Goal: Information Seeking & Learning: Learn about a topic

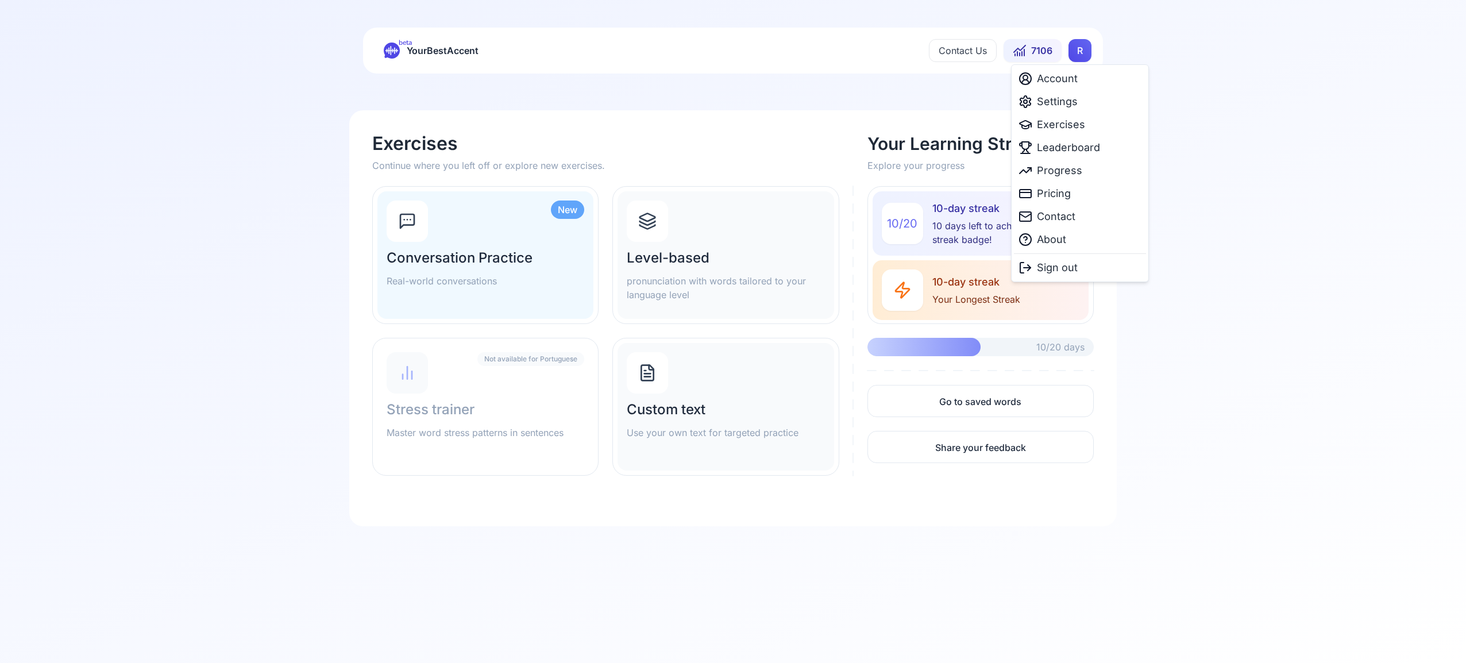
click at [1077, 51] on html "beta YourBestAccent Contact Us 7106 R Exercises Continue where you left off or …" at bounding box center [733, 331] width 1466 height 663
click at [1064, 103] on span "Settings" at bounding box center [1057, 102] width 41 height 16
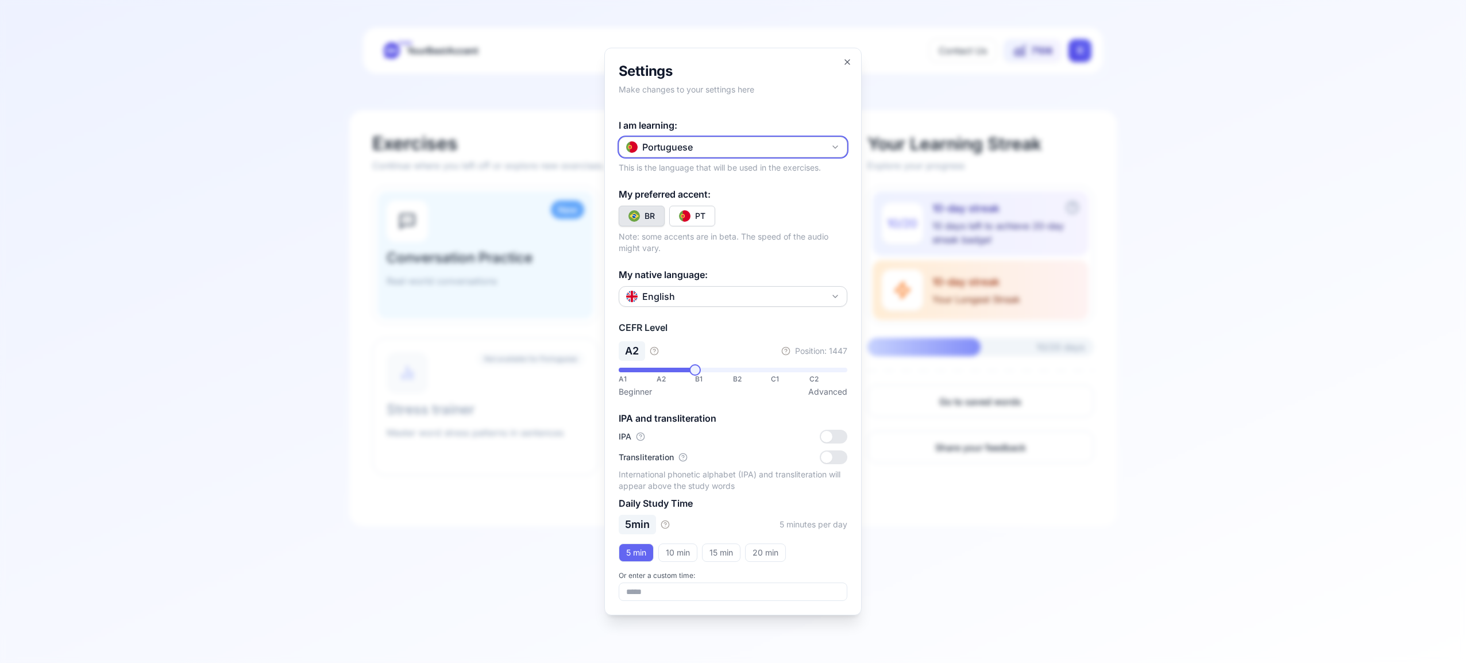
click at [836, 144] on icon "button" at bounding box center [834, 146] width 9 height 9
click at [731, 218] on div "Spanish" at bounding box center [732, 214] width 223 height 21
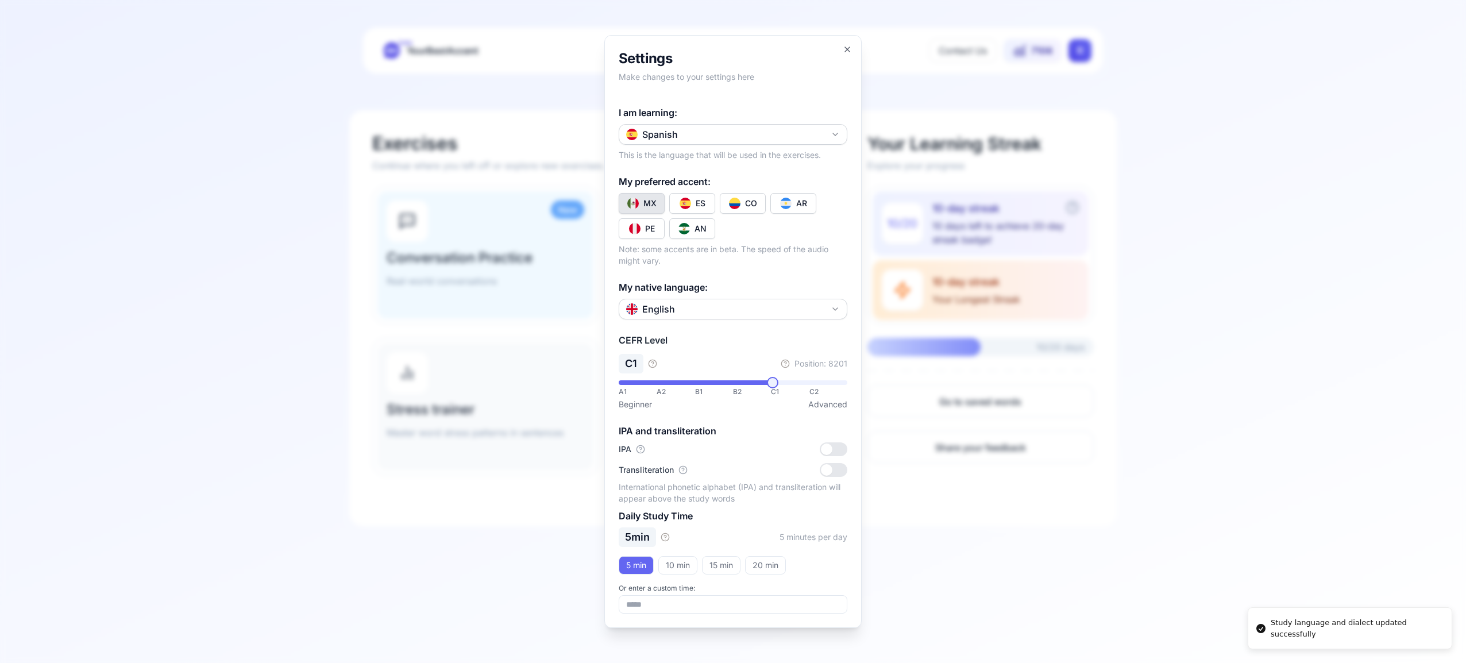
click at [740, 202] on button "CO" at bounding box center [743, 203] width 46 height 21
click at [847, 45] on icon "button" at bounding box center [846, 49] width 9 height 9
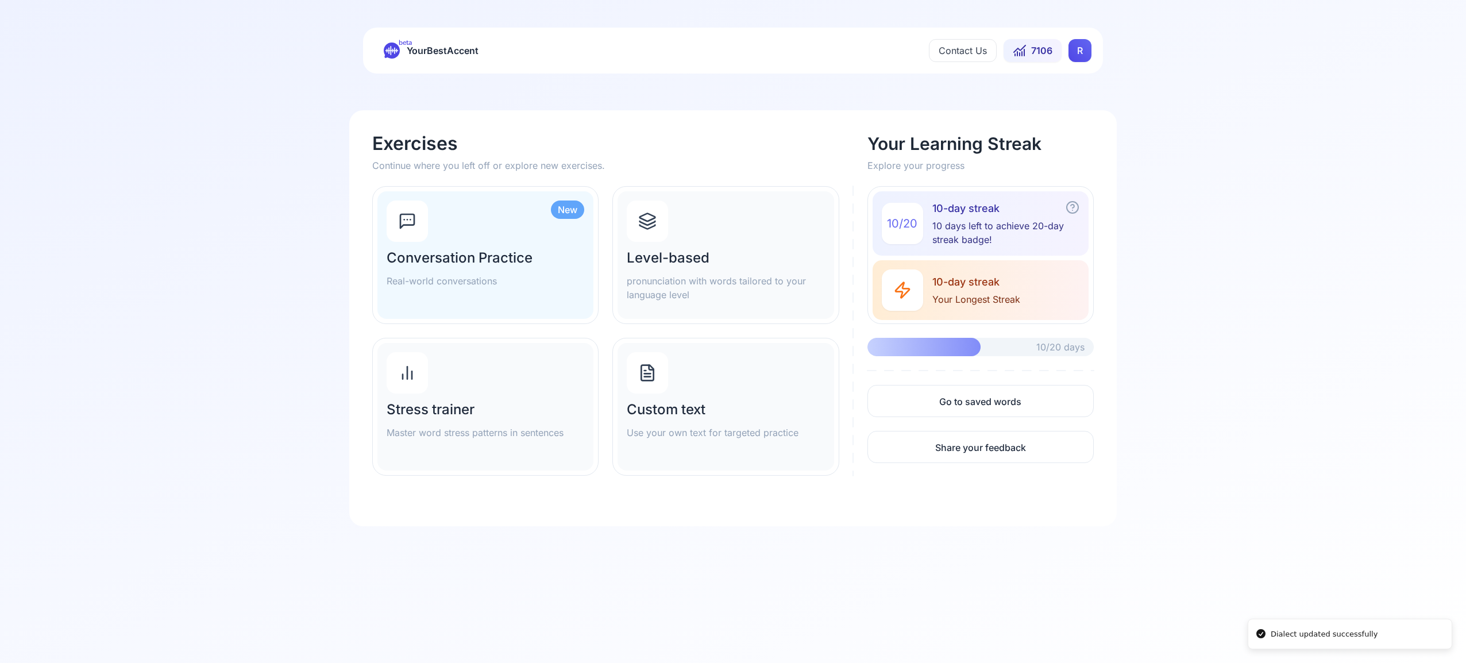
click at [645, 225] on icon at bounding box center [647, 221] width 18 height 18
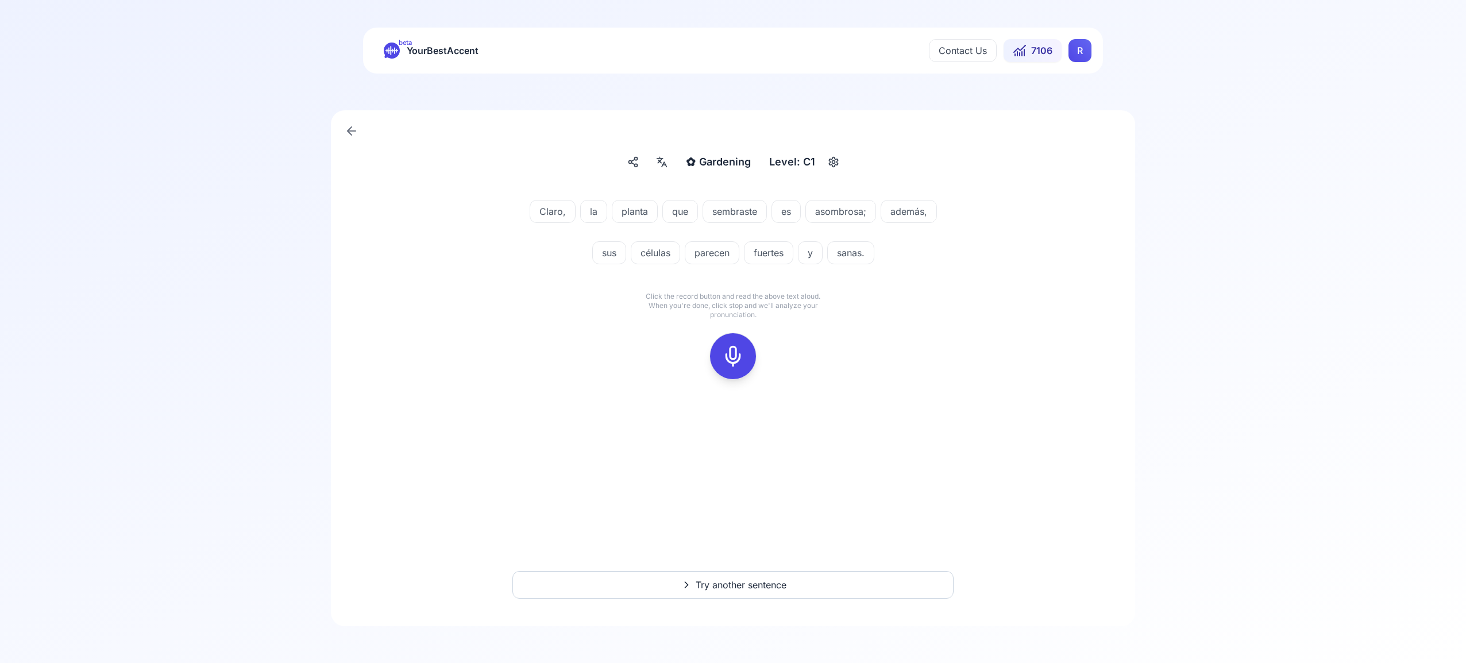
click at [736, 355] on icon at bounding box center [732, 356] width 23 height 23
click at [739, 353] on icon at bounding box center [732, 356] width 23 height 23
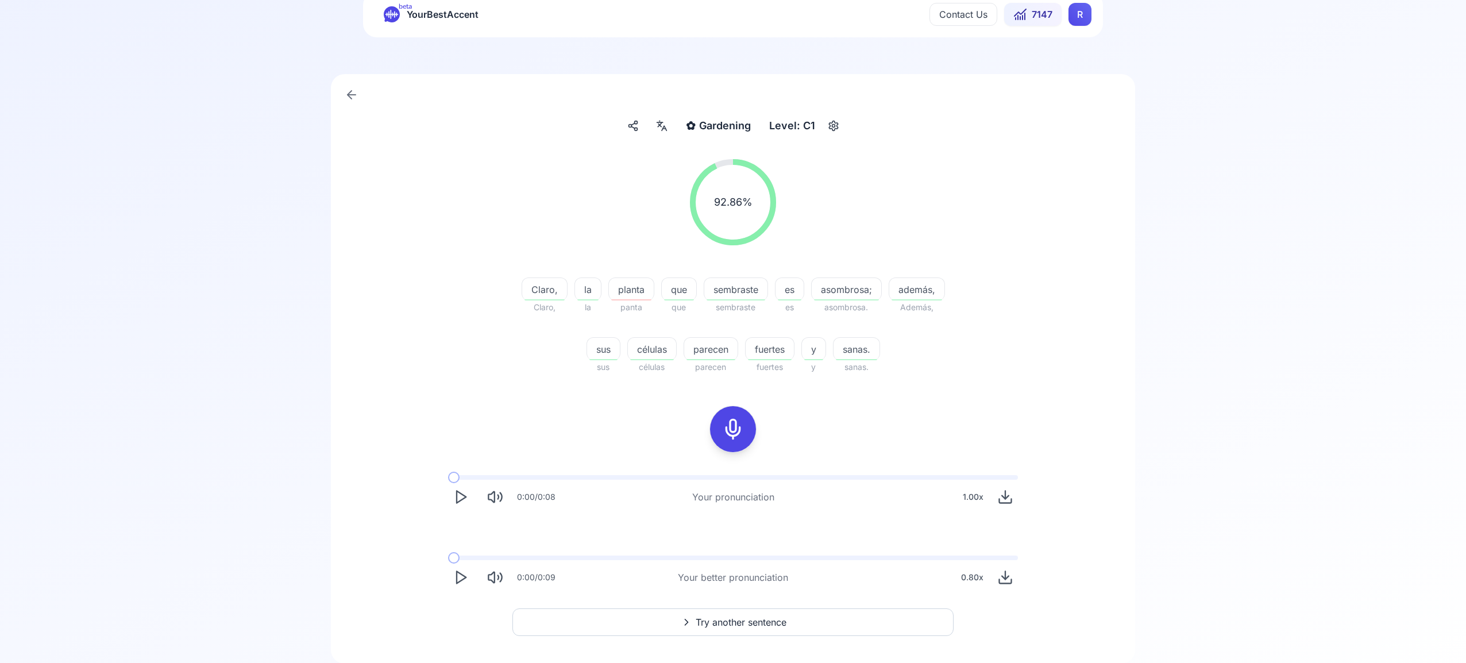
scroll to position [74, 0]
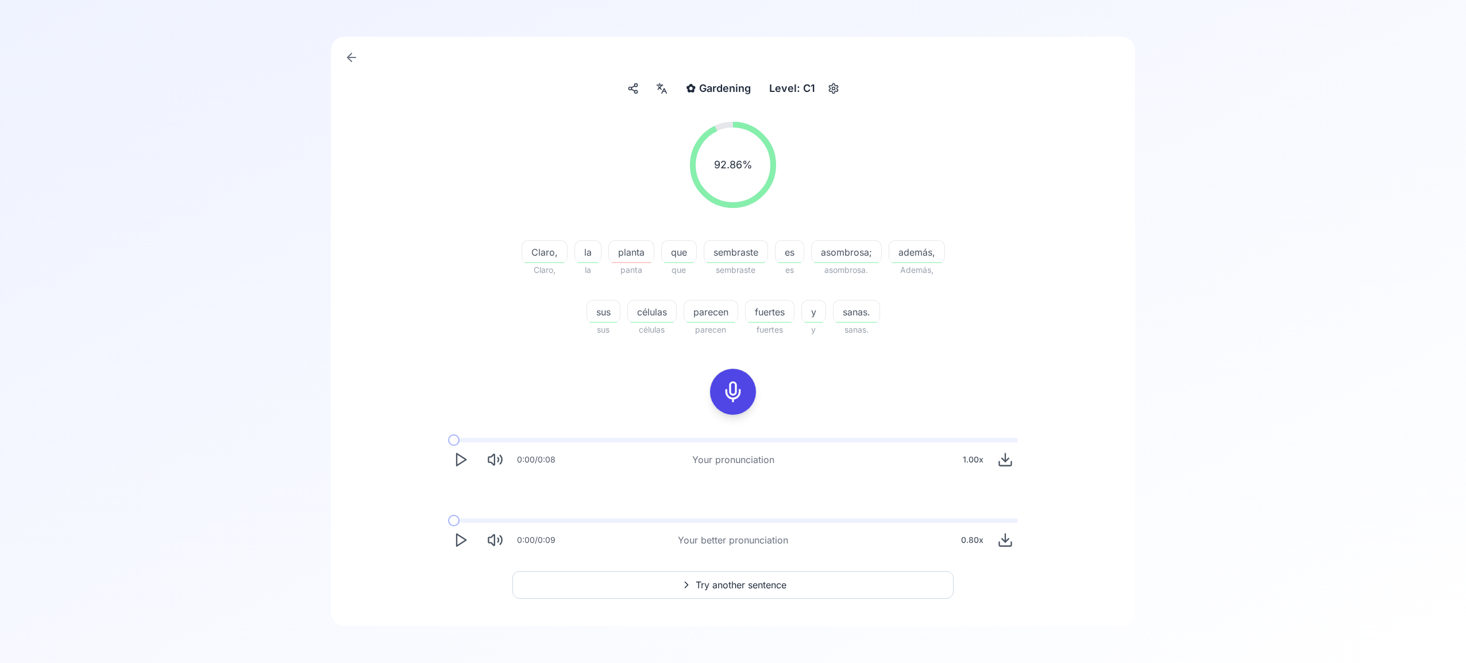
click at [736, 586] on span "Try another sentence" at bounding box center [740, 585] width 91 height 14
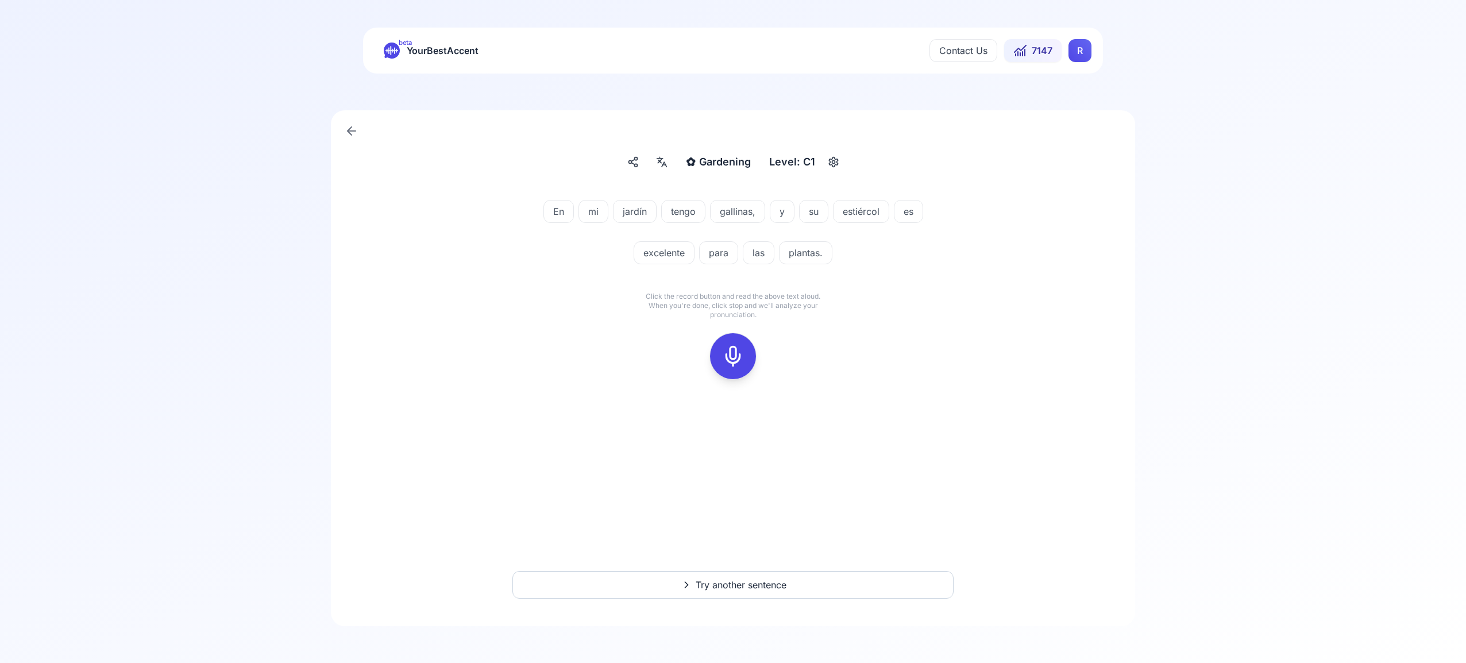
click at [738, 350] on icon at bounding box center [732, 356] width 23 height 23
click at [730, 356] on icon at bounding box center [732, 356] width 23 height 23
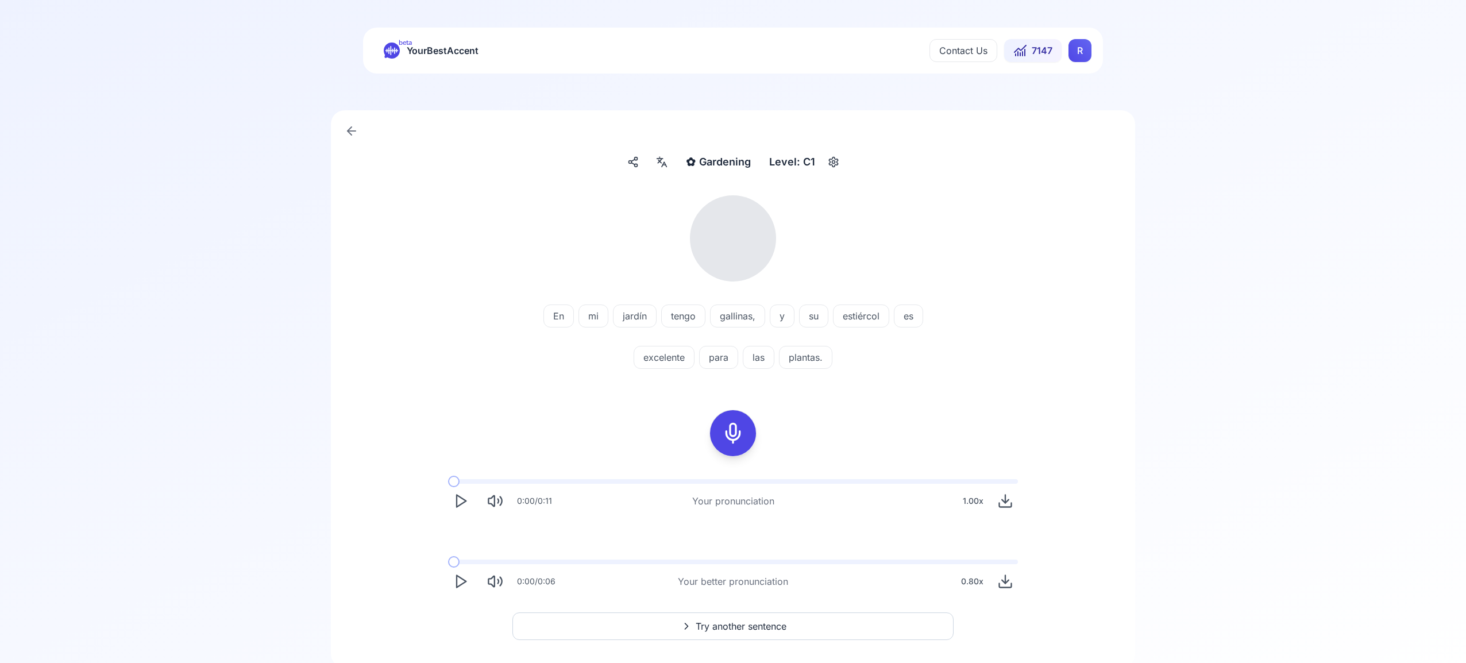
click at [658, 159] on icon at bounding box center [662, 161] width 14 height 11
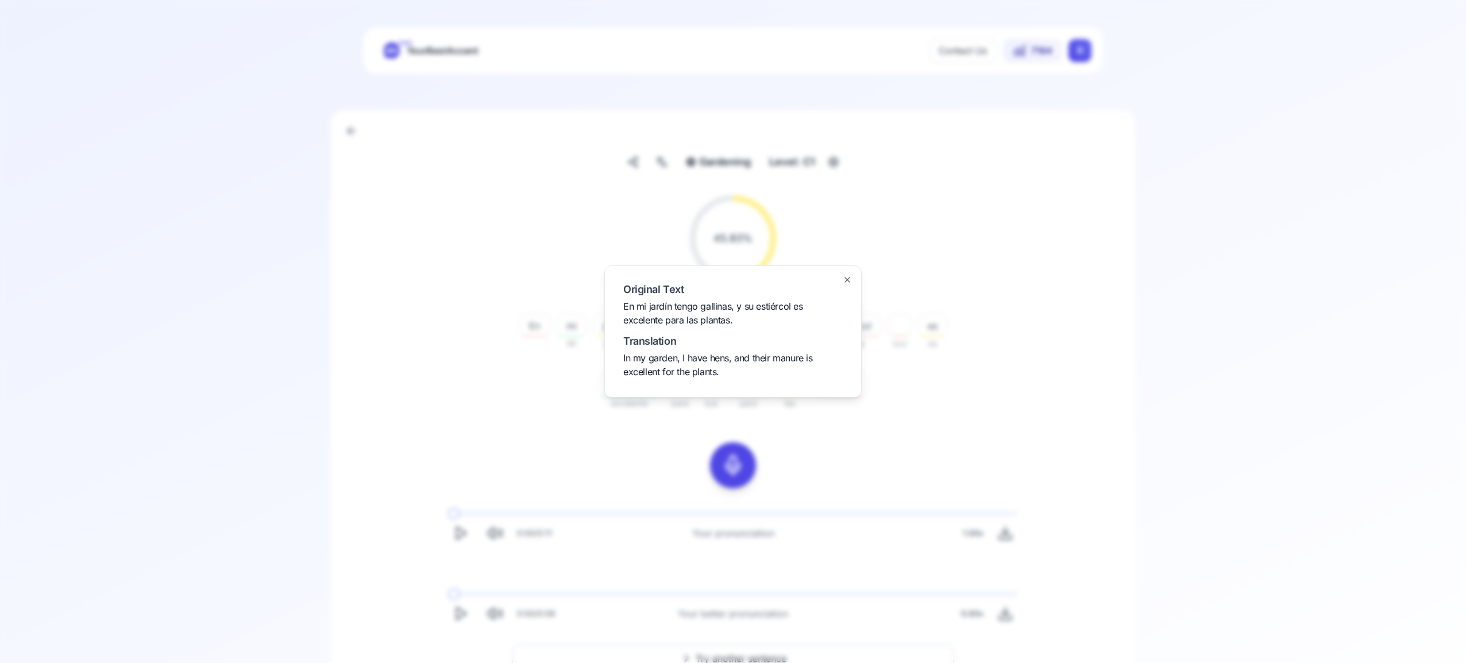
click at [848, 279] on icon "button" at bounding box center [846, 279] width 9 height 9
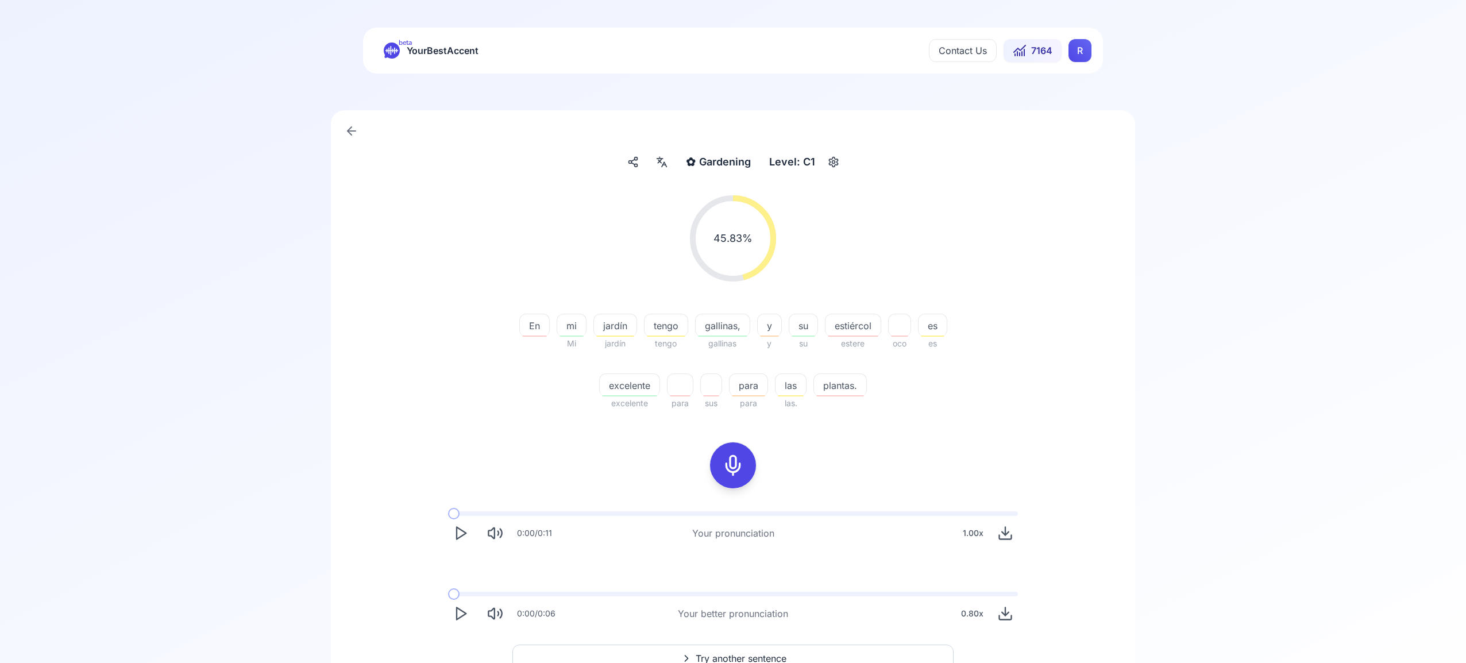
click at [458, 613] on icon "Play" at bounding box center [461, 613] width 16 height 16
click at [735, 469] on icon at bounding box center [732, 465] width 23 height 23
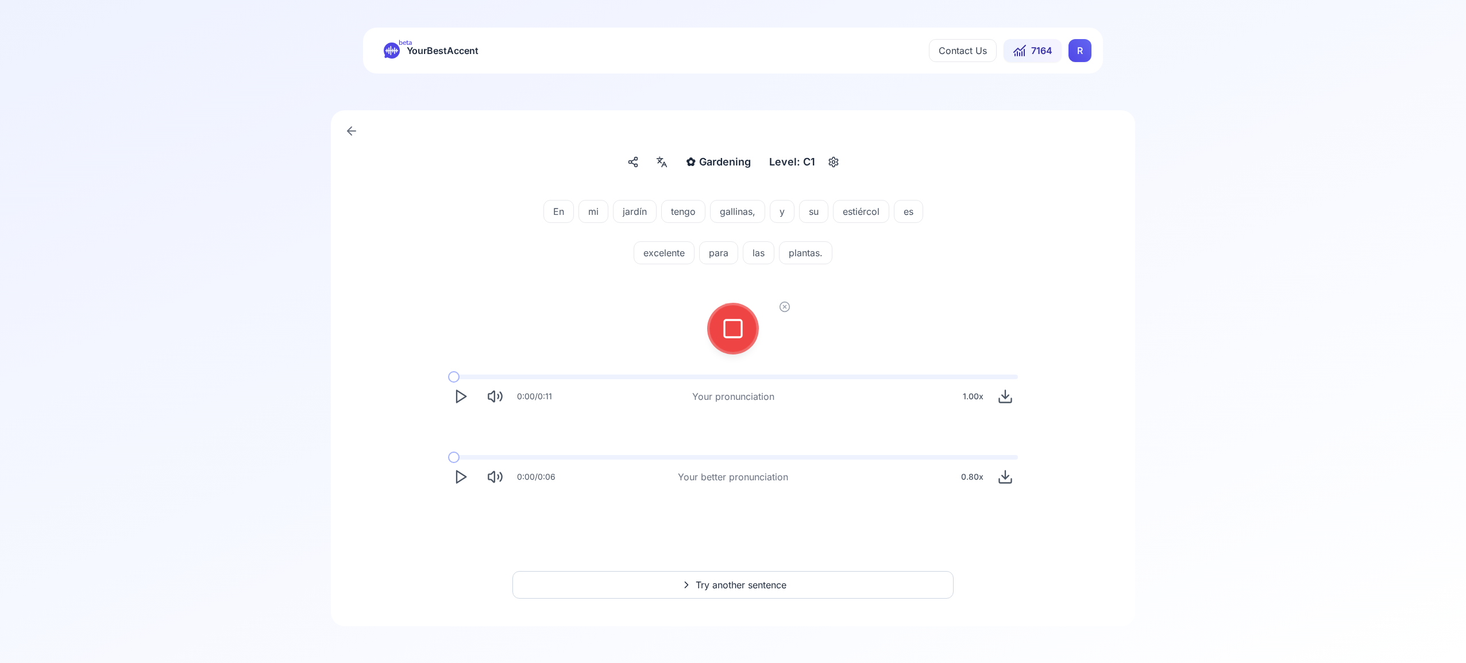
click at [741, 333] on rect at bounding box center [732, 328] width 17 height 17
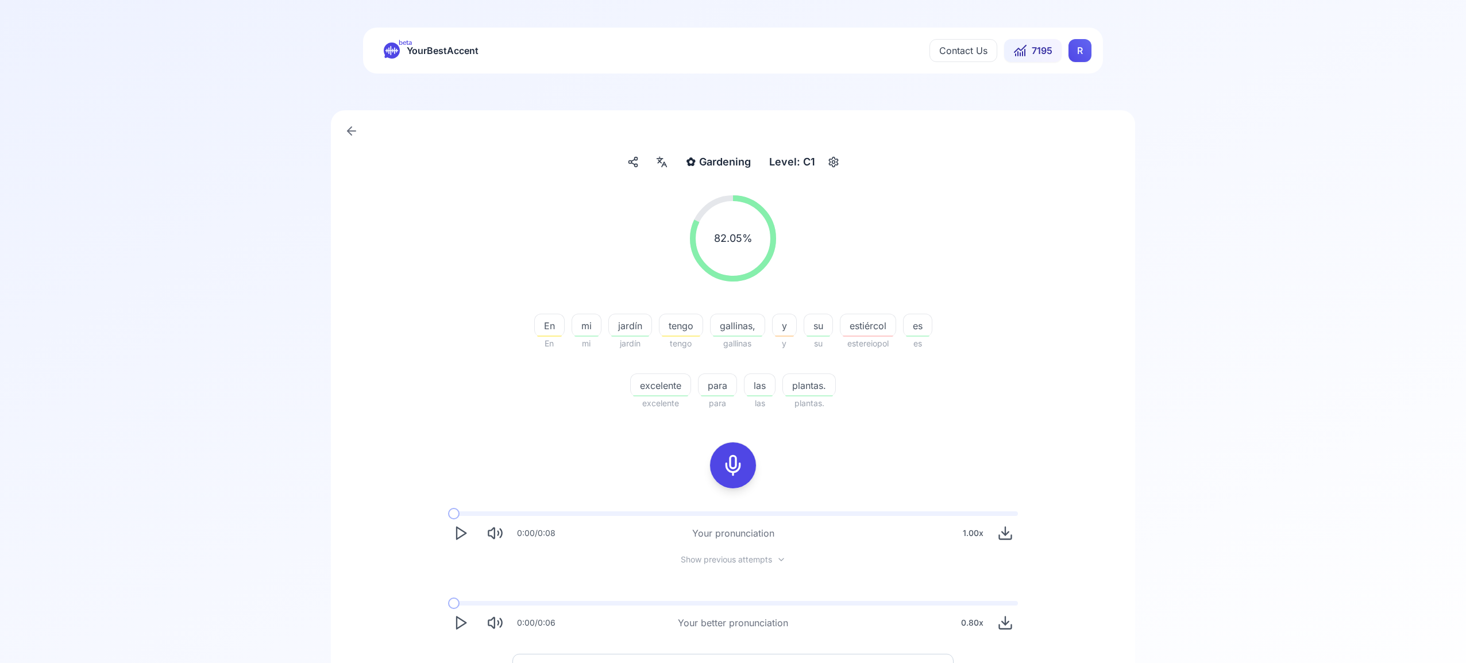
click at [863, 326] on span "estiércol" at bounding box center [867, 326] width 55 height 14
click at [797, 420] on icon at bounding box center [801, 420] width 11 height 11
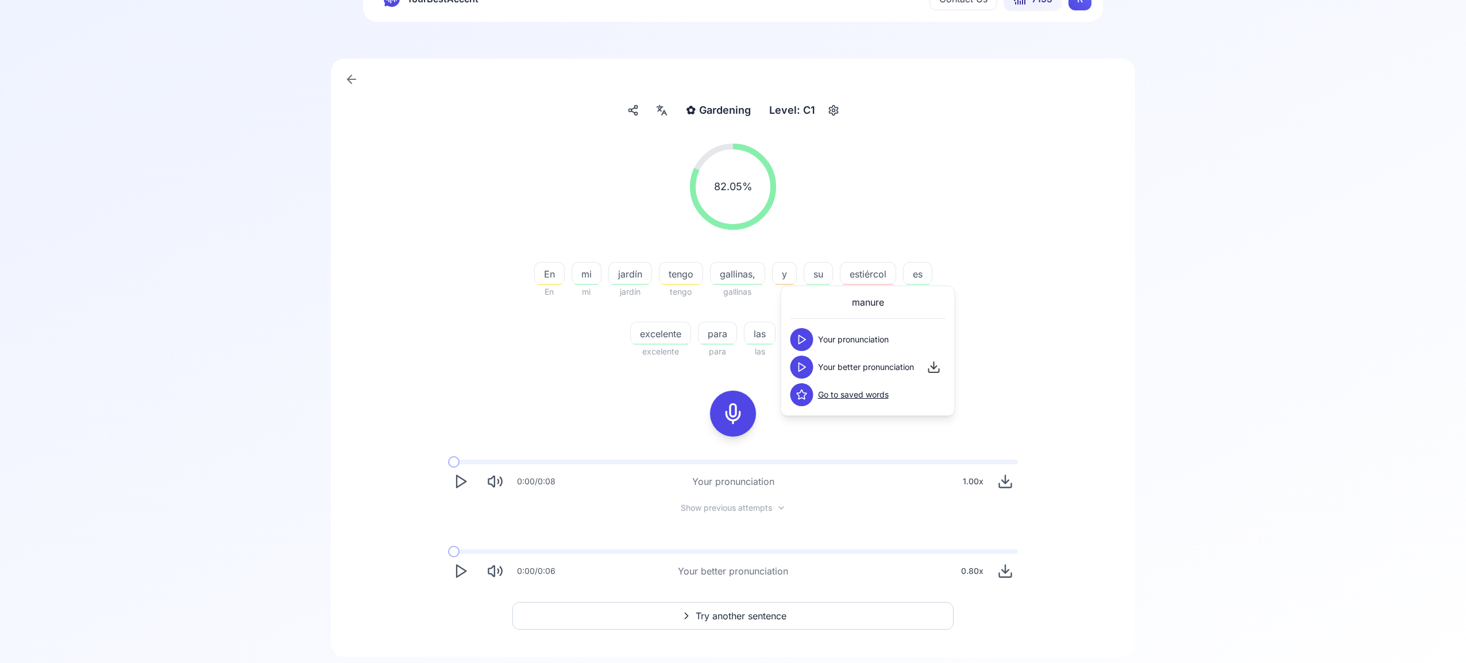
scroll to position [53, 0]
click at [780, 612] on span "Try another sentence" at bounding box center [740, 614] width 91 height 14
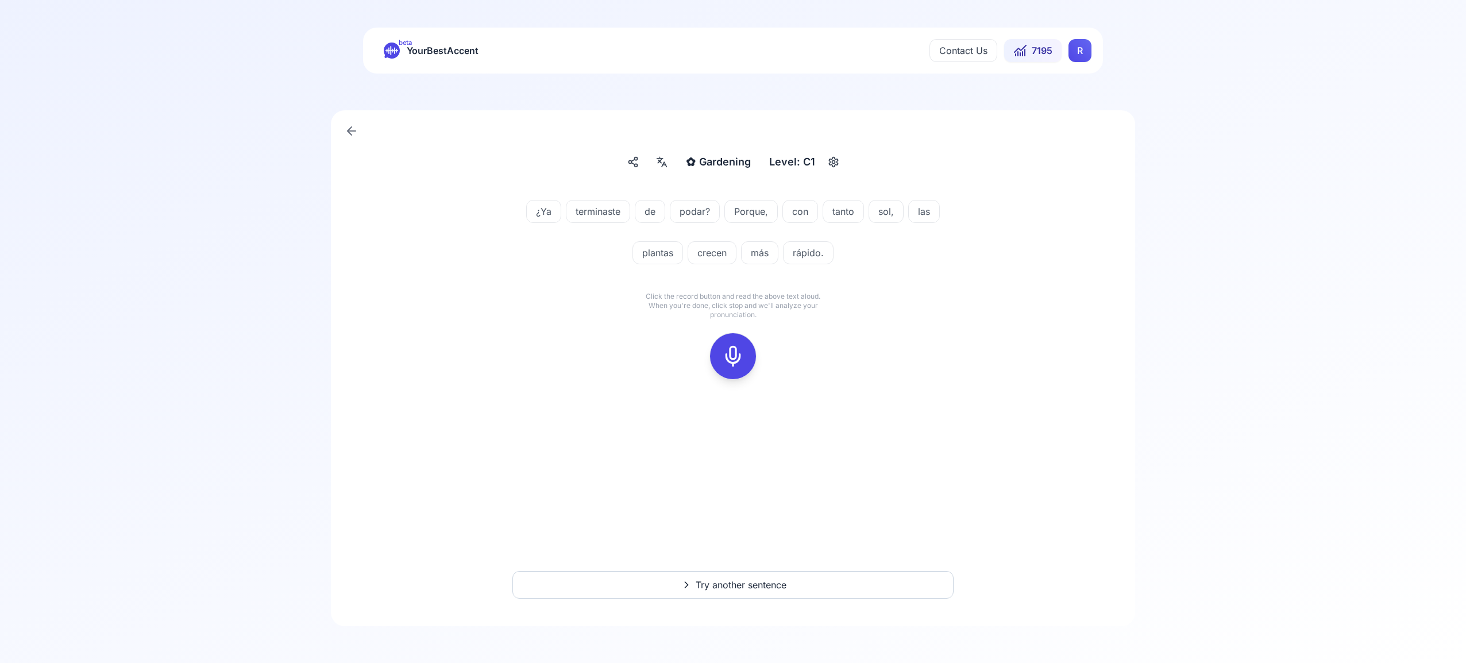
click at [743, 350] on icon at bounding box center [732, 356] width 23 height 23
click at [737, 353] on icon at bounding box center [732, 356] width 23 height 23
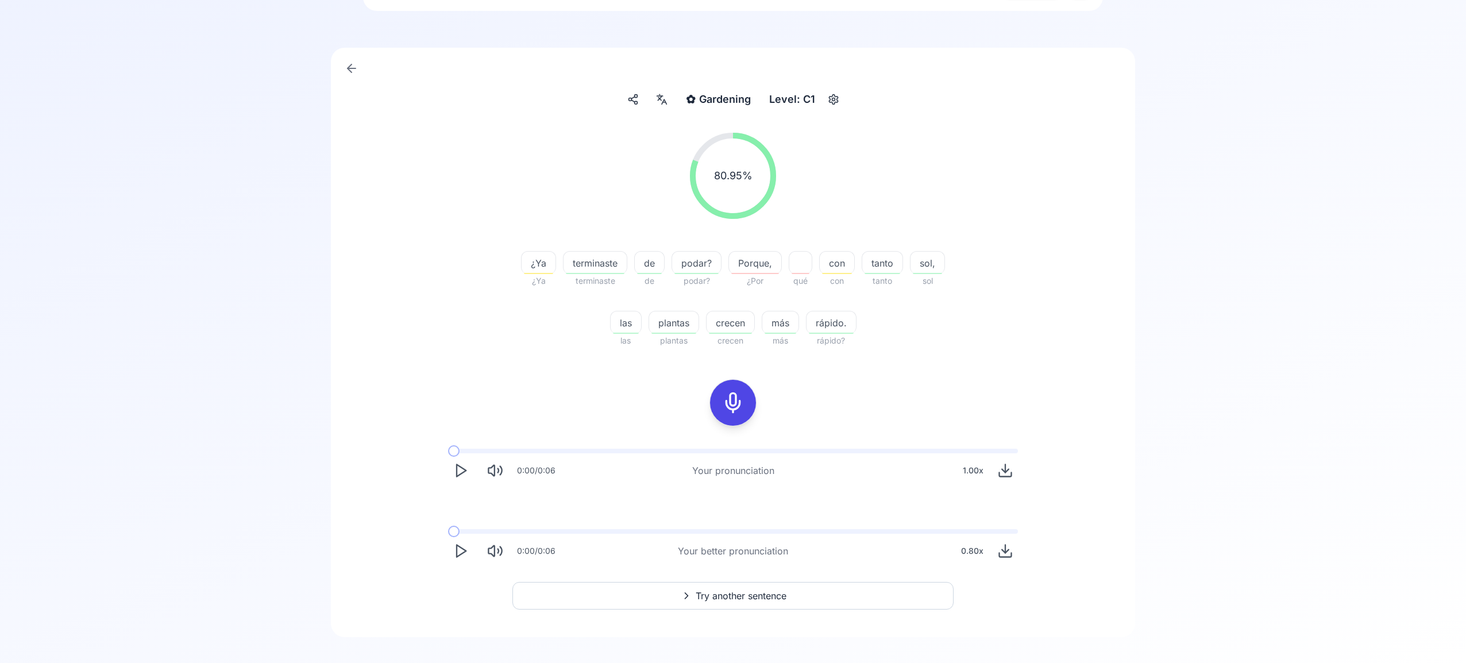
scroll to position [74, 0]
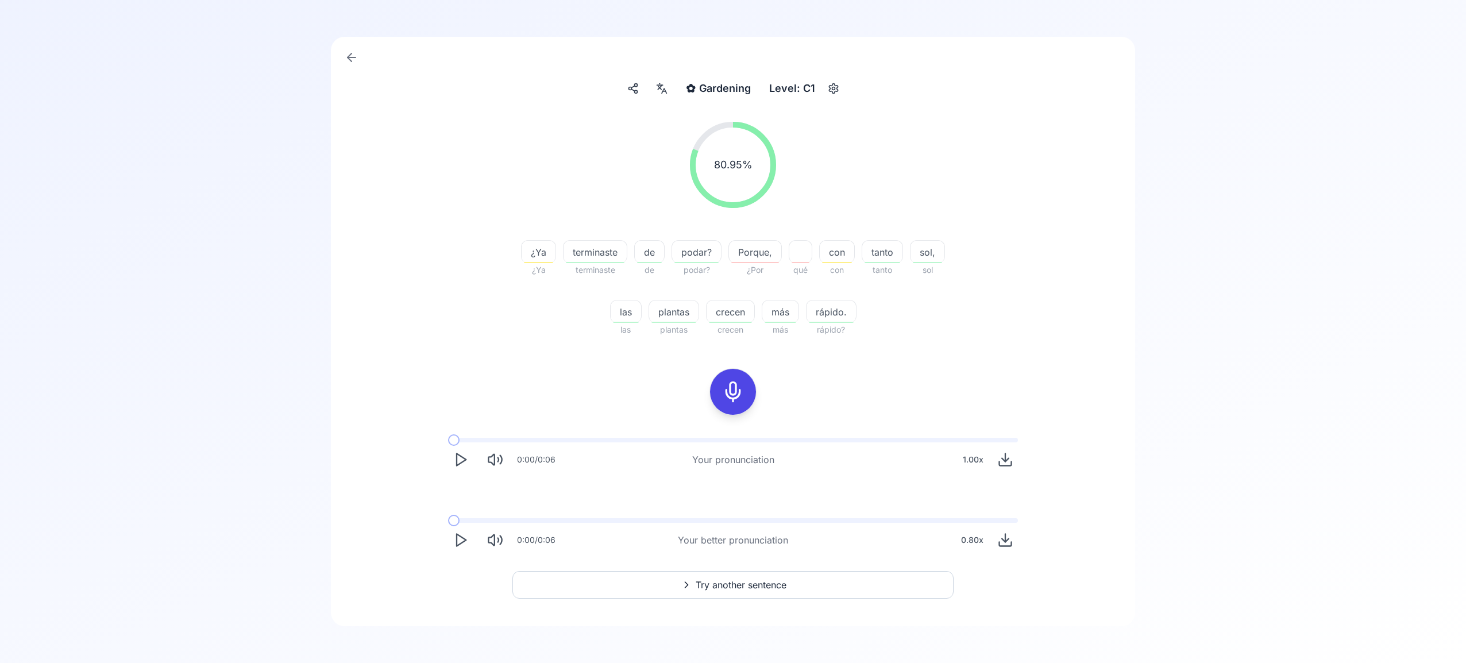
click at [752, 584] on span "Try another sentence" at bounding box center [740, 585] width 91 height 14
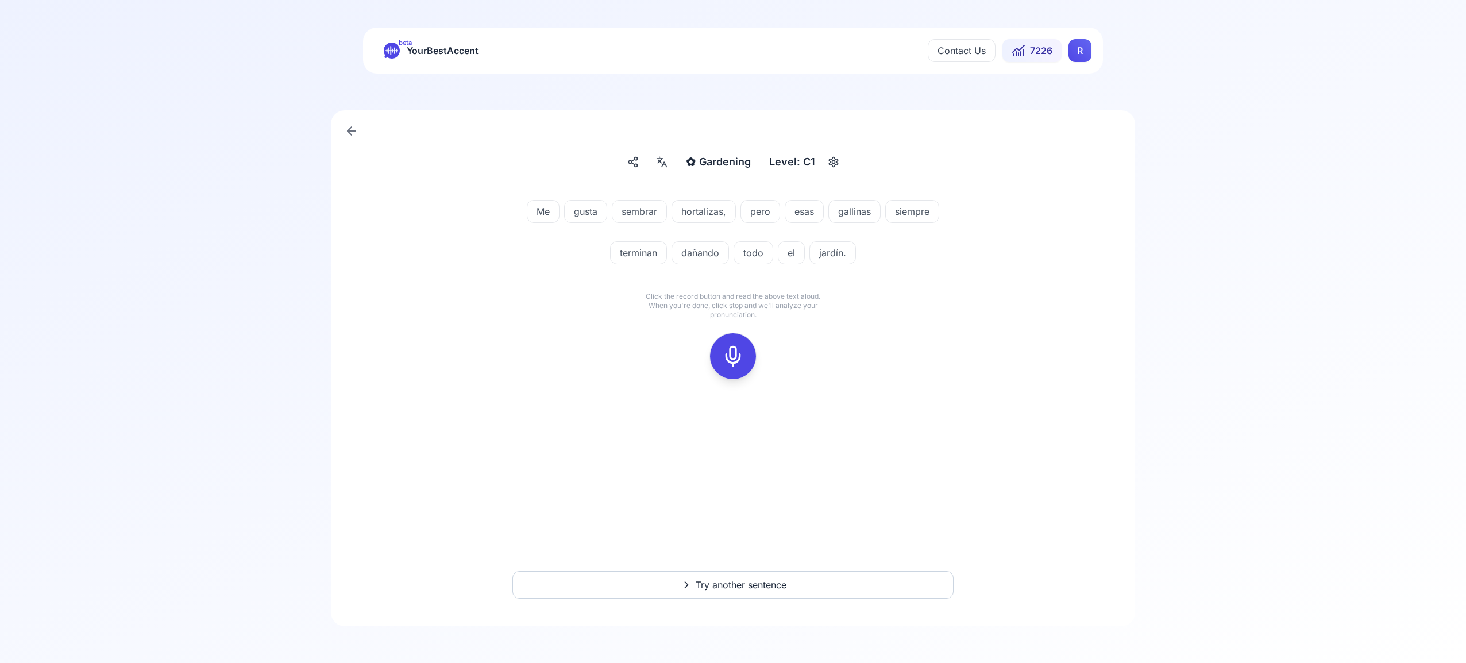
click at [730, 357] on icon at bounding box center [732, 356] width 23 height 23
click at [733, 369] on div at bounding box center [733, 356] width 28 height 46
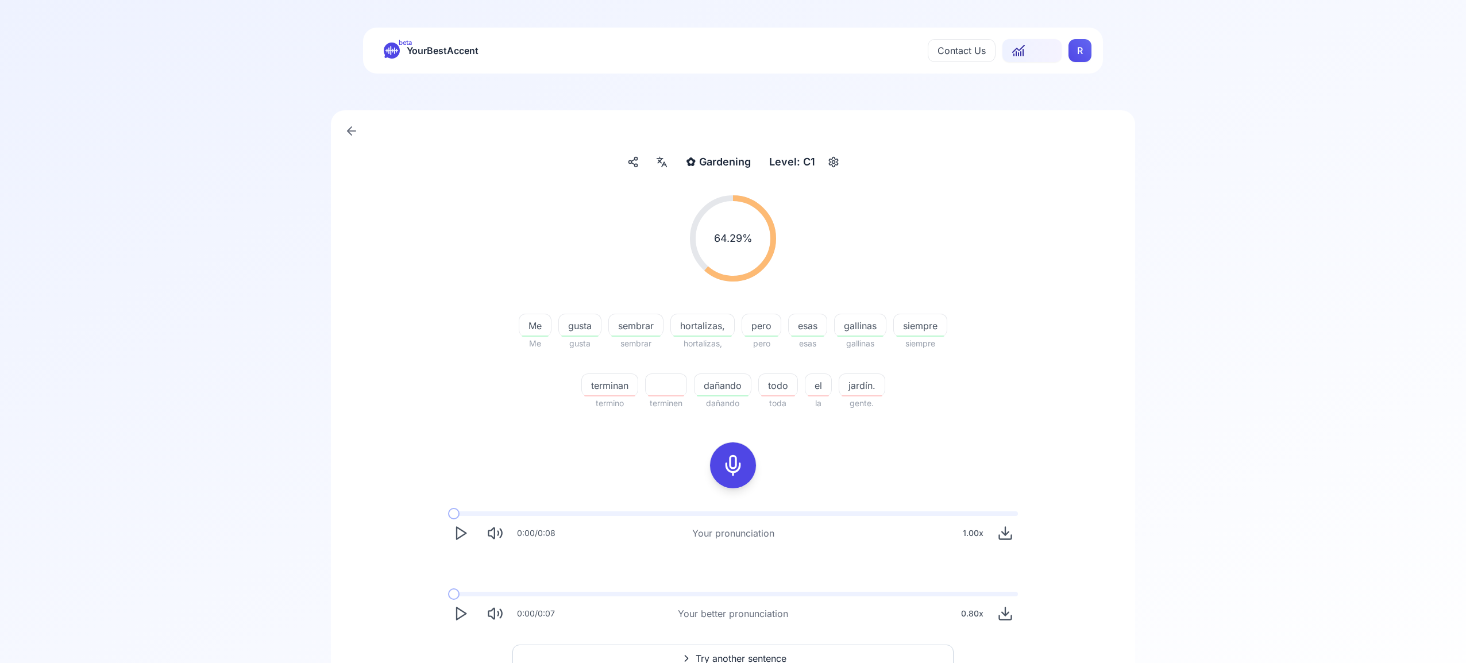
scroll to position [74, 0]
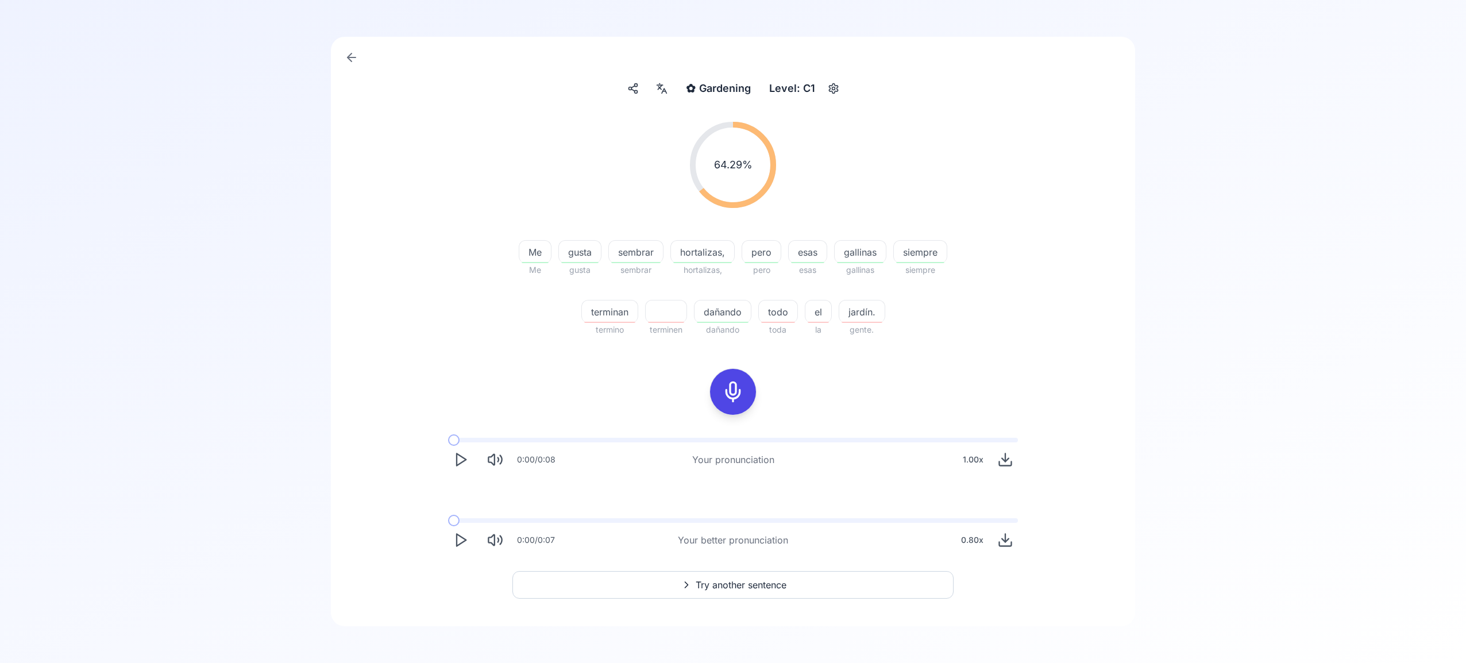
click at [761, 583] on span "Try another sentence" at bounding box center [740, 585] width 91 height 14
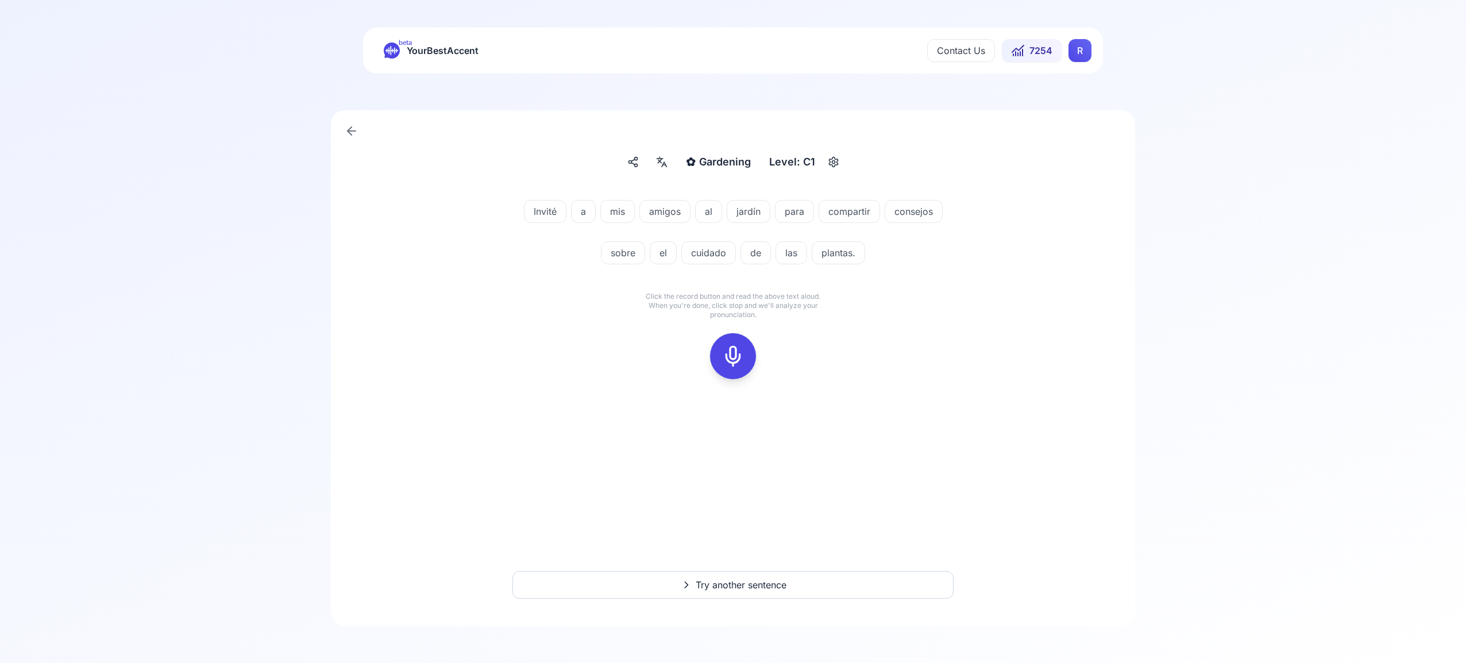
click at [739, 358] on icon at bounding box center [732, 356] width 23 height 23
click at [733, 358] on icon at bounding box center [732, 356] width 23 height 23
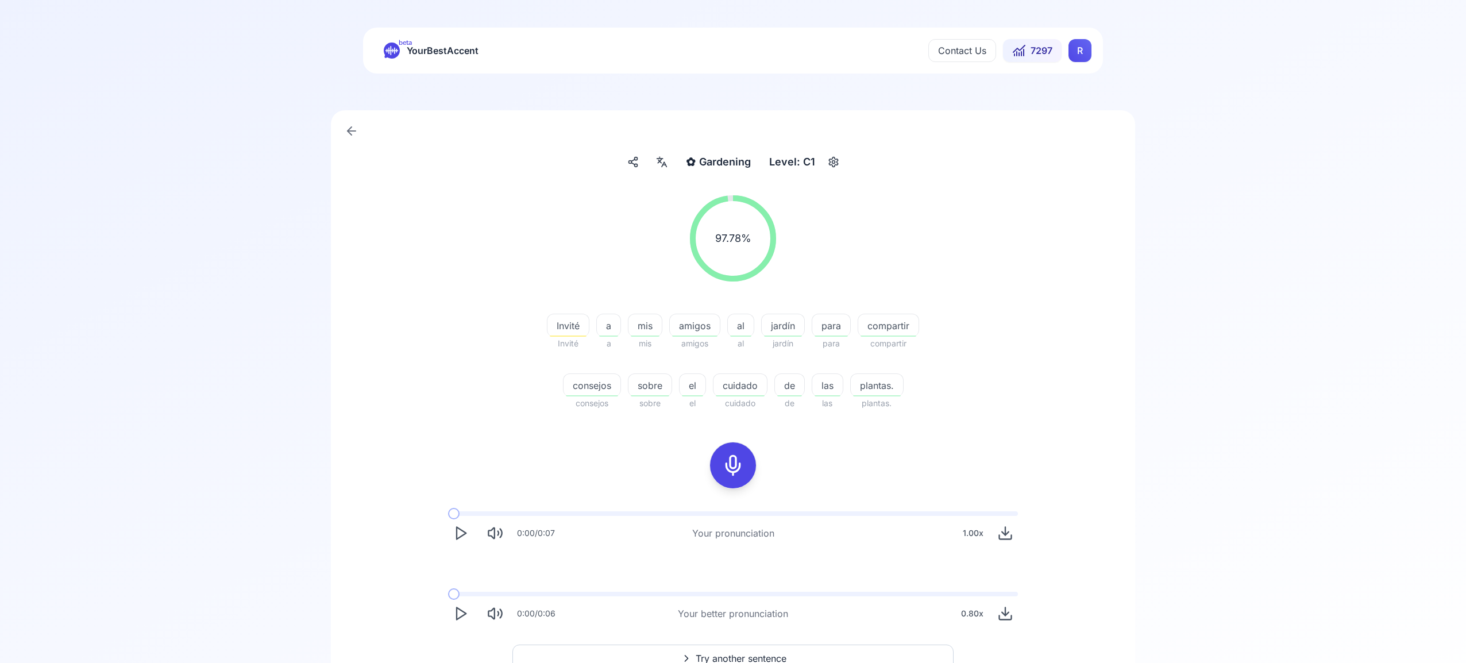
click at [767, 654] on span "Try another sentence" at bounding box center [740, 658] width 91 height 14
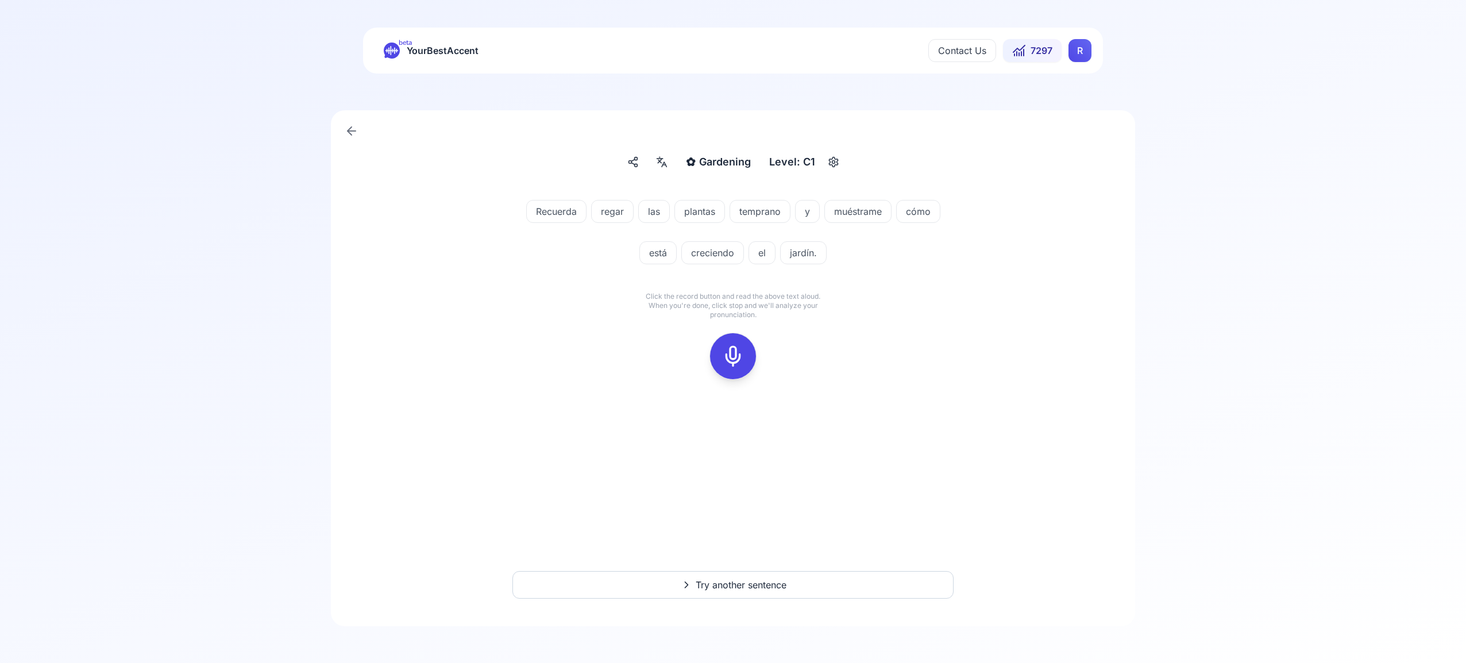
click at [737, 344] on div at bounding box center [733, 356] width 28 height 46
click at [730, 352] on icon at bounding box center [732, 356] width 23 height 23
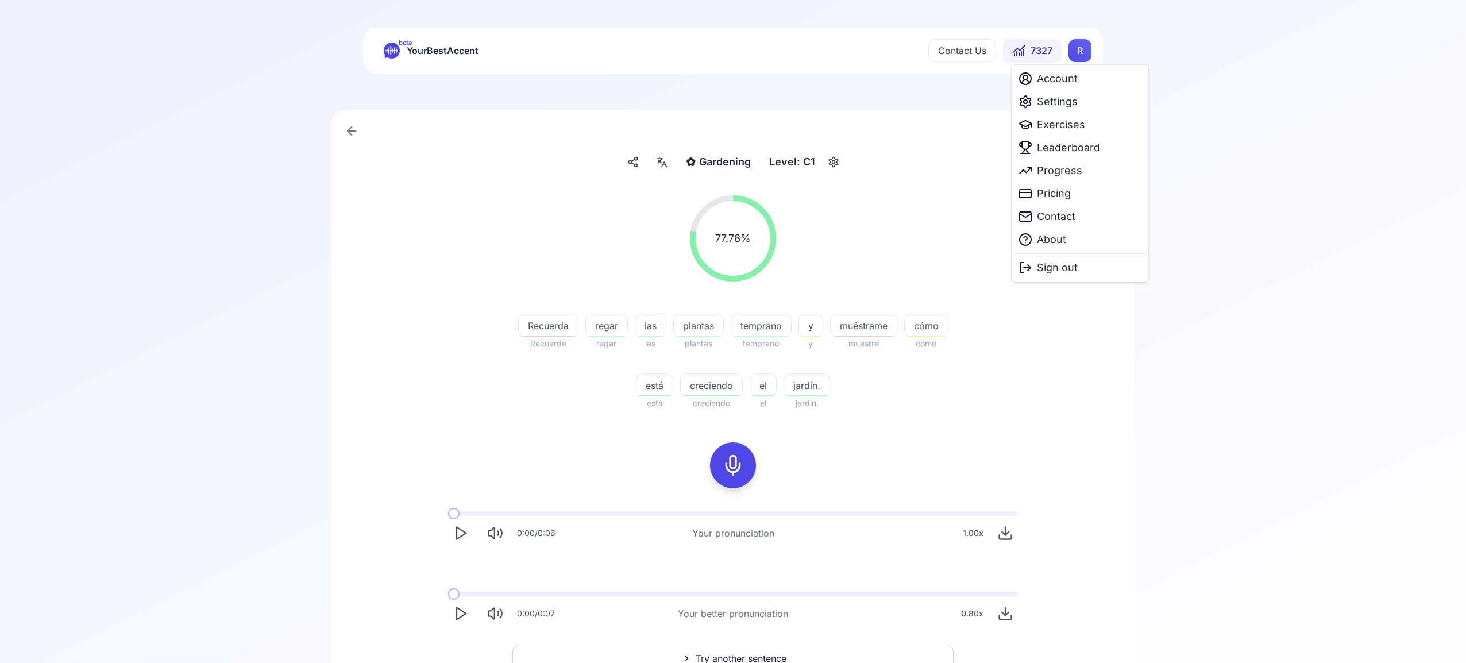
click at [1081, 51] on html "beta YourBestAccent Contact Us 7327 R ✿ Gardening Gardening Level: C1 77.78 % 7…" at bounding box center [733, 331] width 1466 height 663
click at [1061, 103] on span "Settings" at bounding box center [1057, 102] width 41 height 16
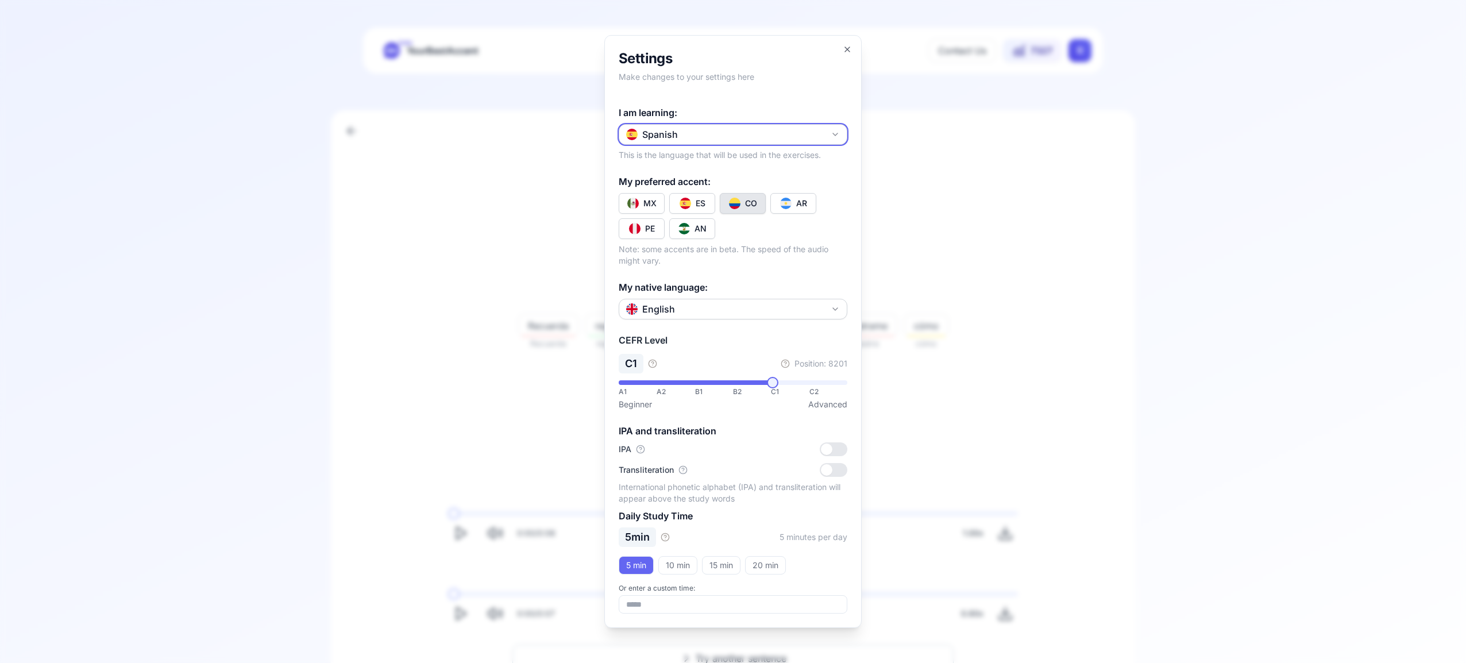
click at [834, 134] on icon "button" at bounding box center [834, 134] width 9 height 9
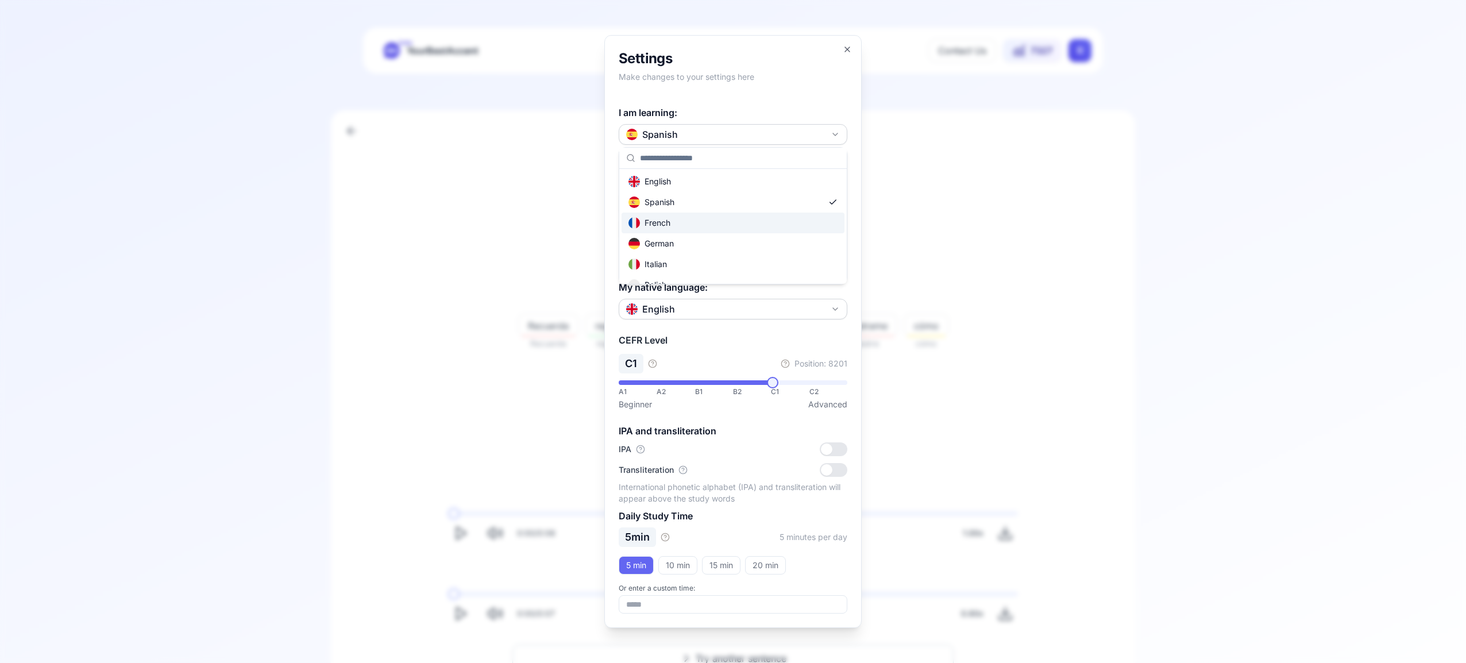
click at [720, 218] on div "French" at bounding box center [732, 222] width 223 height 21
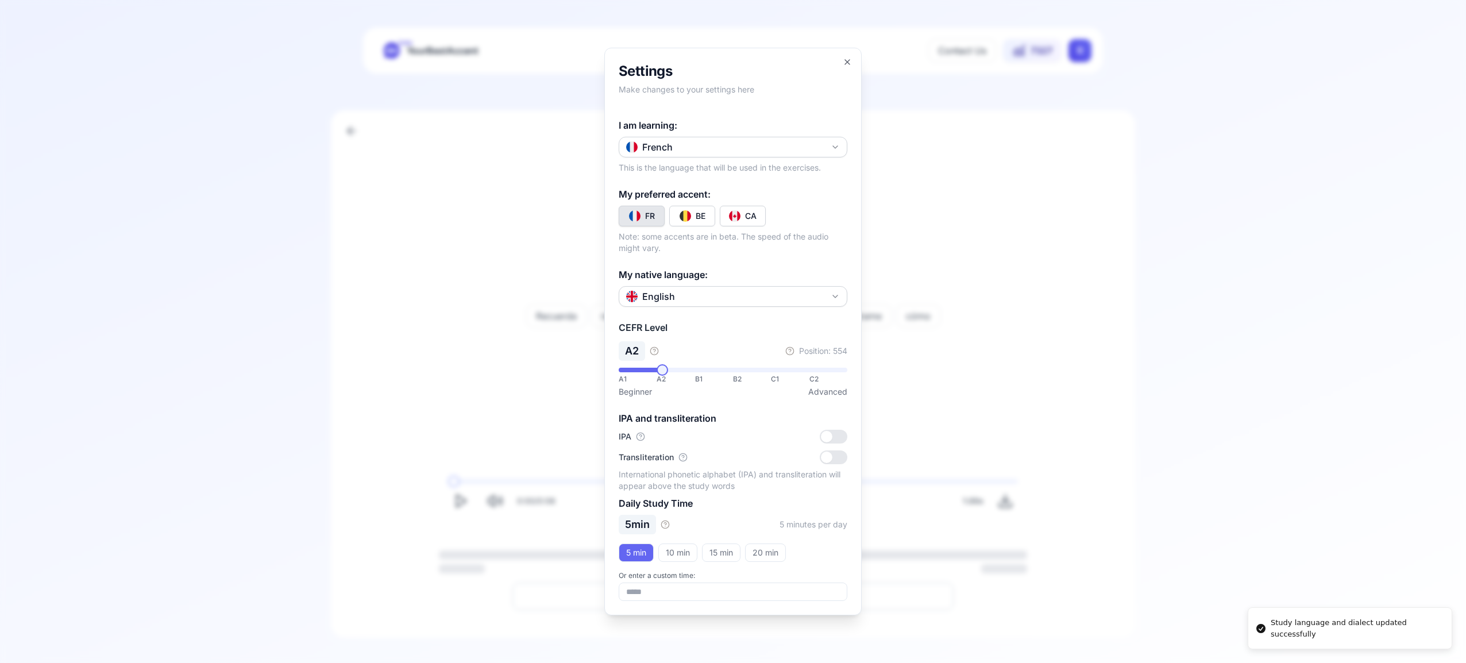
click at [732, 214] on img "Toggle fr-CA" at bounding box center [734, 215] width 11 height 11
click at [849, 60] on icon "button" at bounding box center [847, 62] width 5 height 5
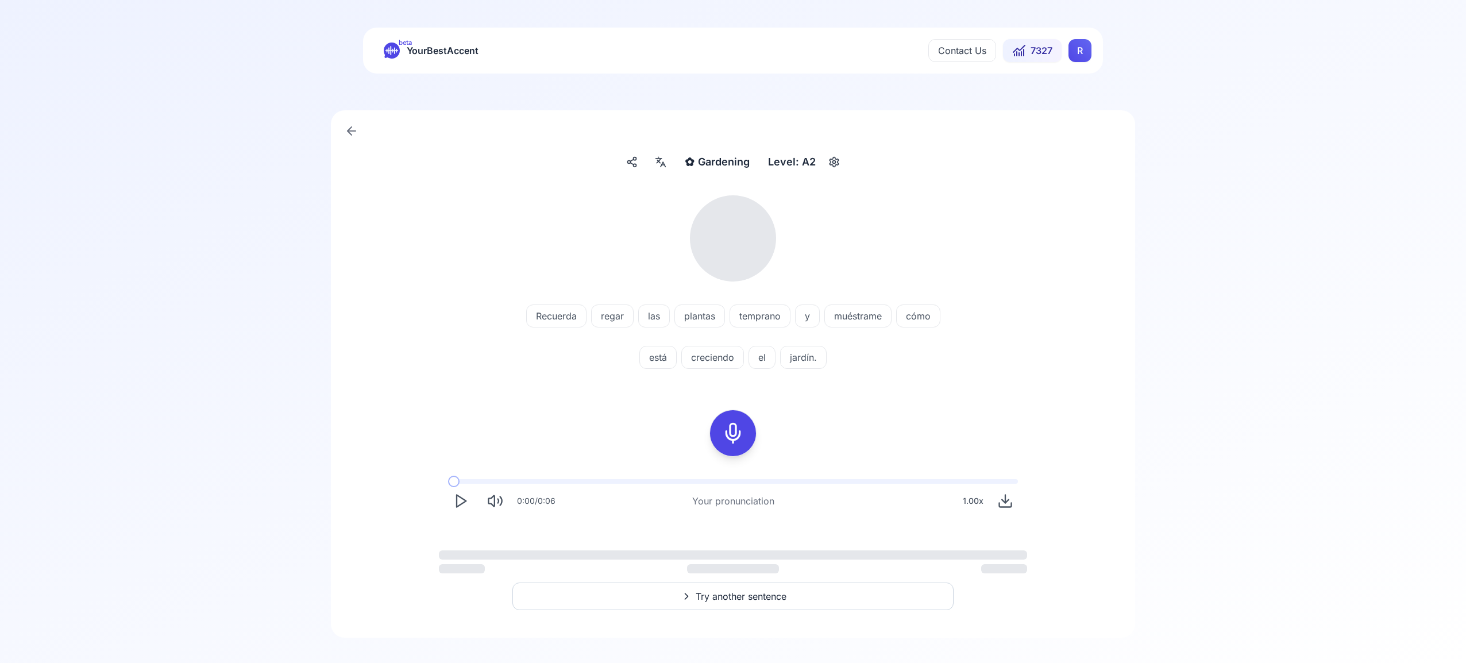
click at [1084, 51] on html "beta YourBestAccent Contact Us 7327 R ✿ Gardening Gardening Level: A2 Recuerda …" at bounding box center [733, 331] width 1466 height 663
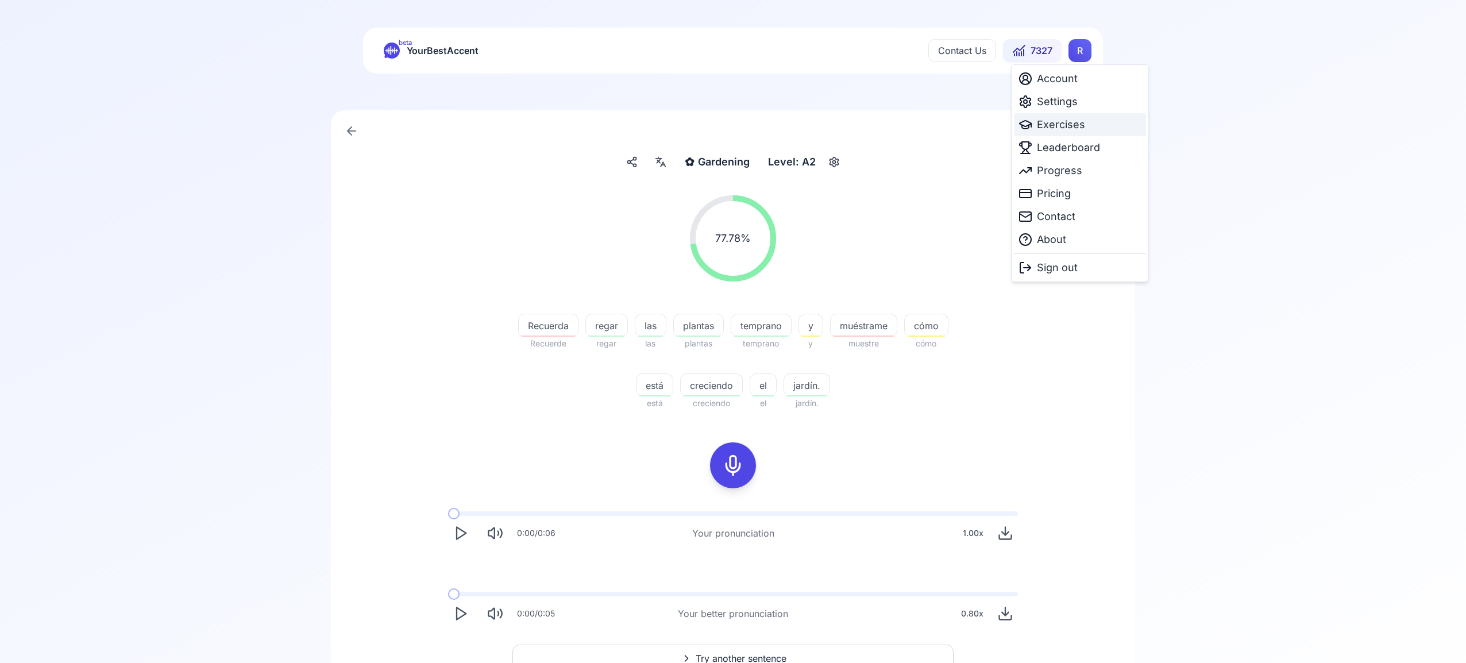
click at [1073, 126] on span "Exercises" at bounding box center [1061, 125] width 48 height 16
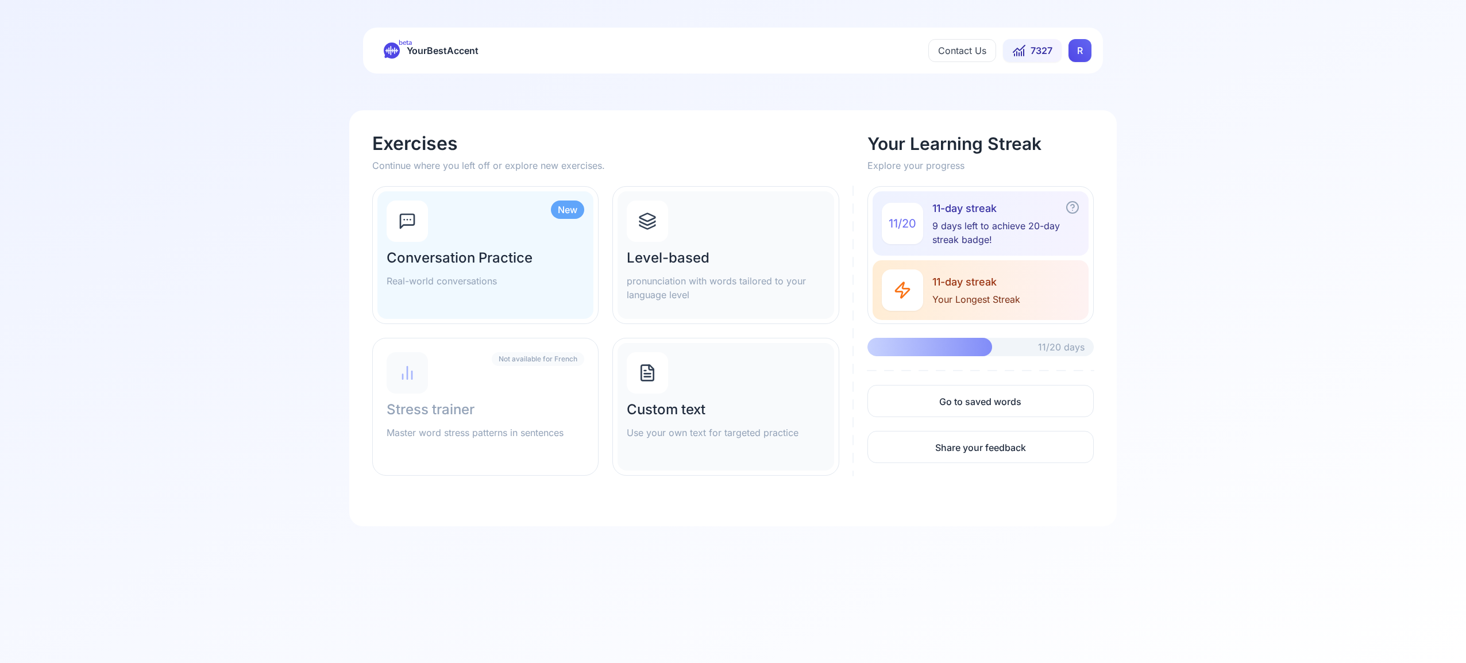
click at [646, 220] on icon at bounding box center [648, 217] width 16 height 7
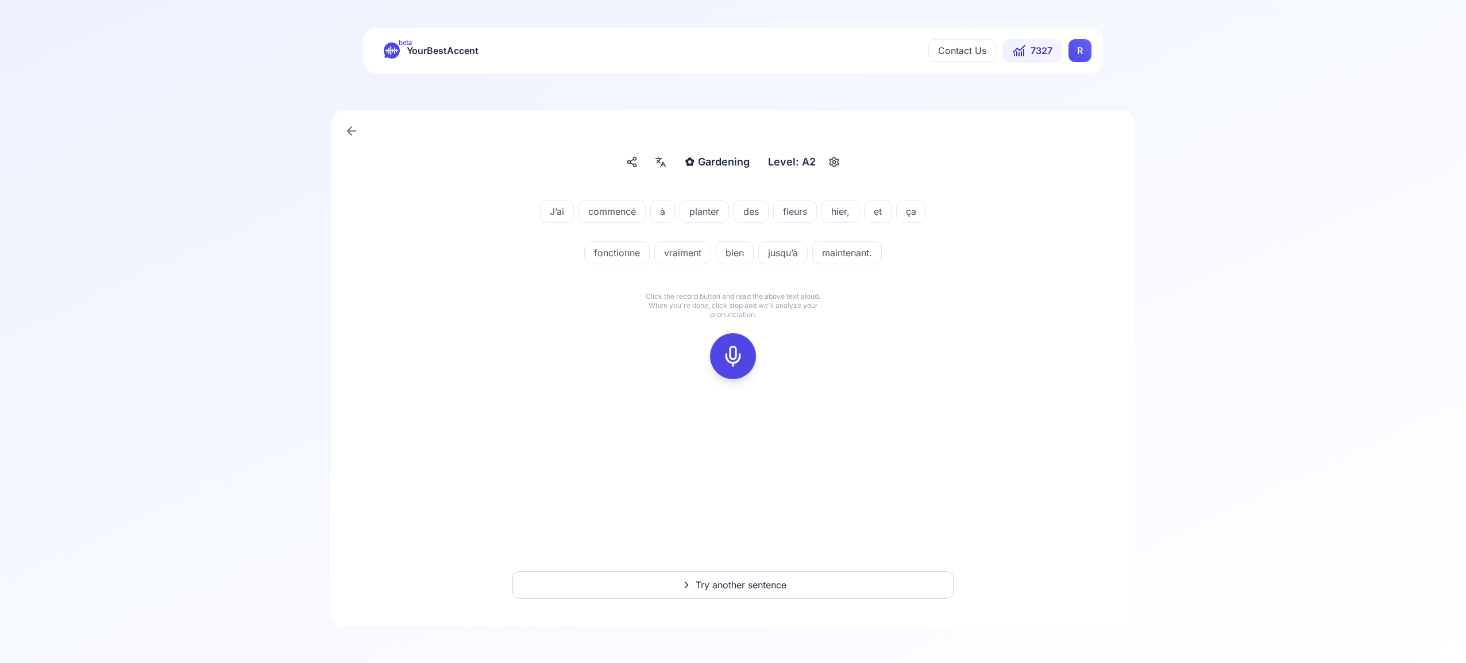
drag, startPoint x: 730, startPoint y: 357, endPoint x: 753, endPoint y: 353, distance: 23.3
click at [731, 357] on icon at bounding box center [732, 356] width 23 height 23
click at [727, 355] on icon at bounding box center [732, 356] width 23 height 23
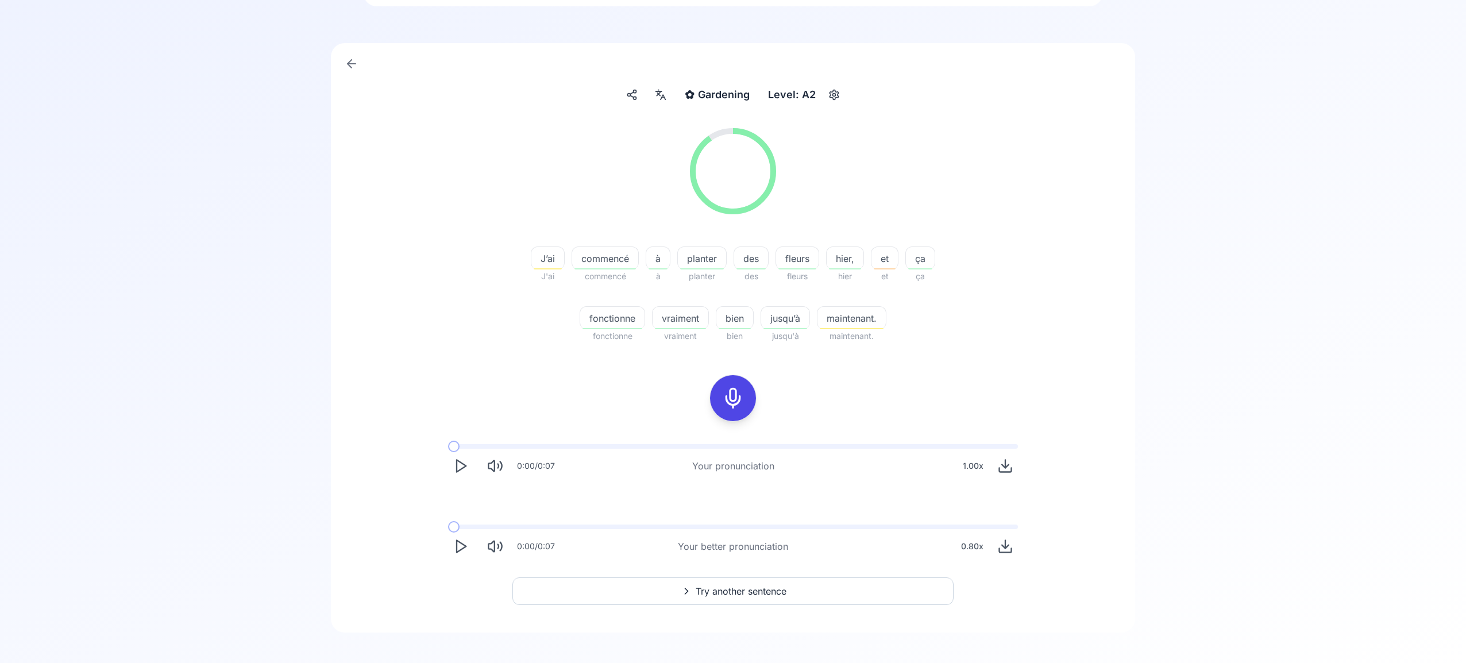
scroll to position [74, 0]
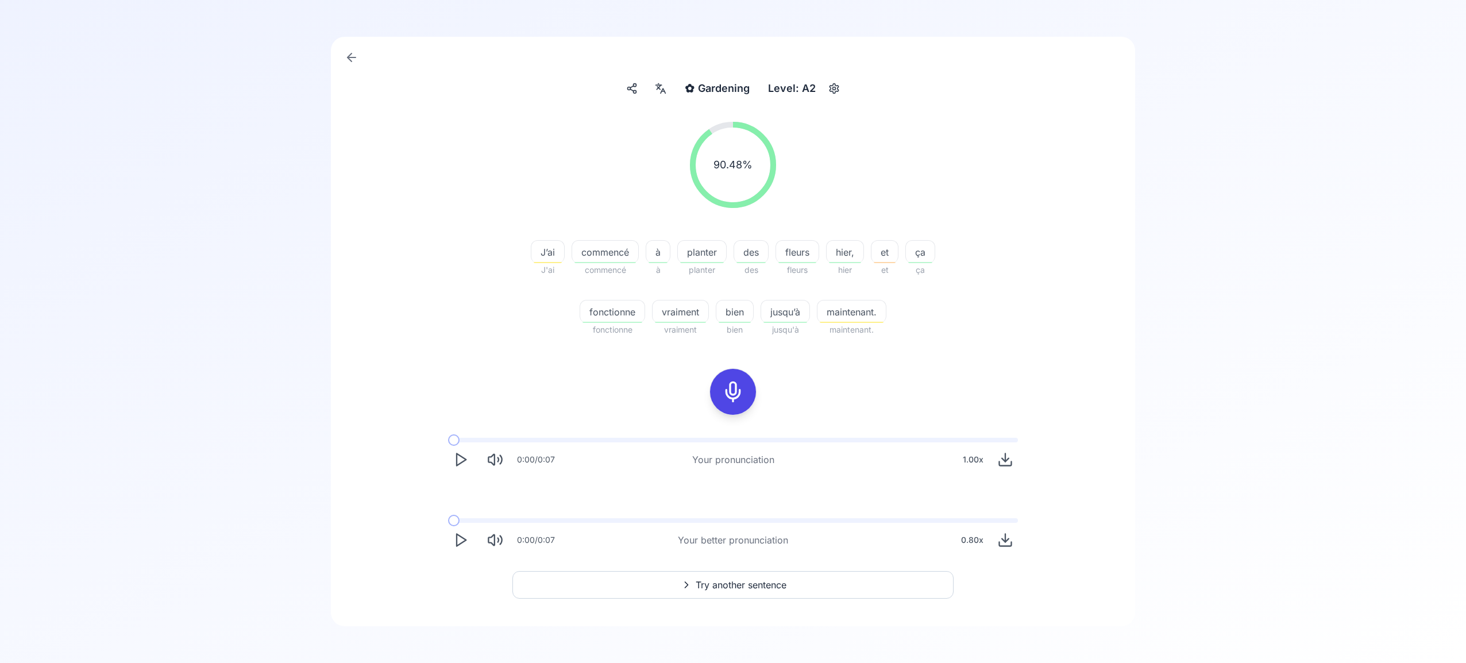
click at [747, 584] on span "Try another sentence" at bounding box center [740, 585] width 91 height 14
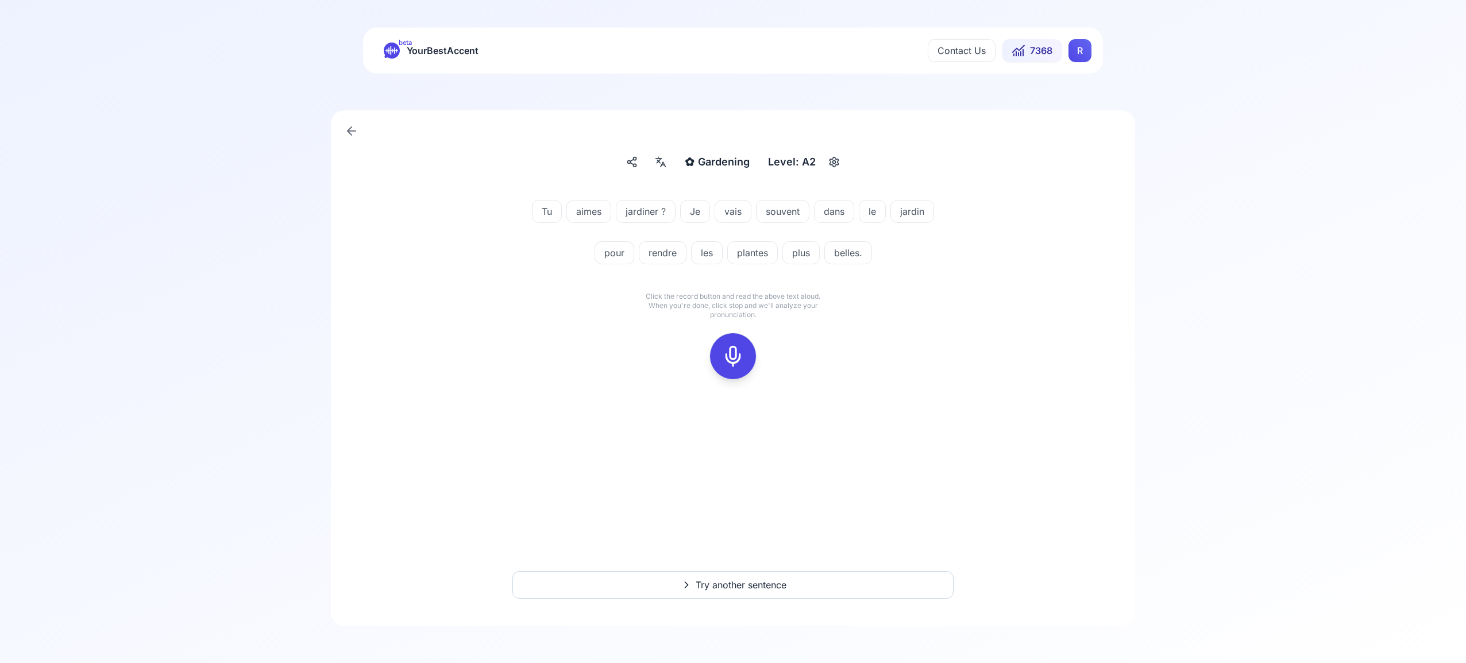
click at [732, 354] on icon at bounding box center [732, 356] width 23 height 23
click at [741, 354] on rect at bounding box center [732, 355] width 17 height 17
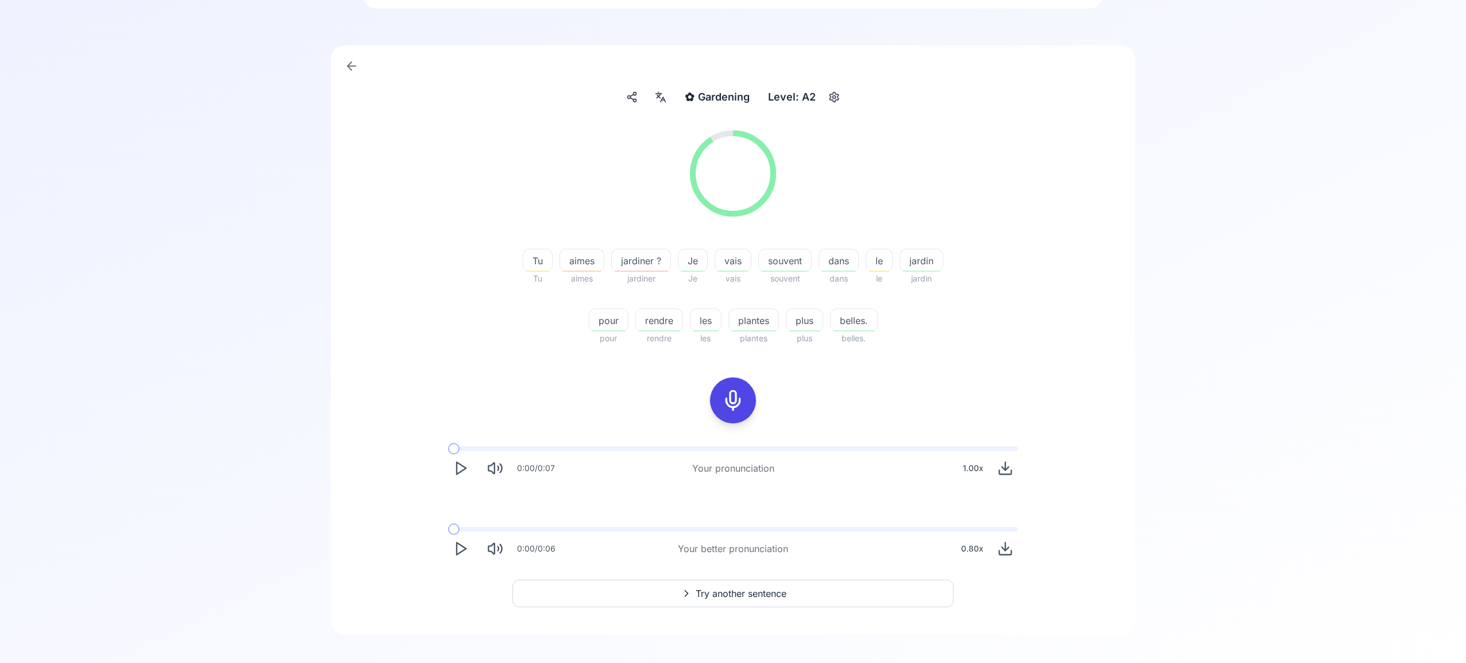
scroll to position [74, 0]
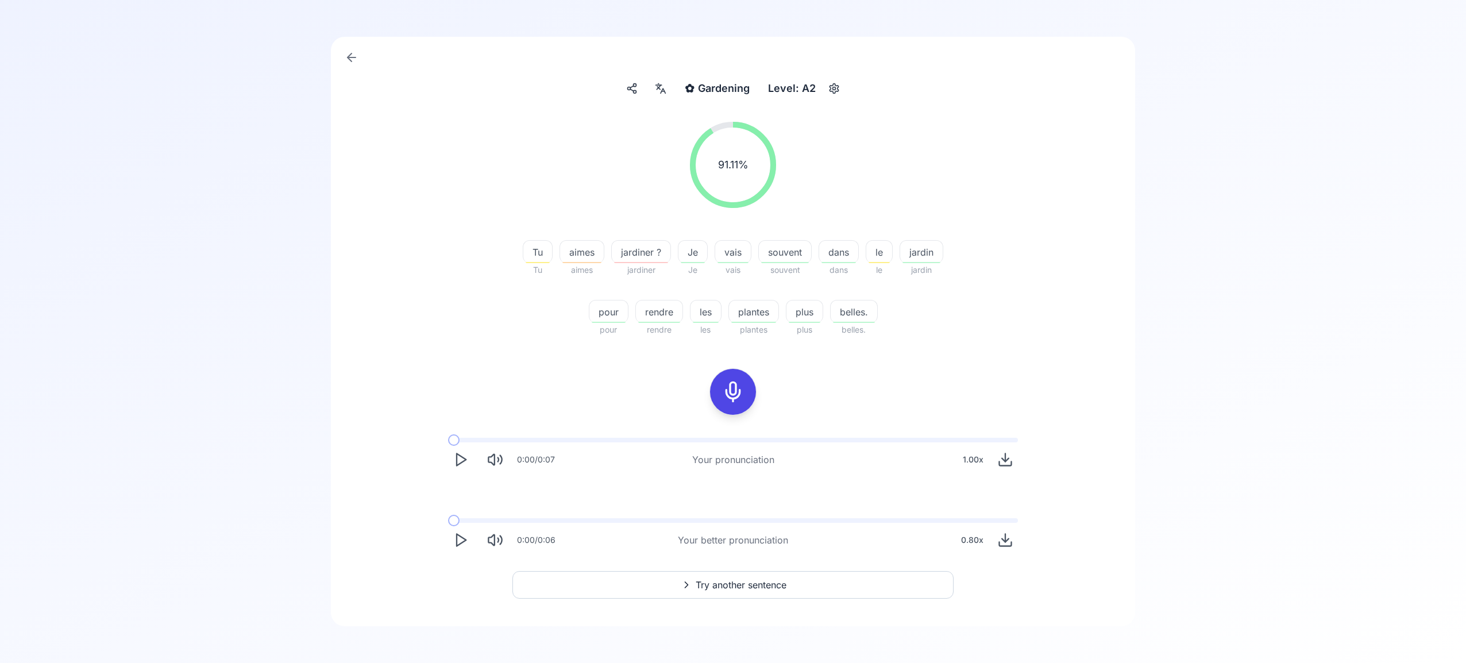
click at [759, 586] on span "Try another sentence" at bounding box center [740, 585] width 91 height 14
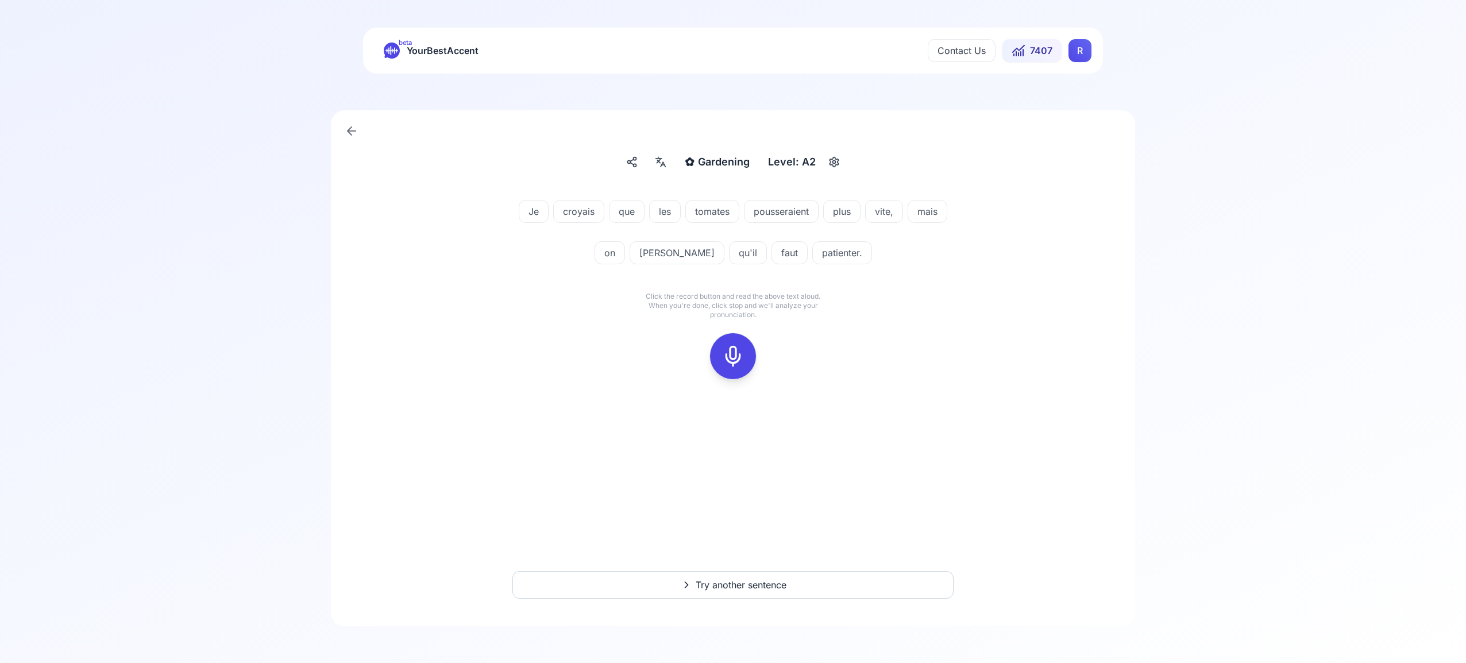
click at [742, 358] on icon at bounding box center [732, 356] width 23 height 23
click at [720, 351] on button at bounding box center [733, 356] width 46 height 46
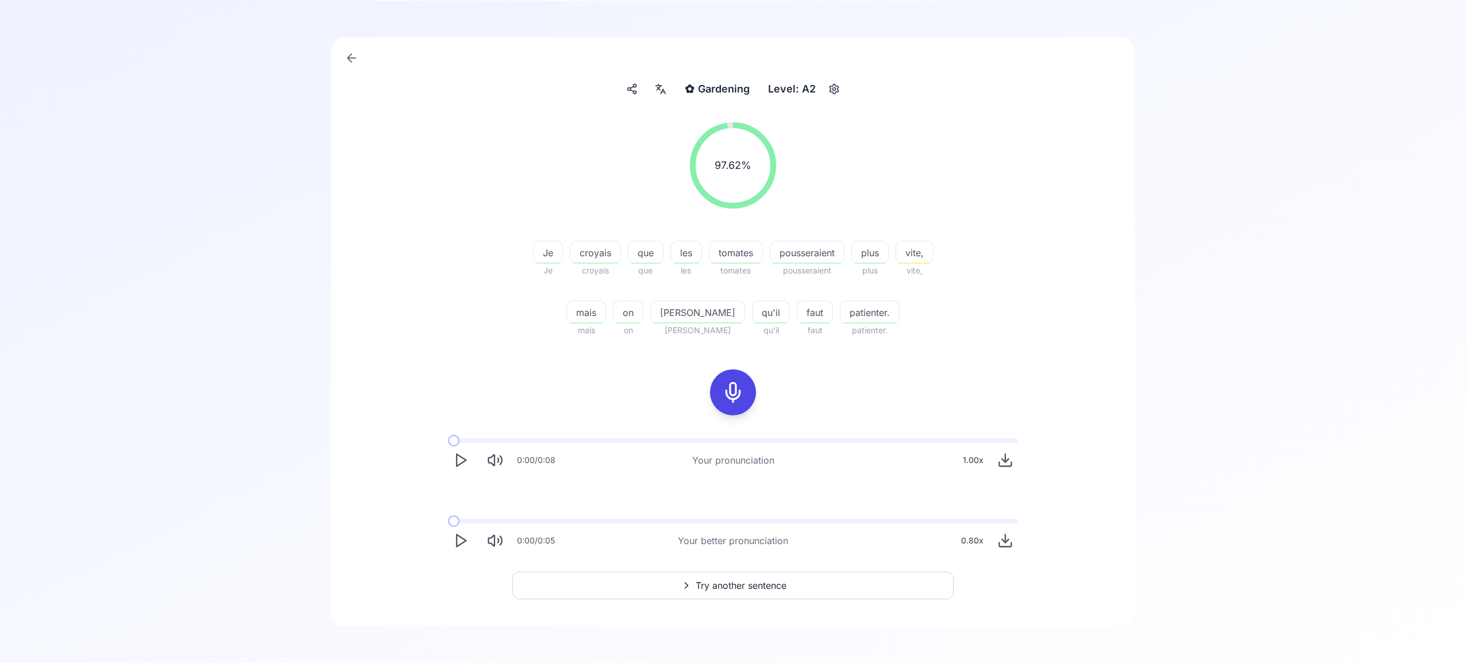
scroll to position [74, 0]
click at [666, 87] on icon at bounding box center [661, 88] width 14 height 11
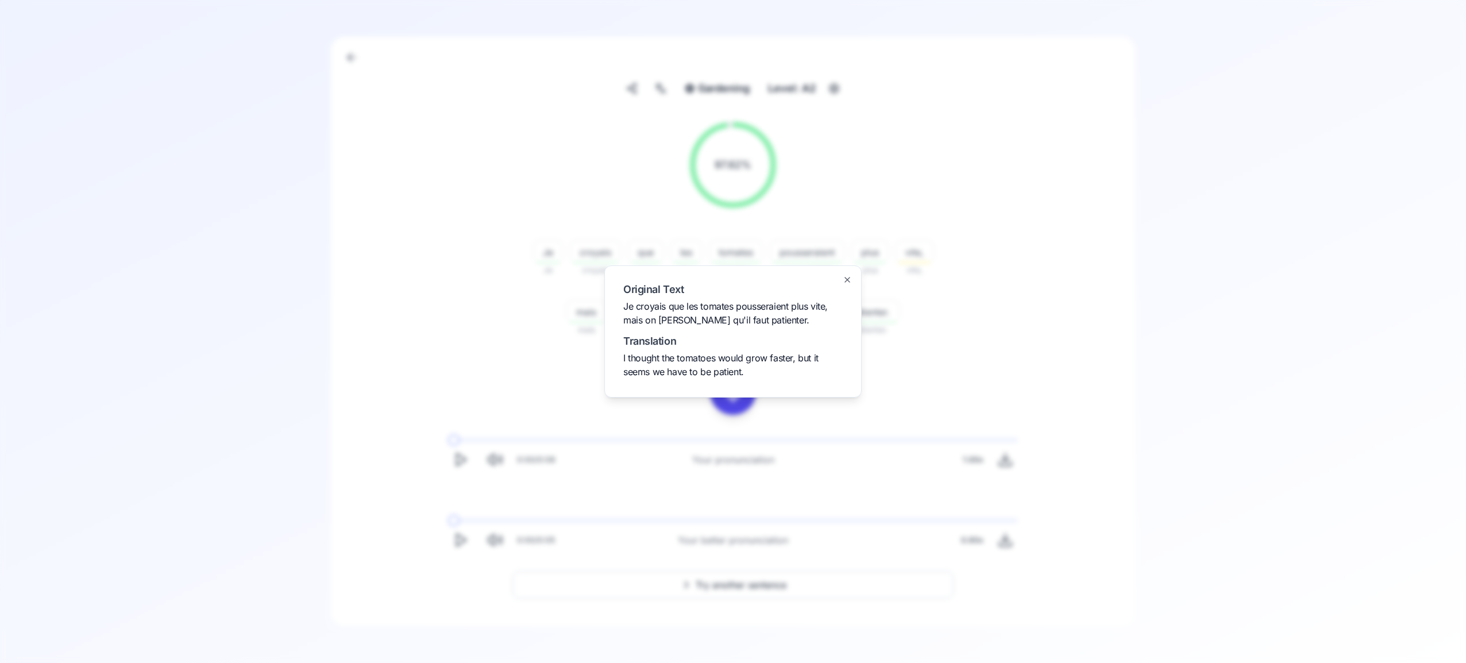
click at [849, 279] on icon "button" at bounding box center [846, 279] width 9 height 9
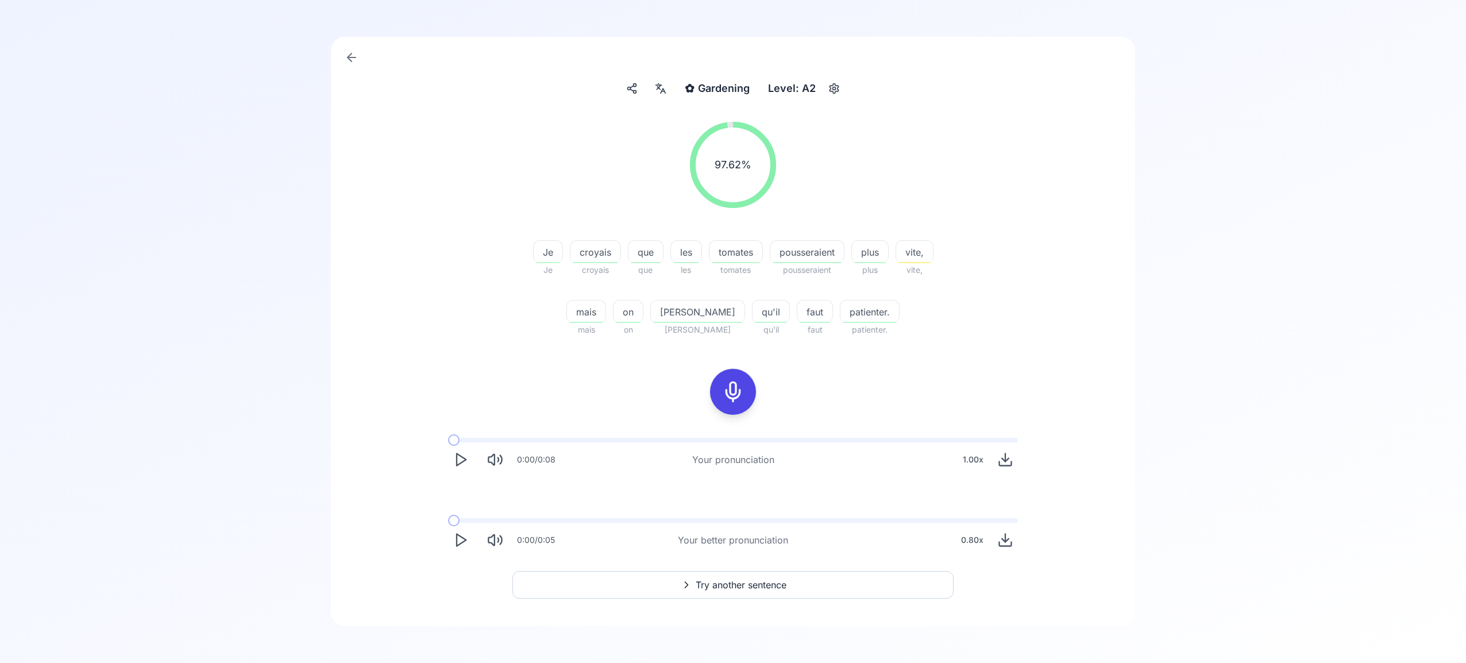
click at [796, 584] on button "Try another sentence" at bounding box center [732, 585] width 441 height 28
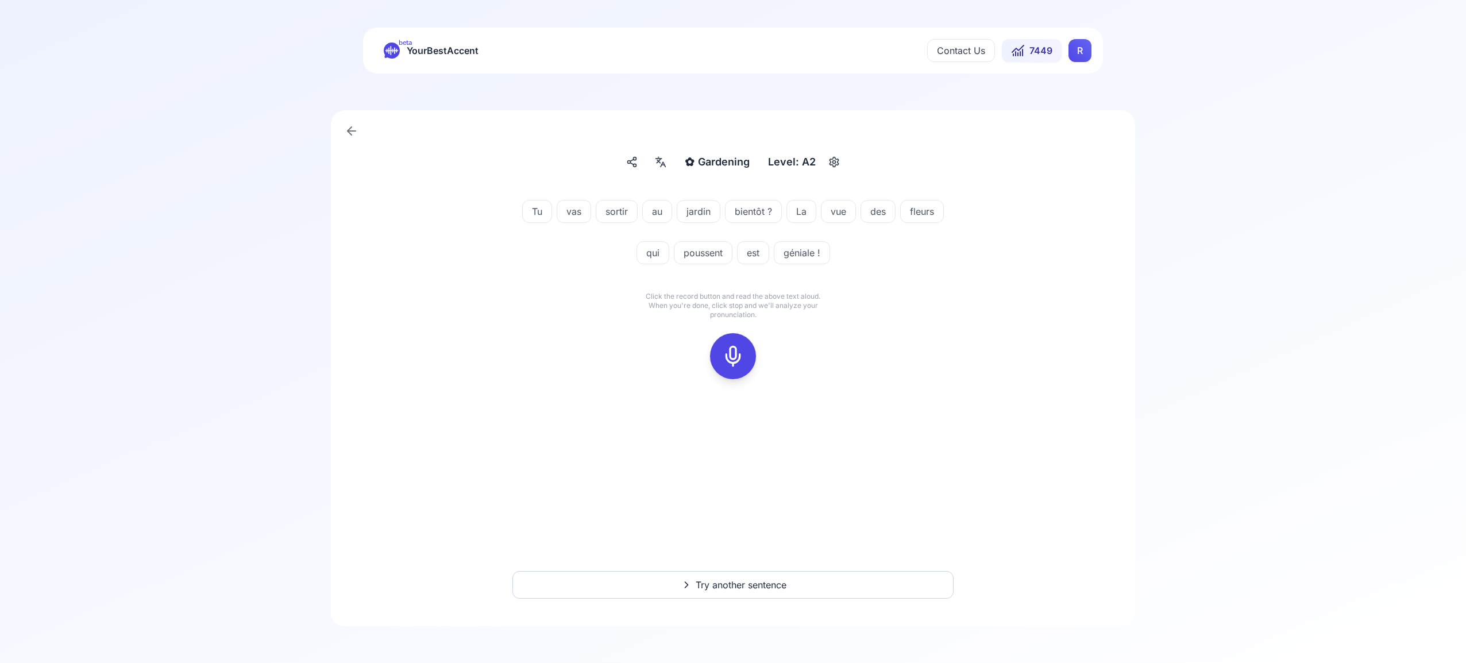
click at [738, 358] on icon at bounding box center [732, 356] width 23 height 23
click at [721, 361] on div at bounding box center [733, 356] width 28 height 46
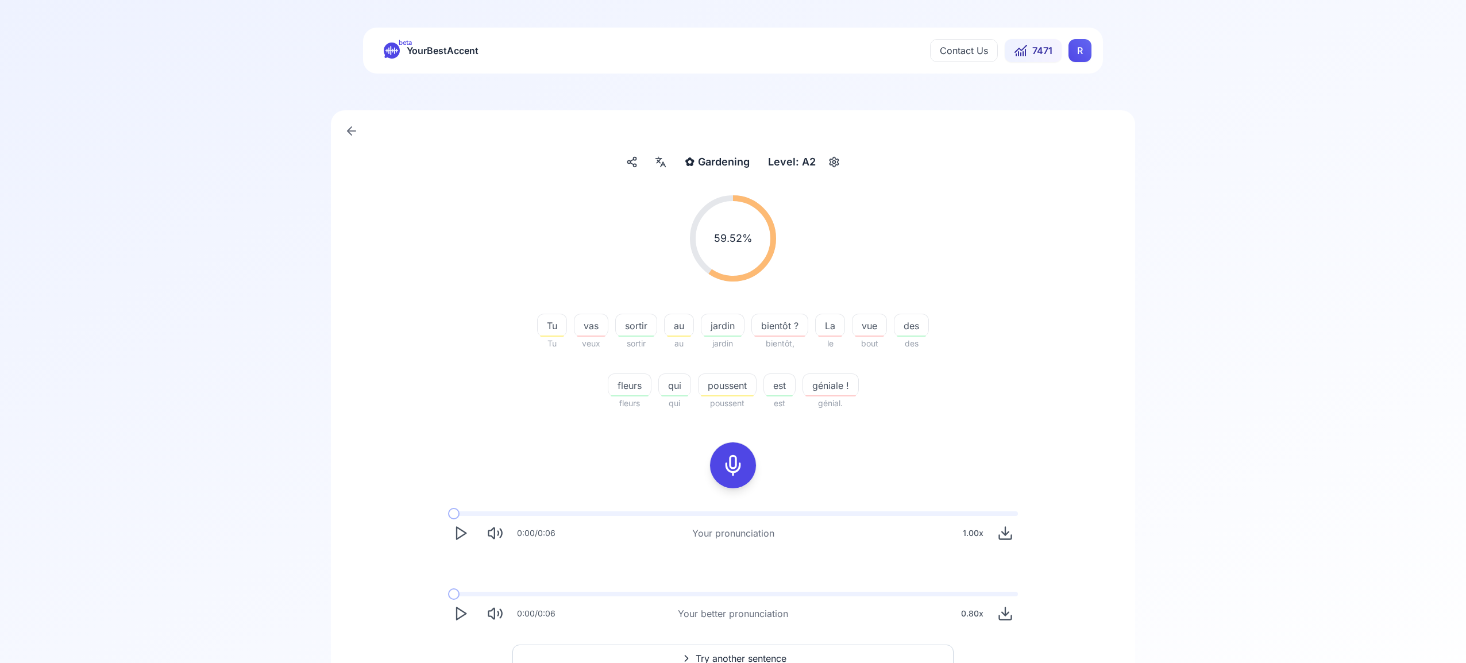
click at [455, 611] on icon "Play" at bounding box center [461, 613] width 16 height 16
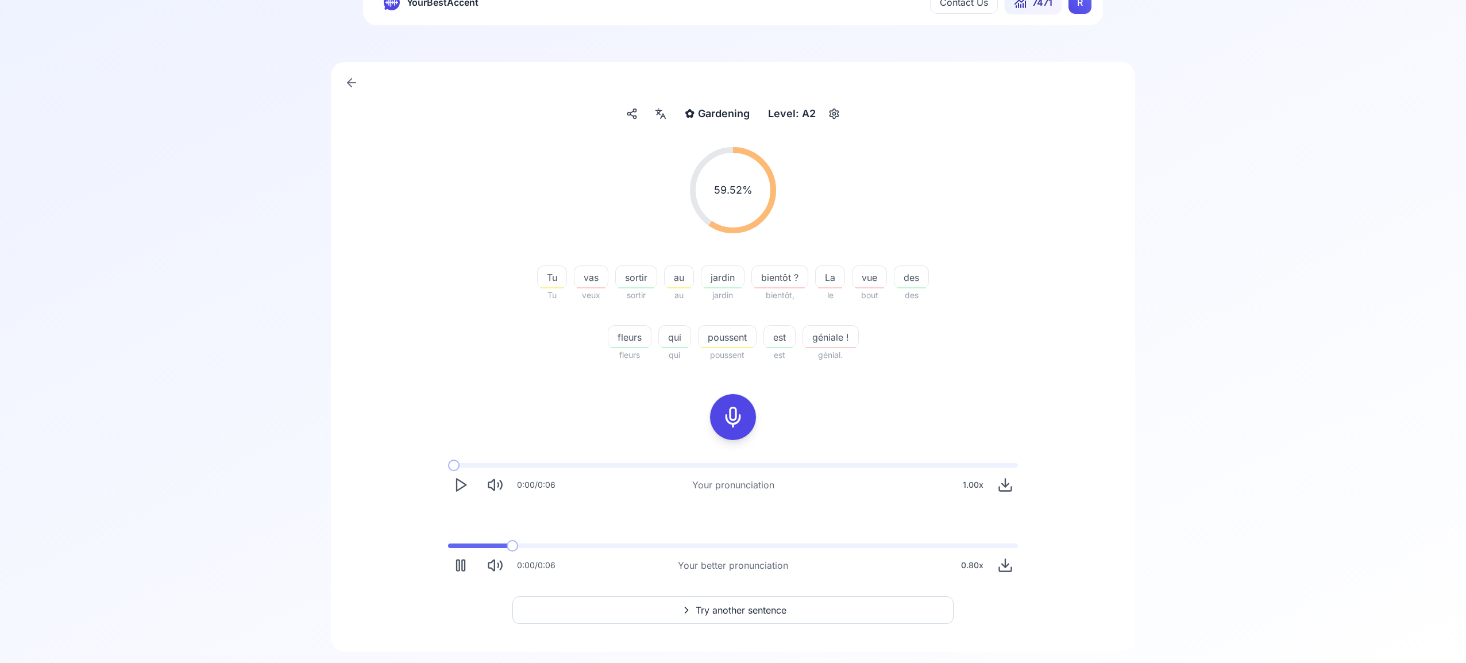
scroll to position [74, 0]
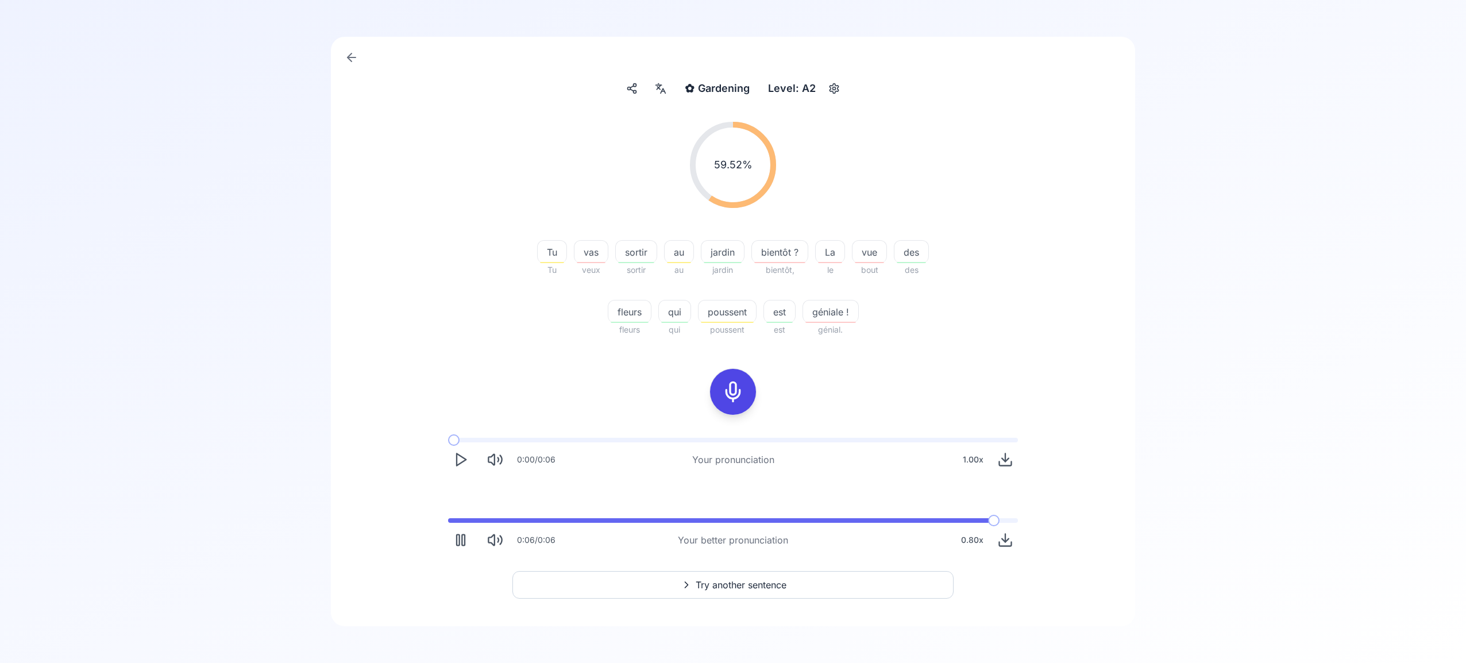
click at [767, 580] on span "Try another sentence" at bounding box center [740, 585] width 91 height 14
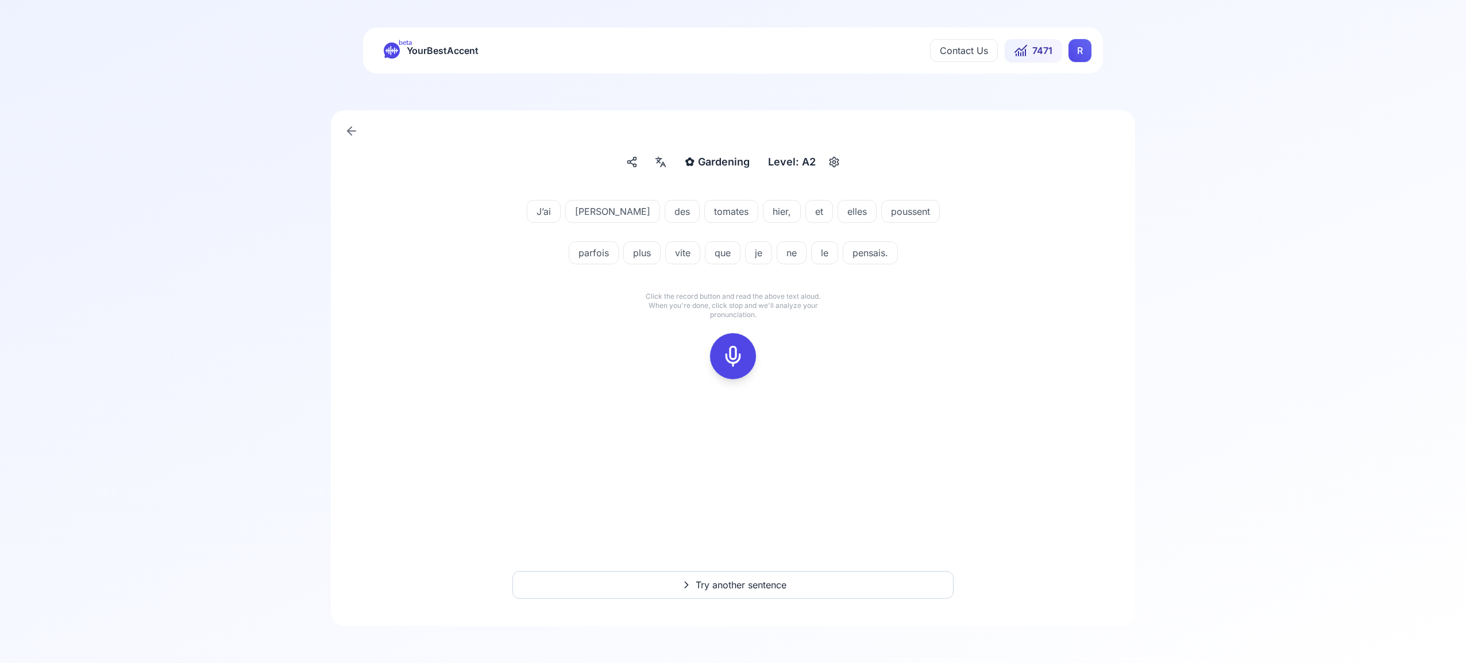
click at [740, 355] on rect at bounding box center [732, 355] width 17 height 17
click at [725, 355] on rect at bounding box center [732, 355] width 17 height 17
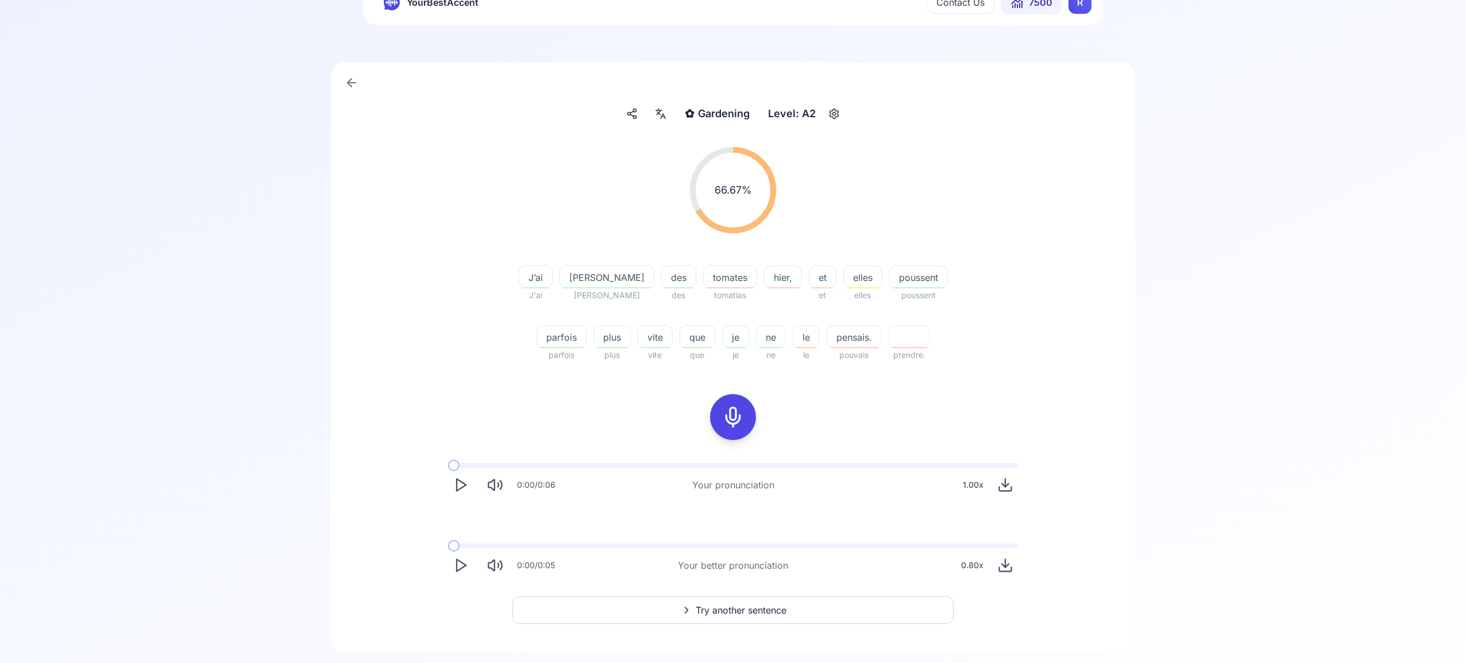
scroll to position [49, 0]
click at [741, 610] on span "Try another sentence" at bounding box center [740, 609] width 91 height 14
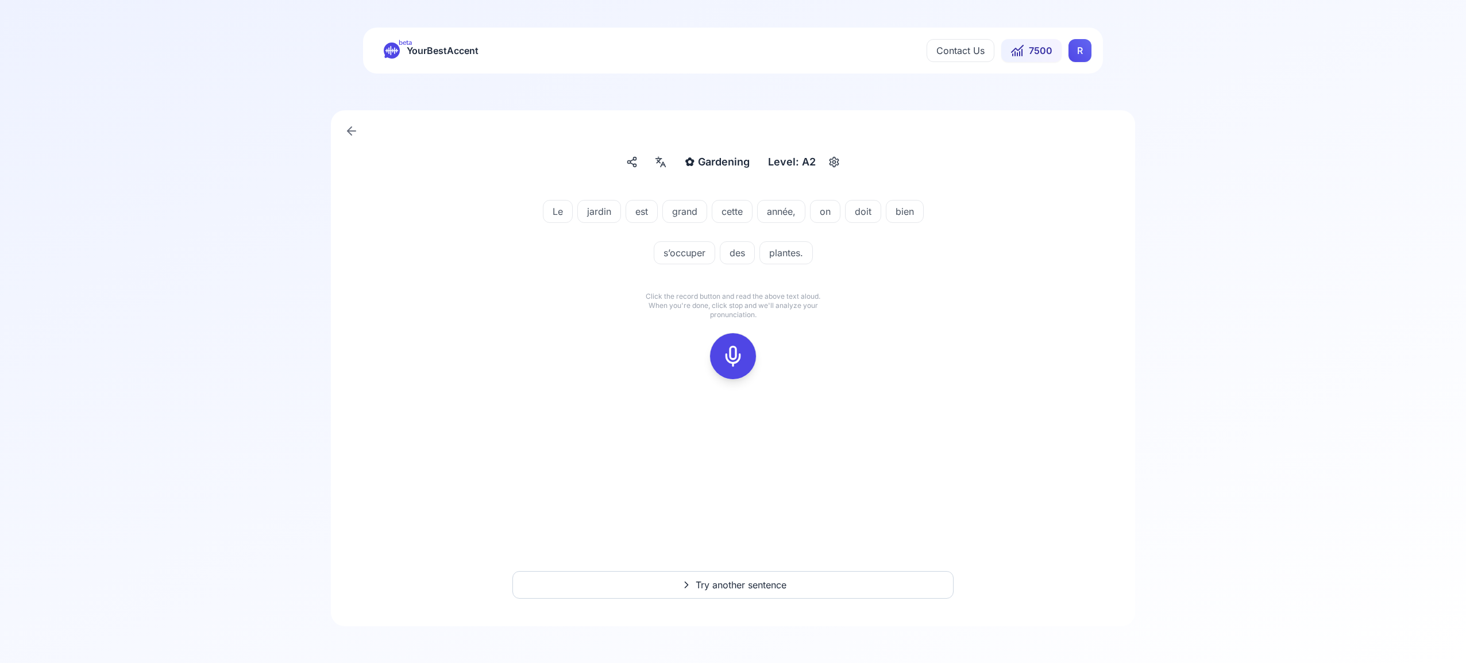
click at [730, 358] on icon at bounding box center [732, 356] width 23 height 23
click at [719, 352] on button at bounding box center [733, 356] width 46 height 46
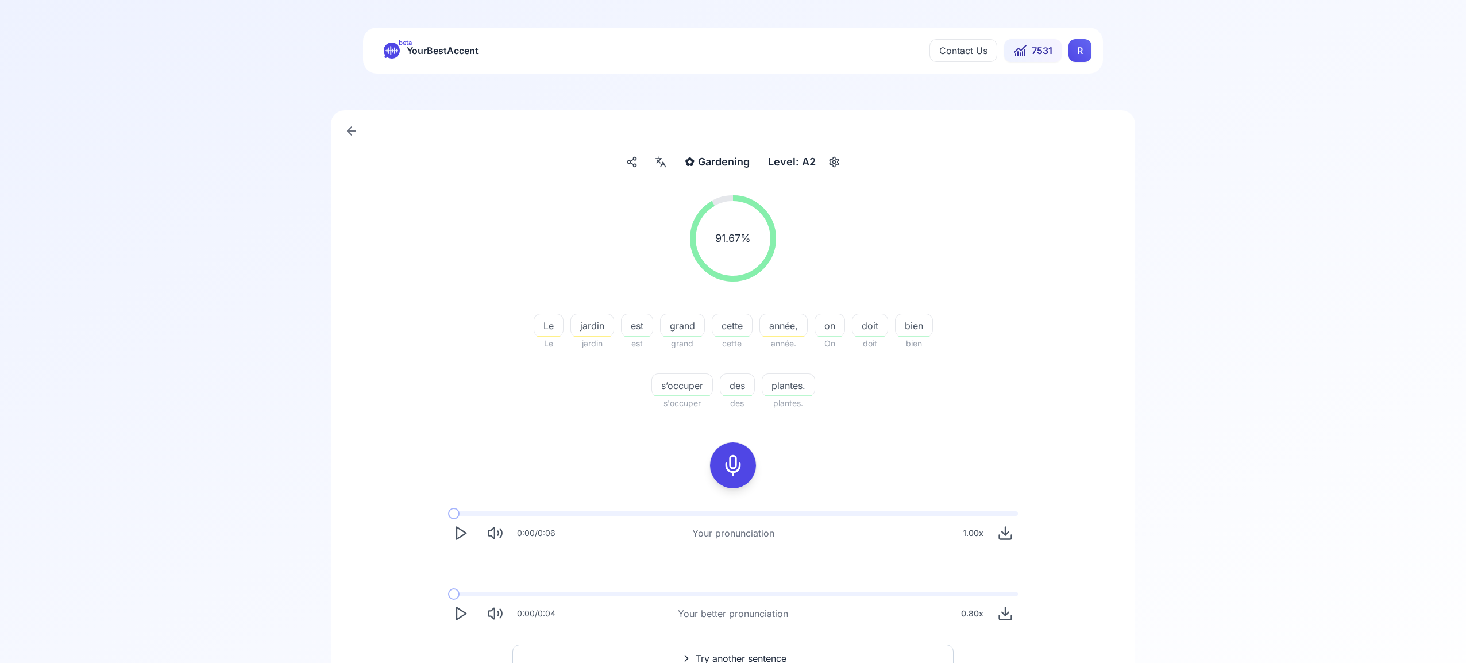
click at [1076, 49] on html "beta YourBestAccent Contact Us 7531 R ✿ Gardening Gardening Level: A2 91.67 % 9…" at bounding box center [733, 331] width 1466 height 663
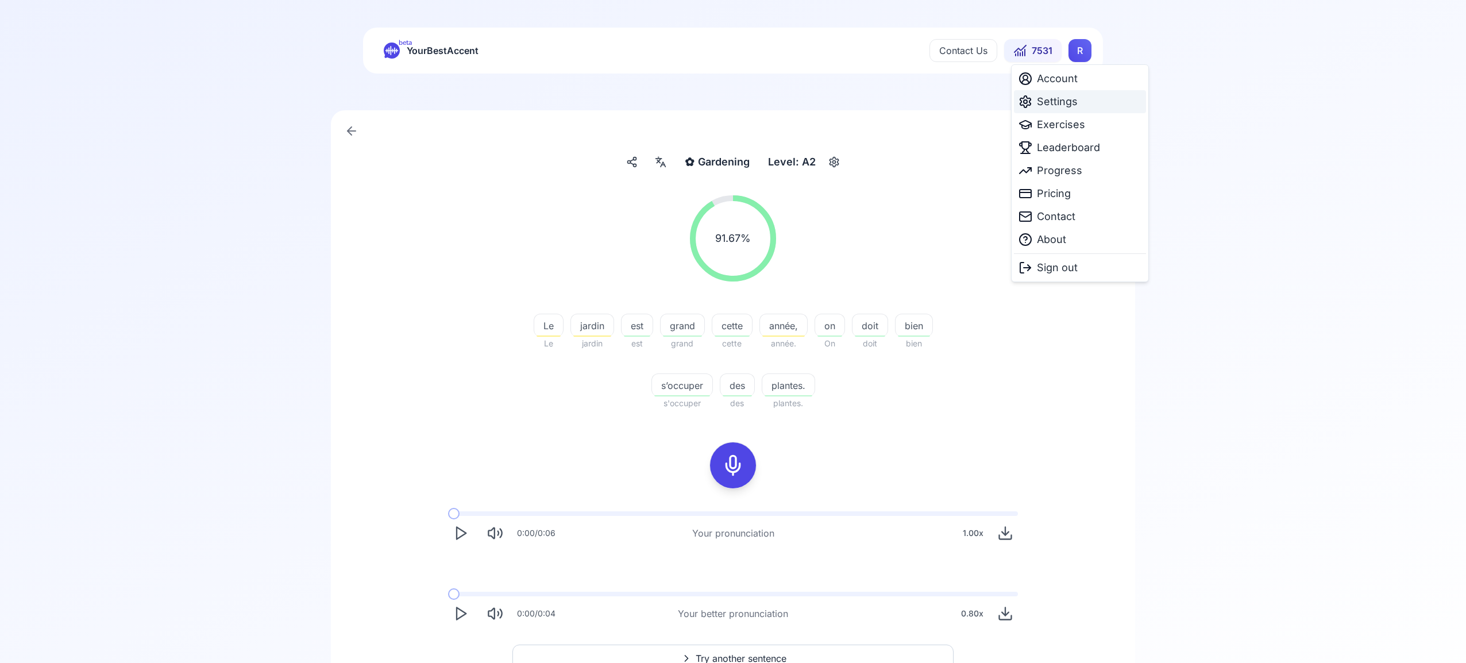
click at [1067, 104] on span "Settings" at bounding box center [1057, 102] width 41 height 16
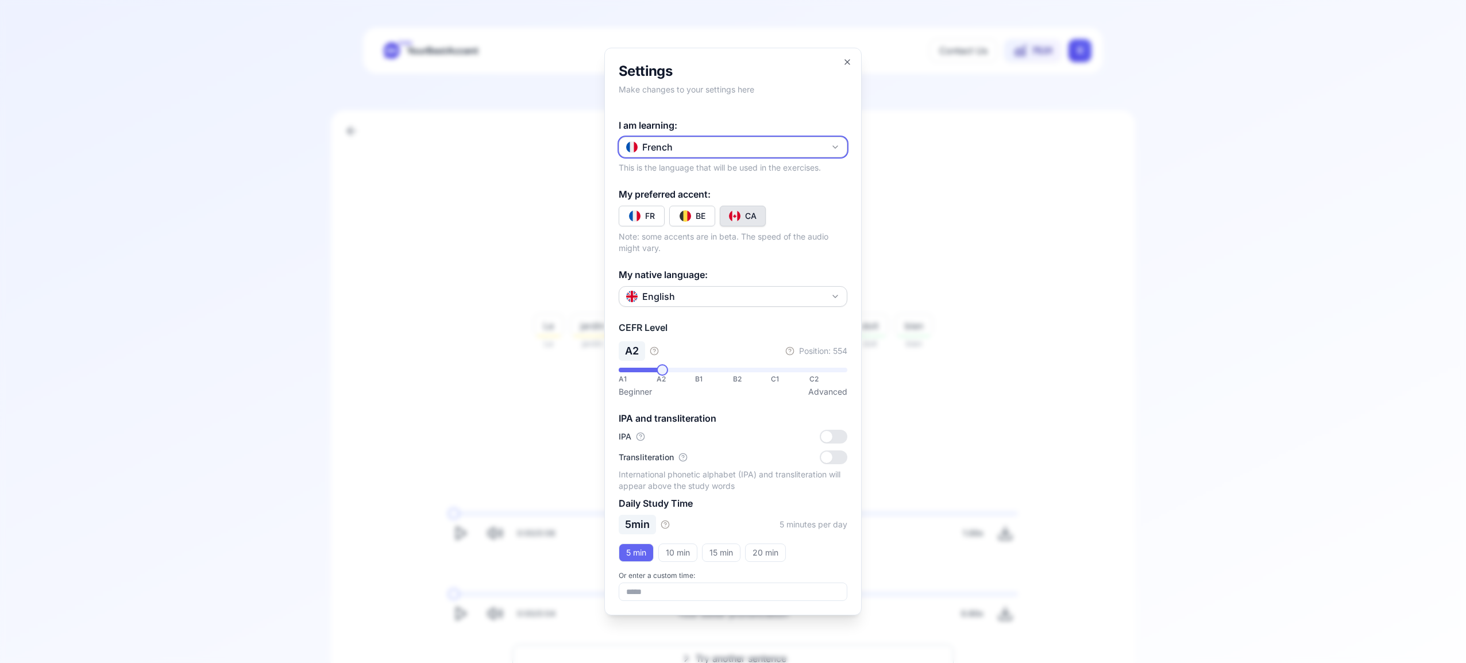
click at [832, 145] on icon "button" at bounding box center [834, 146] width 9 height 9
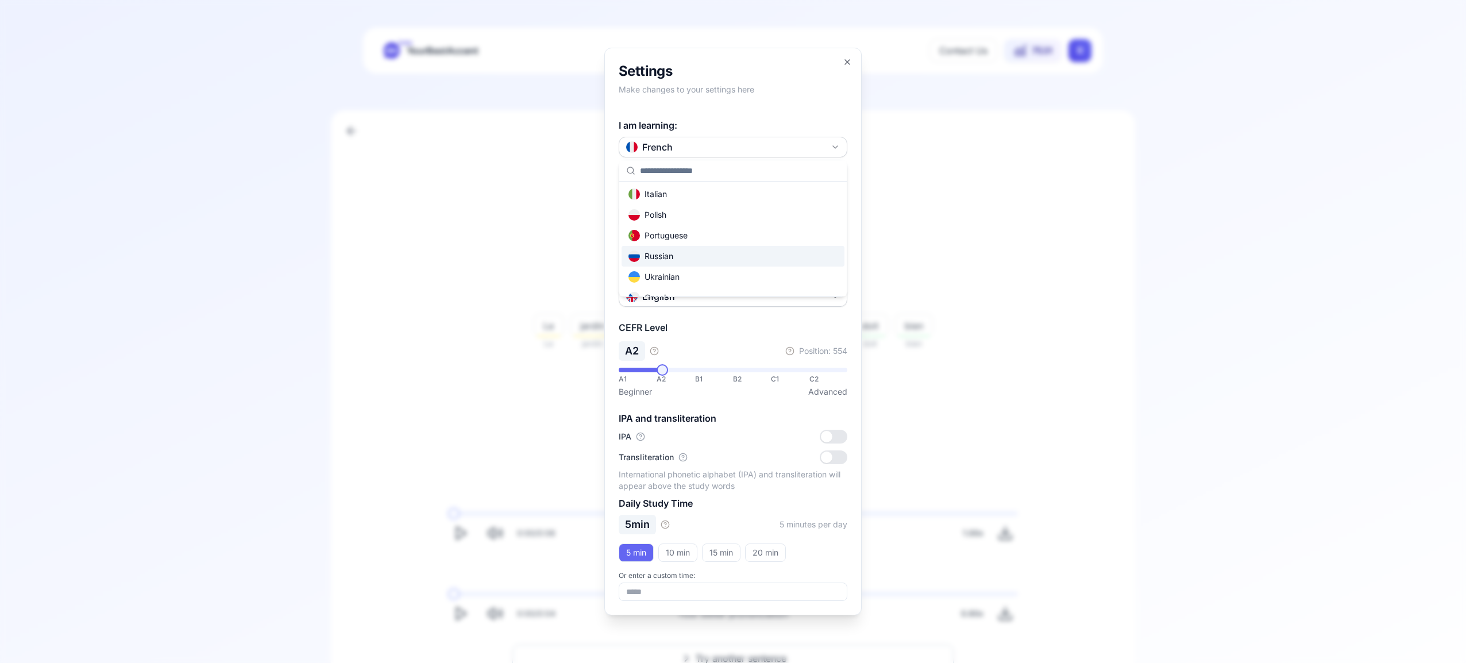
click at [733, 257] on div "Russian" at bounding box center [732, 256] width 223 height 21
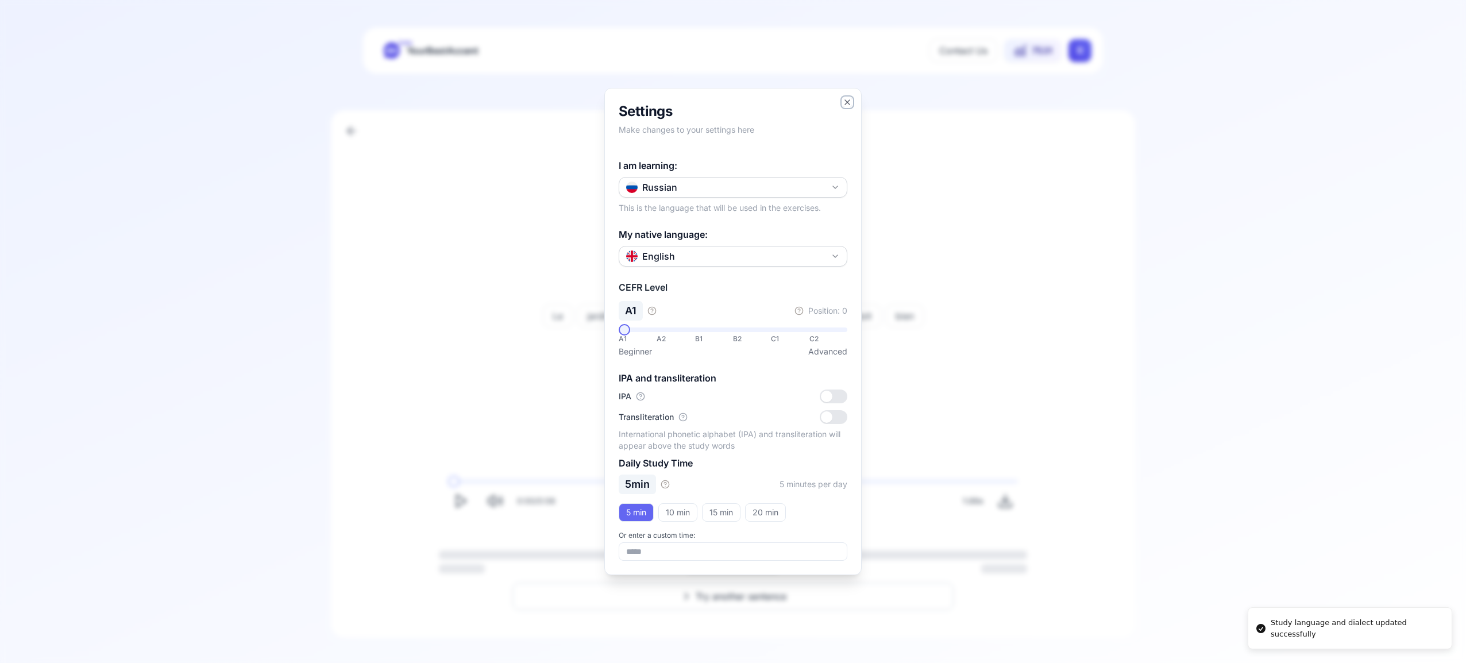
click at [847, 99] on icon "button" at bounding box center [846, 102] width 9 height 9
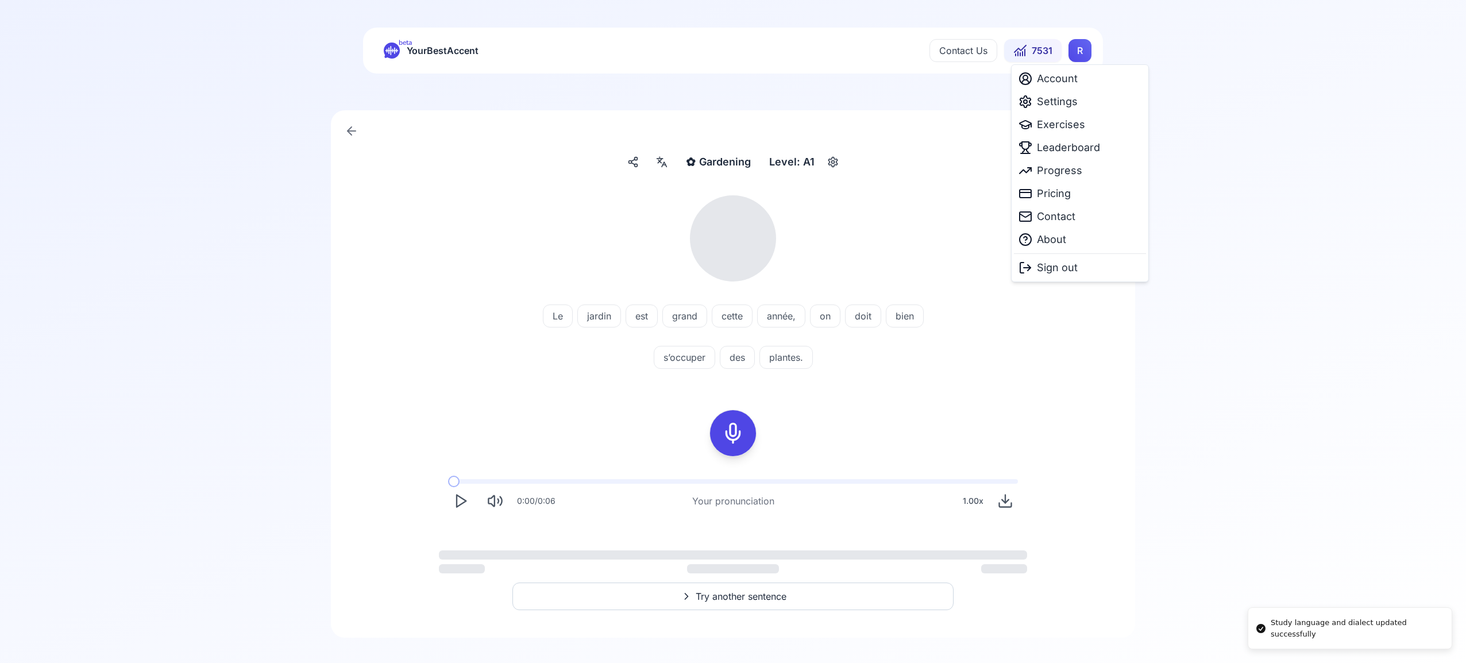
click at [1082, 54] on html "Study language and dialect updated successfully beta YourBestAccent Contact Us …" at bounding box center [733, 331] width 1466 height 663
click at [1070, 128] on span "Exercises" at bounding box center [1061, 125] width 48 height 16
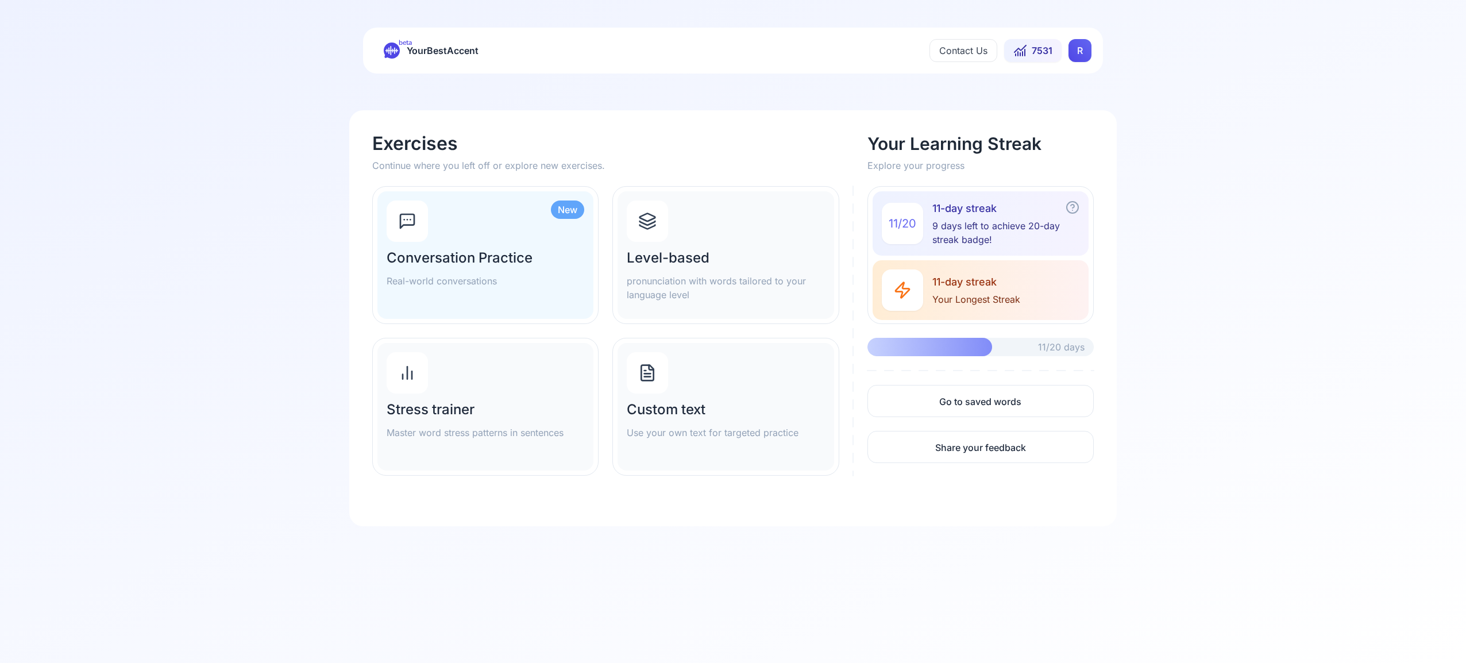
click at [651, 226] on icon at bounding box center [648, 227] width 16 height 4
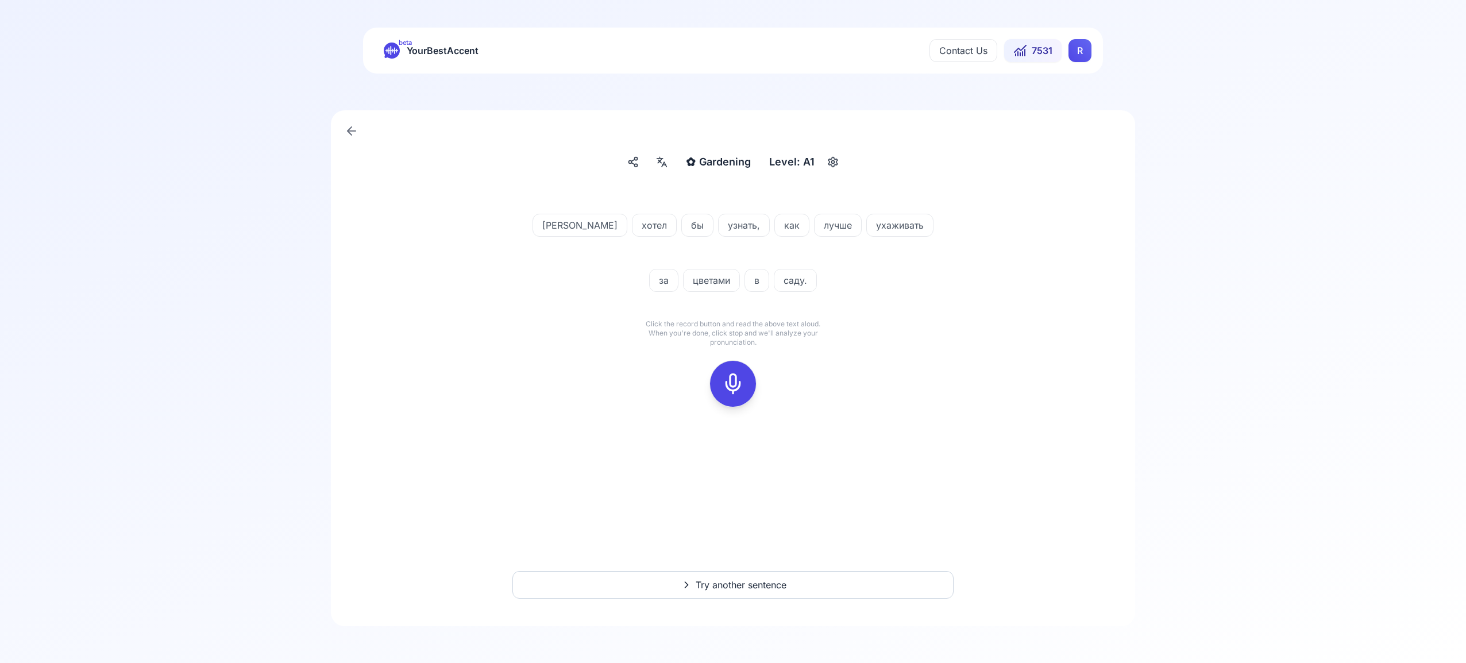
click at [731, 373] on icon at bounding box center [732, 383] width 23 height 23
click at [736, 382] on icon at bounding box center [732, 383] width 23 height 23
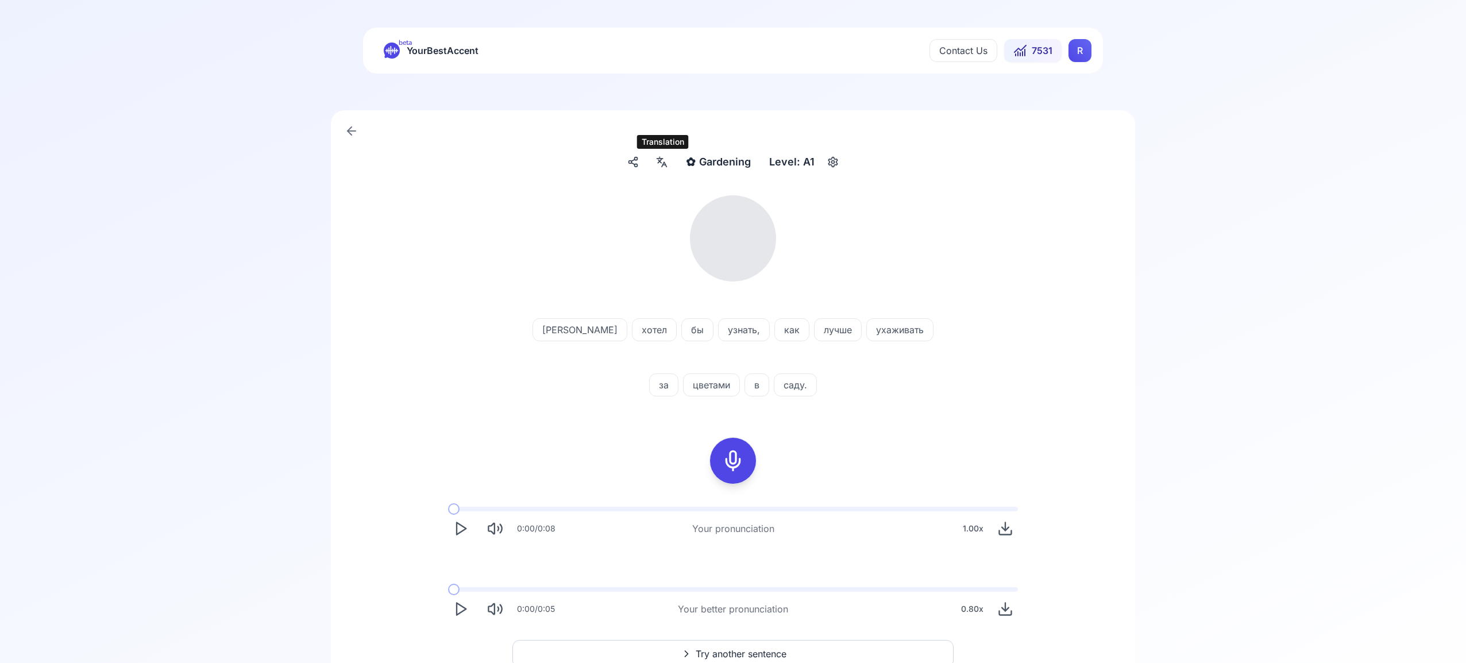
click at [659, 166] on icon at bounding box center [662, 161] width 14 height 11
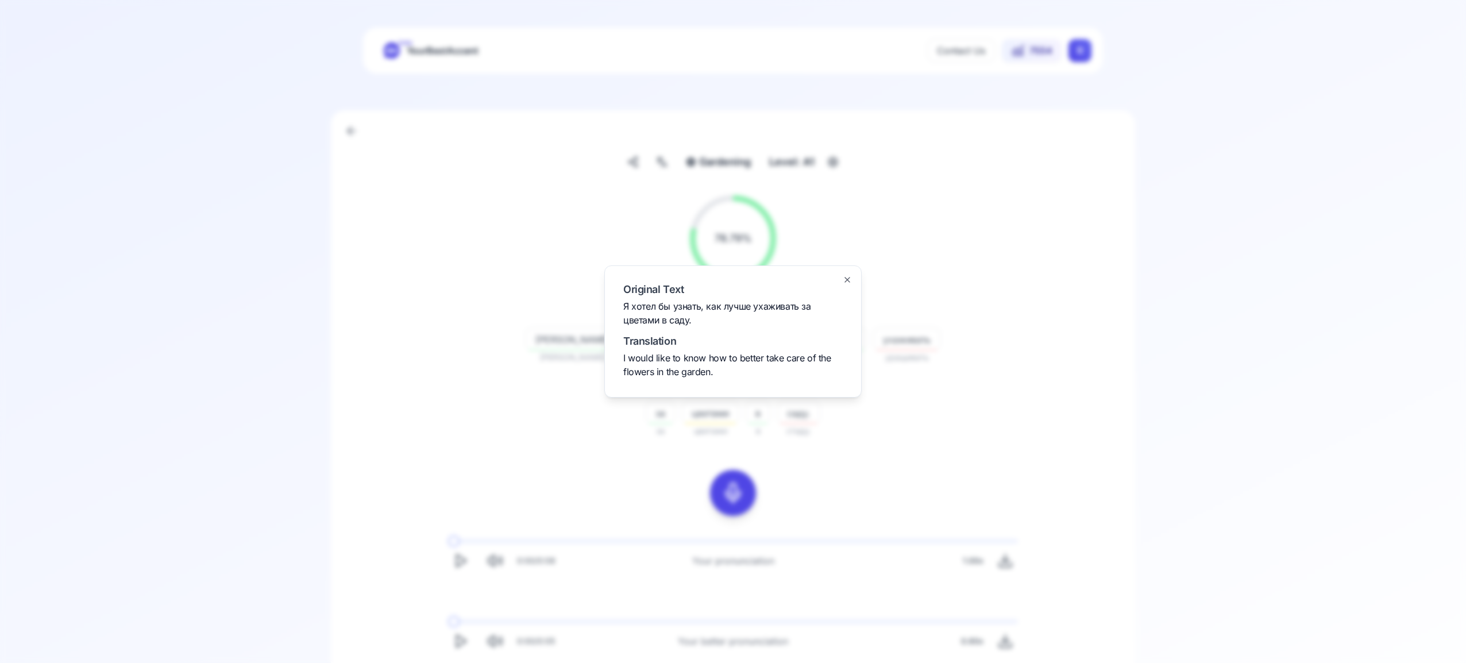
click at [842, 275] on div "Original Text Я хотел бы узнать, как лучше ухаживать за цветами в саду. Transla…" at bounding box center [732, 331] width 257 height 132
click at [848, 279] on icon "button" at bounding box center [846, 279] width 9 height 9
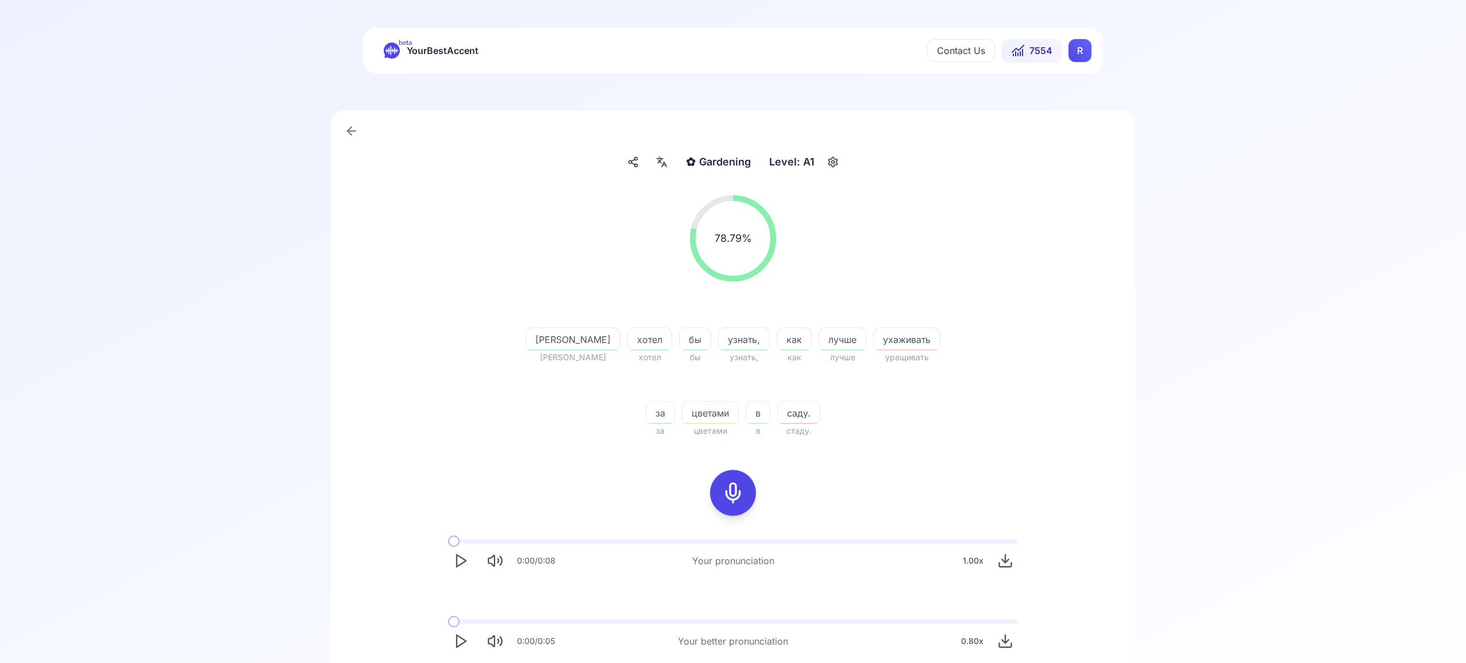
scroll to position [101, 0]
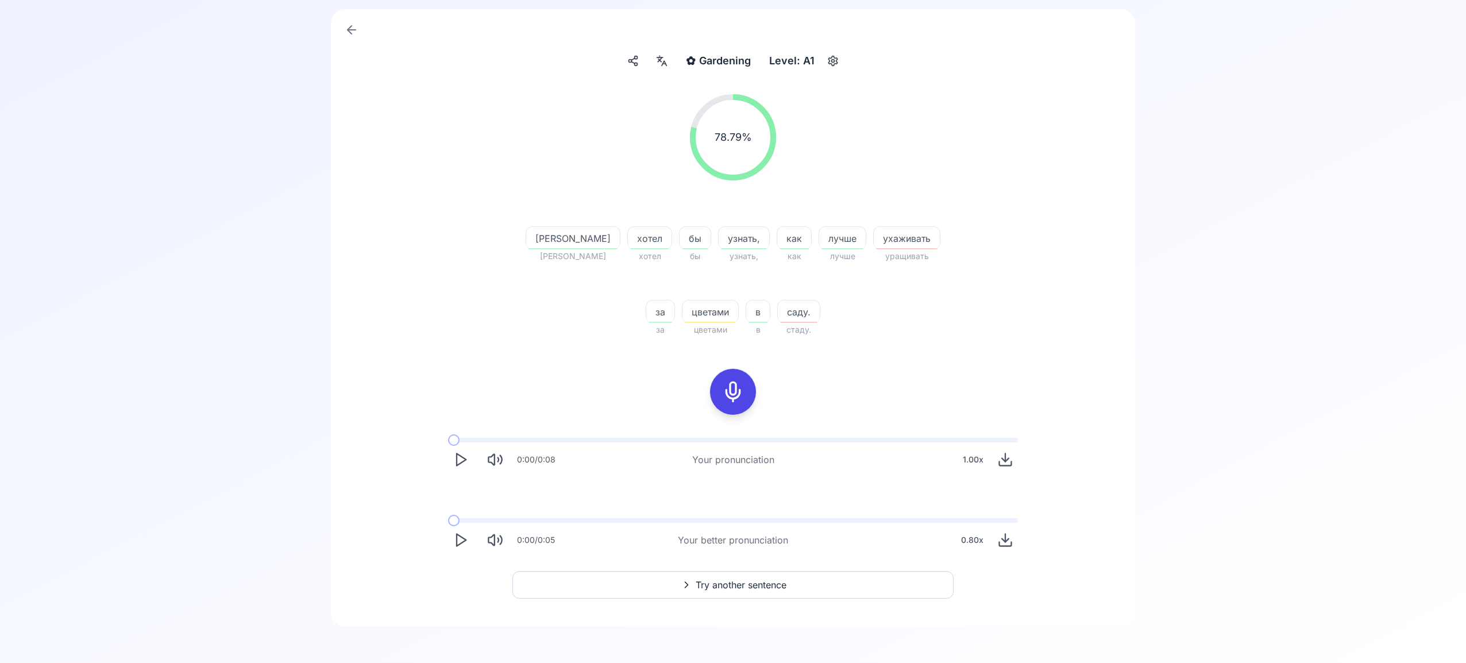
click at [760, 584] on span "Try another sentence" at bounding box center [740, 585] width 91 height 14
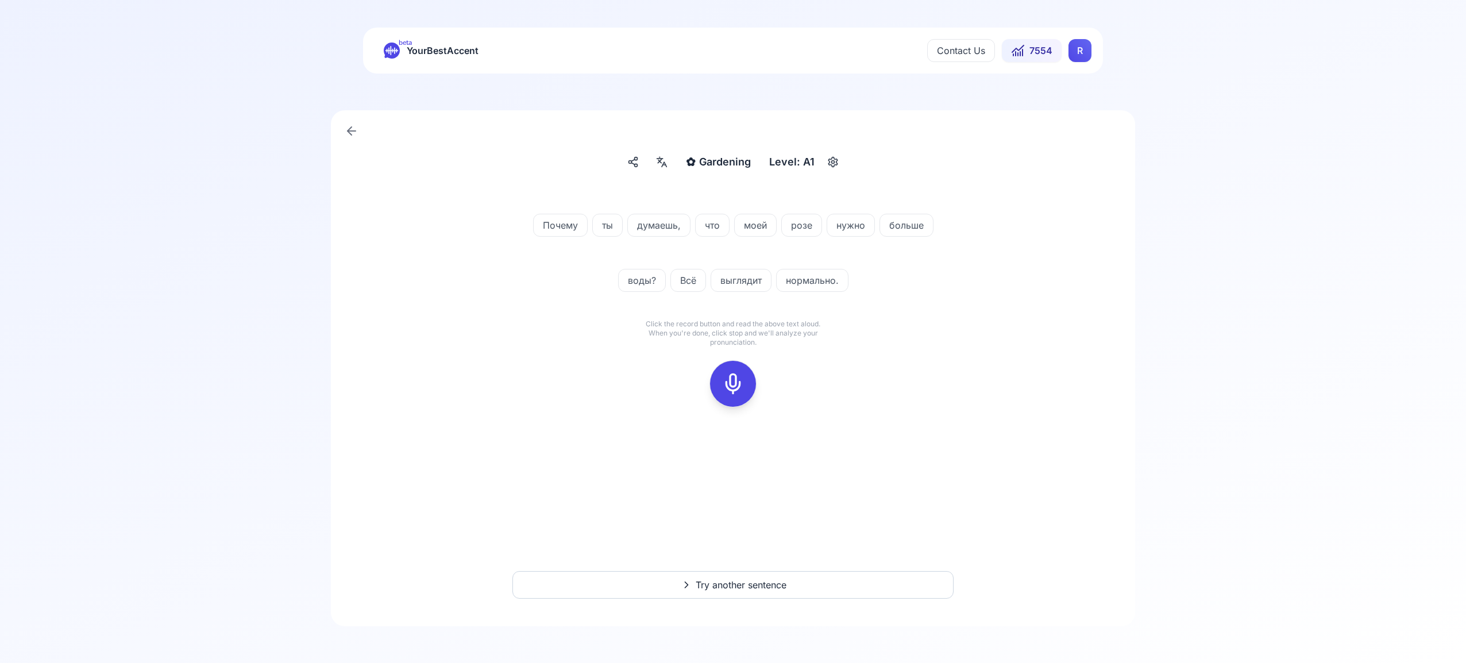
click at [725, 385] on icon at bounding box center [732, 383] width 23 height 23
click at [735, 386] on icon at bounding box center [732, 383] width 23 height 23
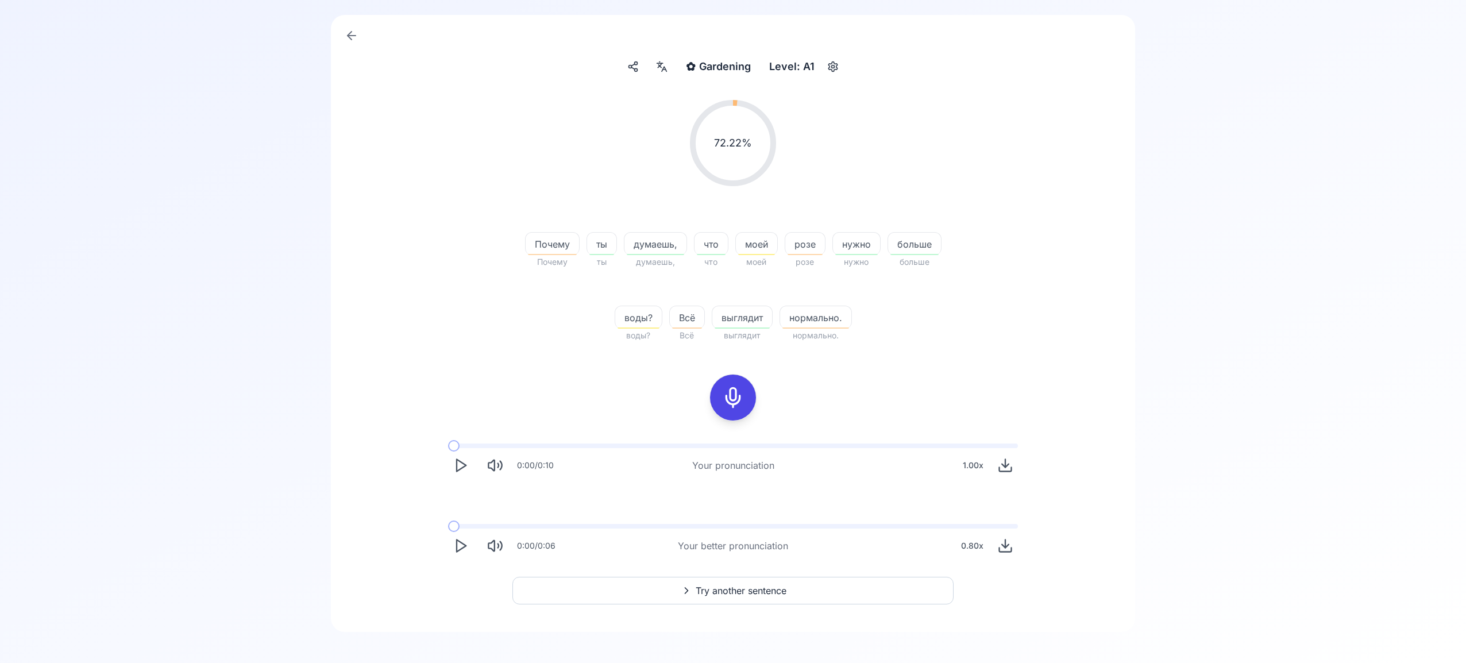
scroll to position [101, 0]
click at [775, 583] on span "Try another sentence" at bounding box center [740, 585] width 91 height 14
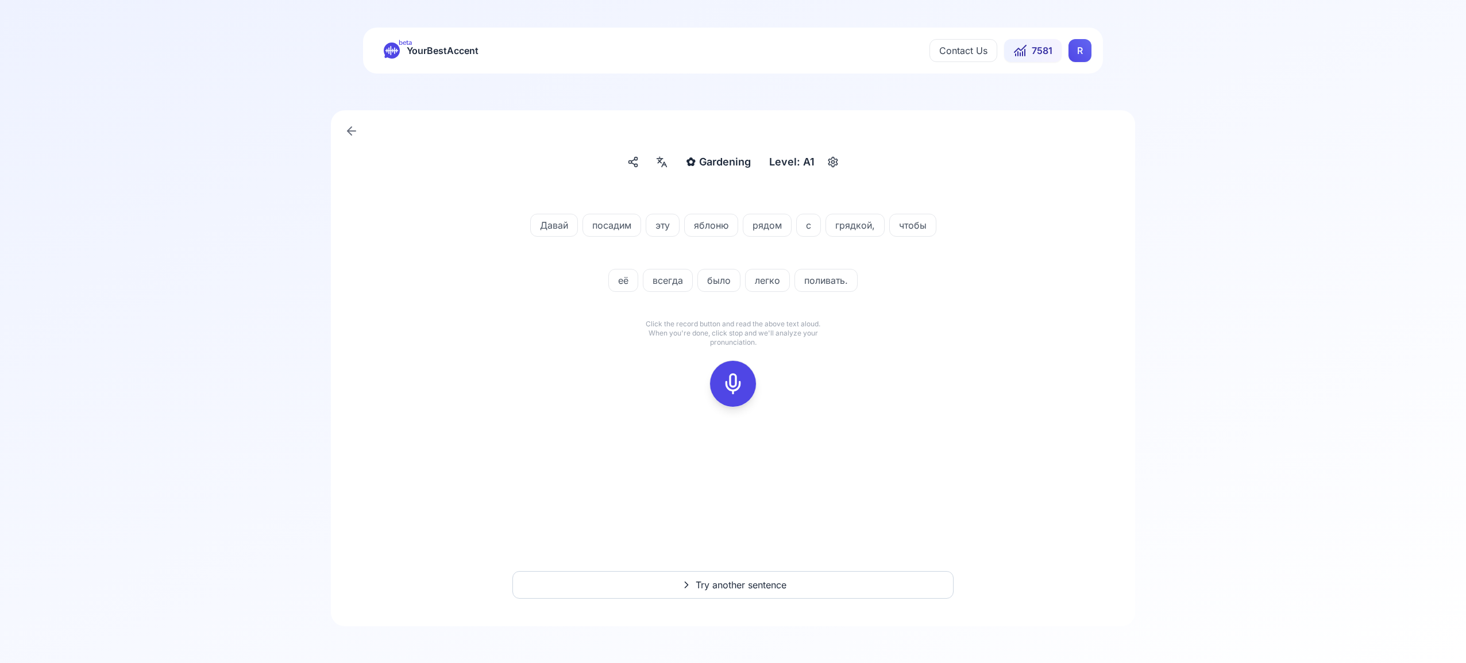
click at [743, 385] on icon at bounding box center [732, 383] width 23 height 23
click at [728, 385] on icon at bounding box center [732, 383] width 23 height 23
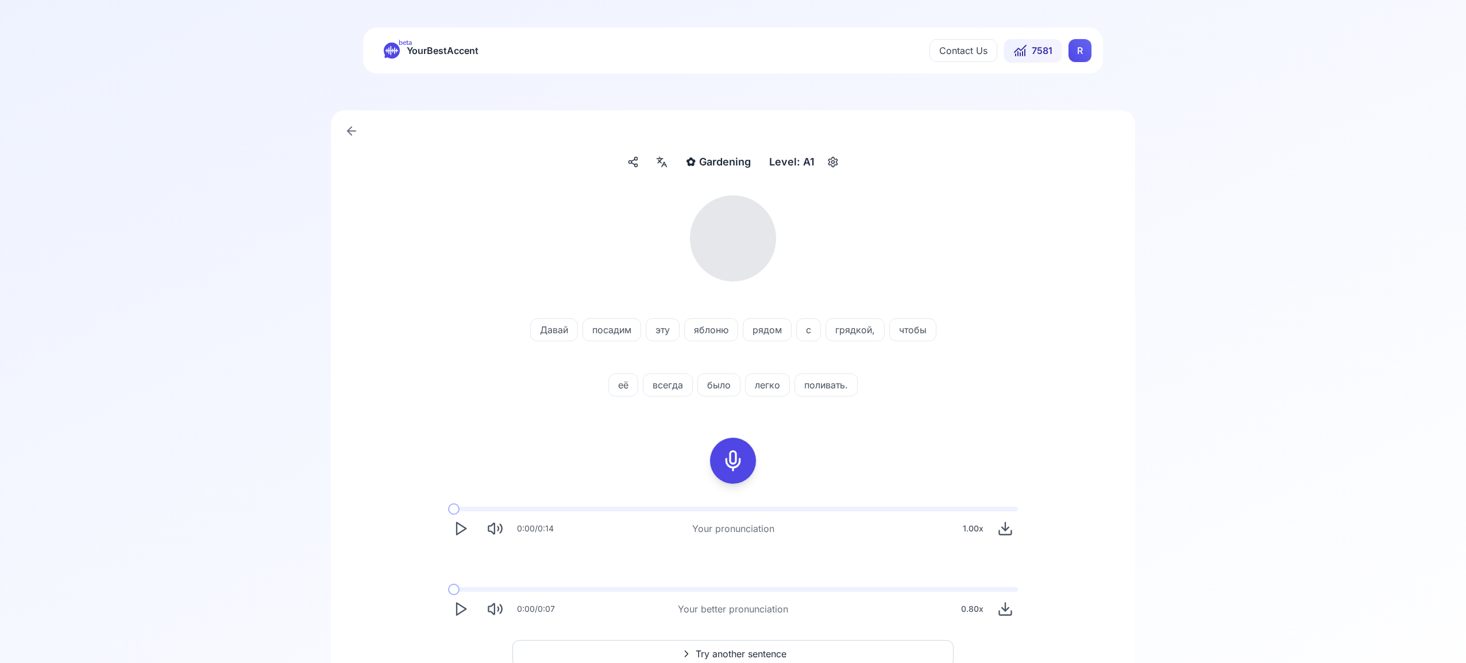
click at [664, 160] on icon at bounding box center [662, 161] width 14 height 11
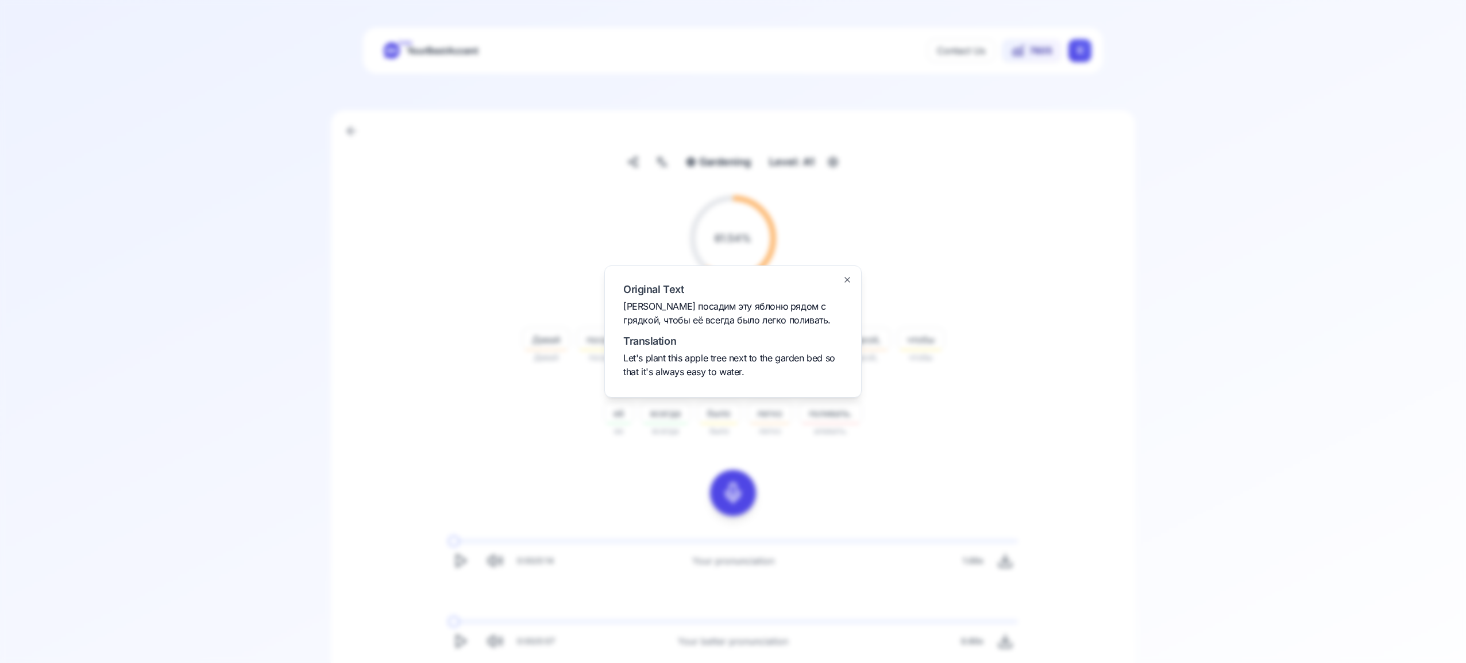
click at [843, 277] on icon "button" at bounding box center [846, 279] width 9 height 9
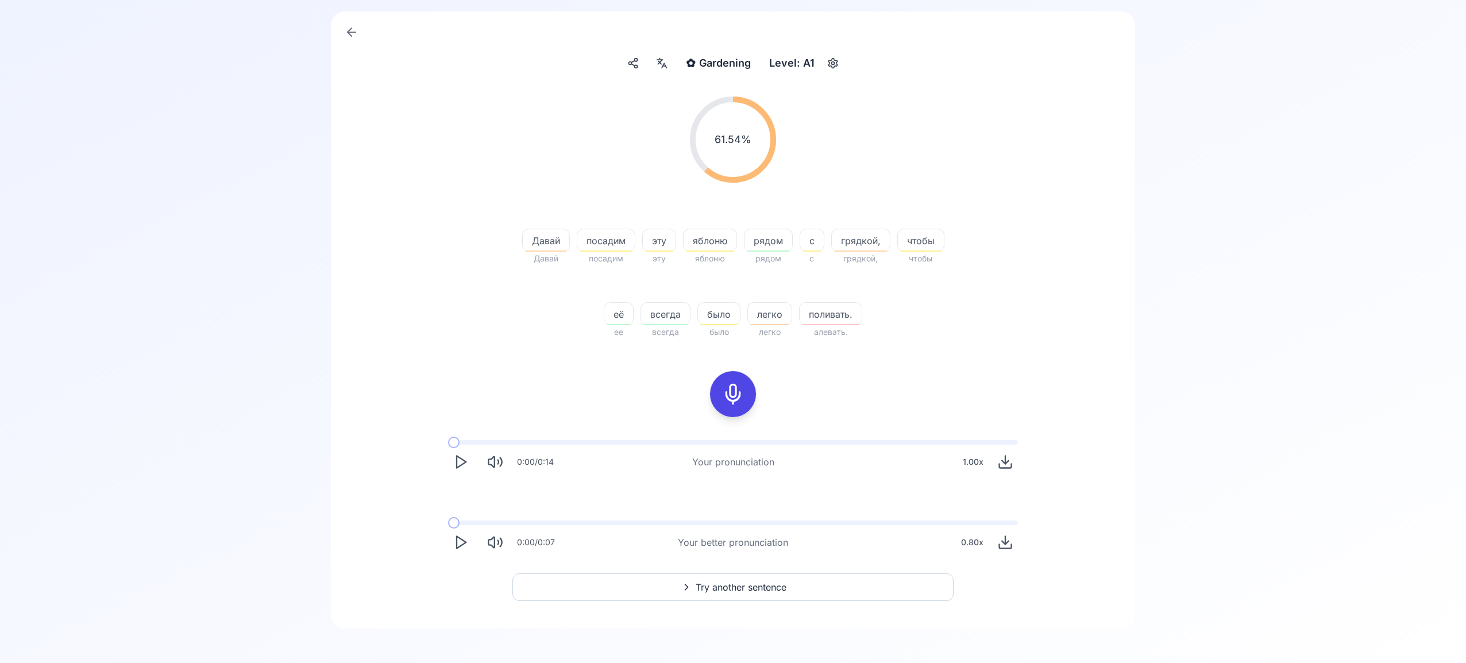
scroll to position [101, 0]
click at [756, 582] on span "Try another sentence" at bounding box center [740, 585] width 91 height 14
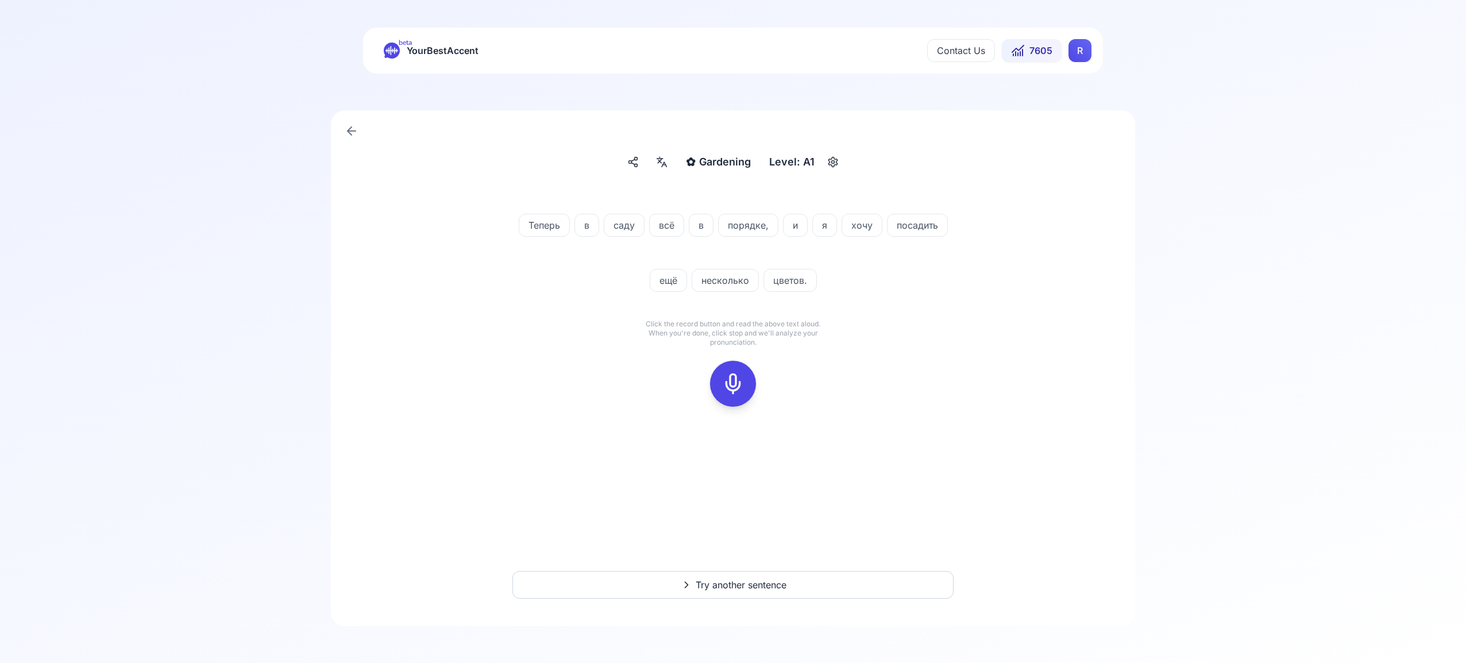
click at [737, 387] on icon at bounding box center [732, 383] width 23 height 23
click at [735, 380] on icon at bounding box center [732, 383] width 23 height 23
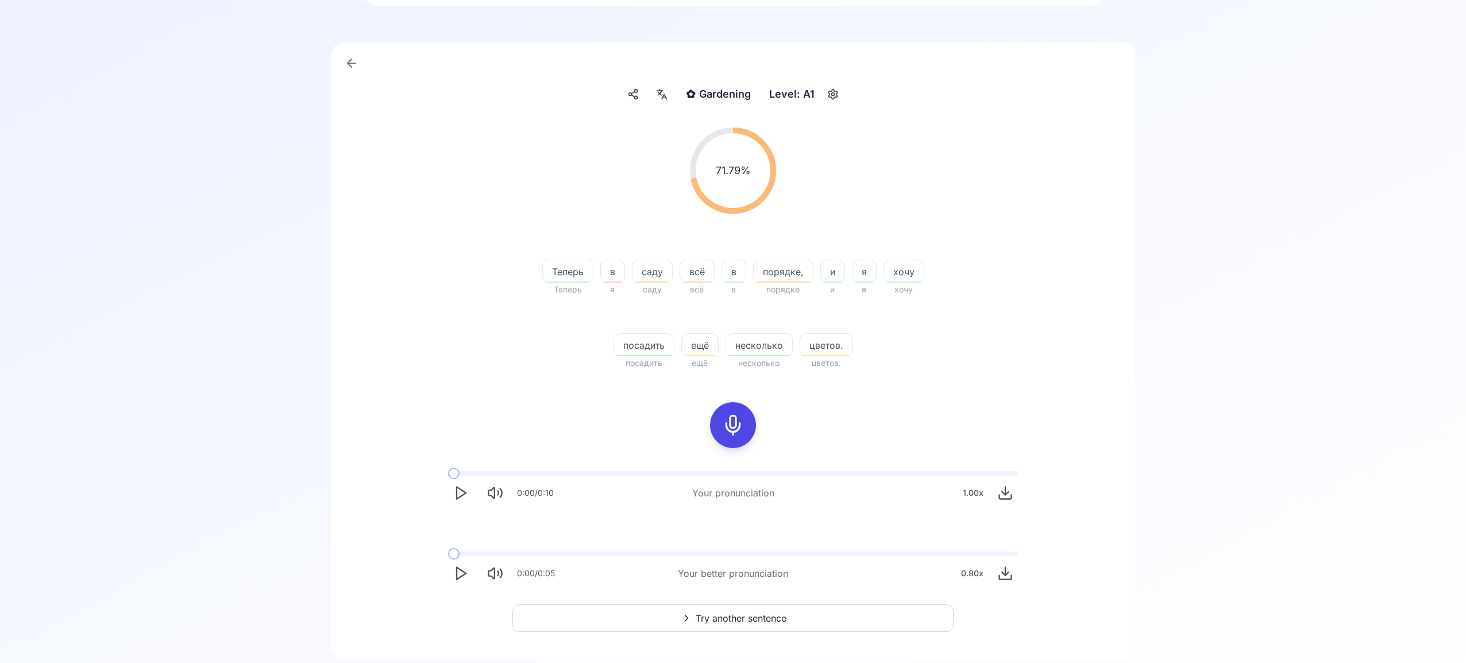
scroll to position [69, 0]
click at [465, 571] on polygon "Play" at bounding box center [461, 572] width 9 height 12
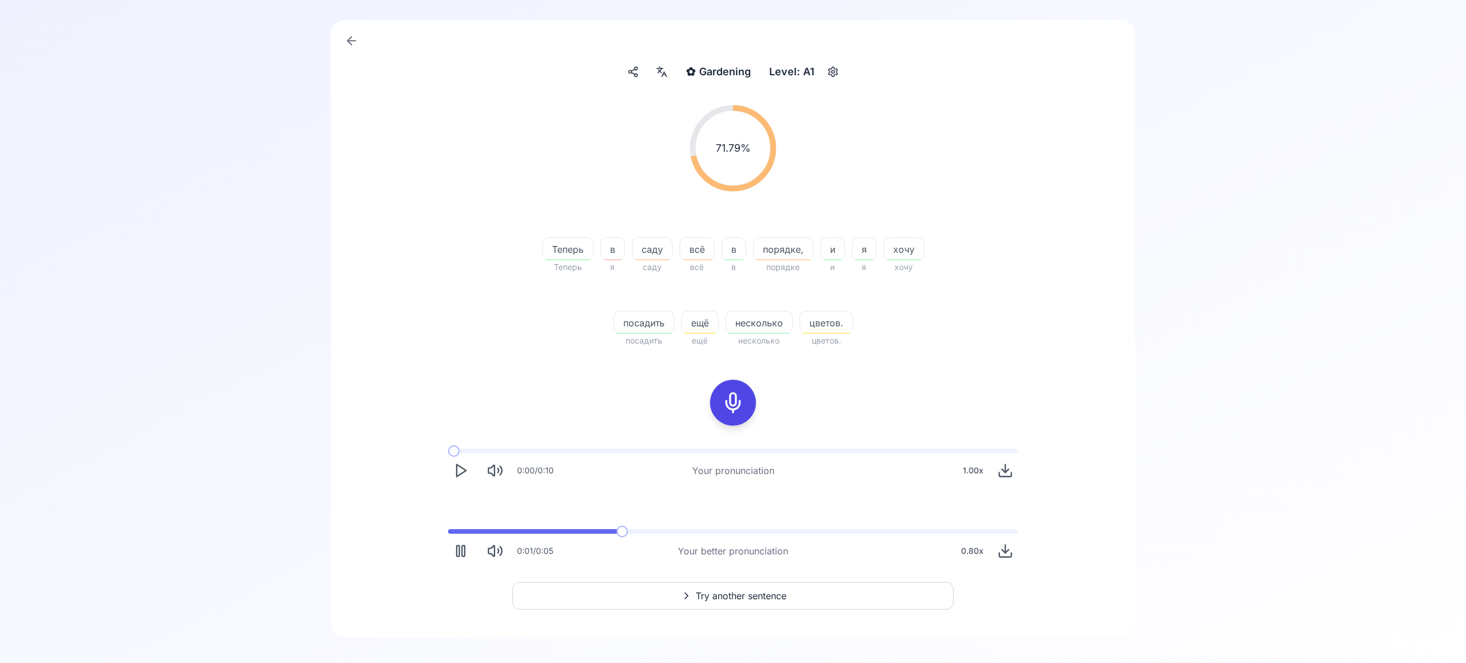
scroll to position [101, 0]
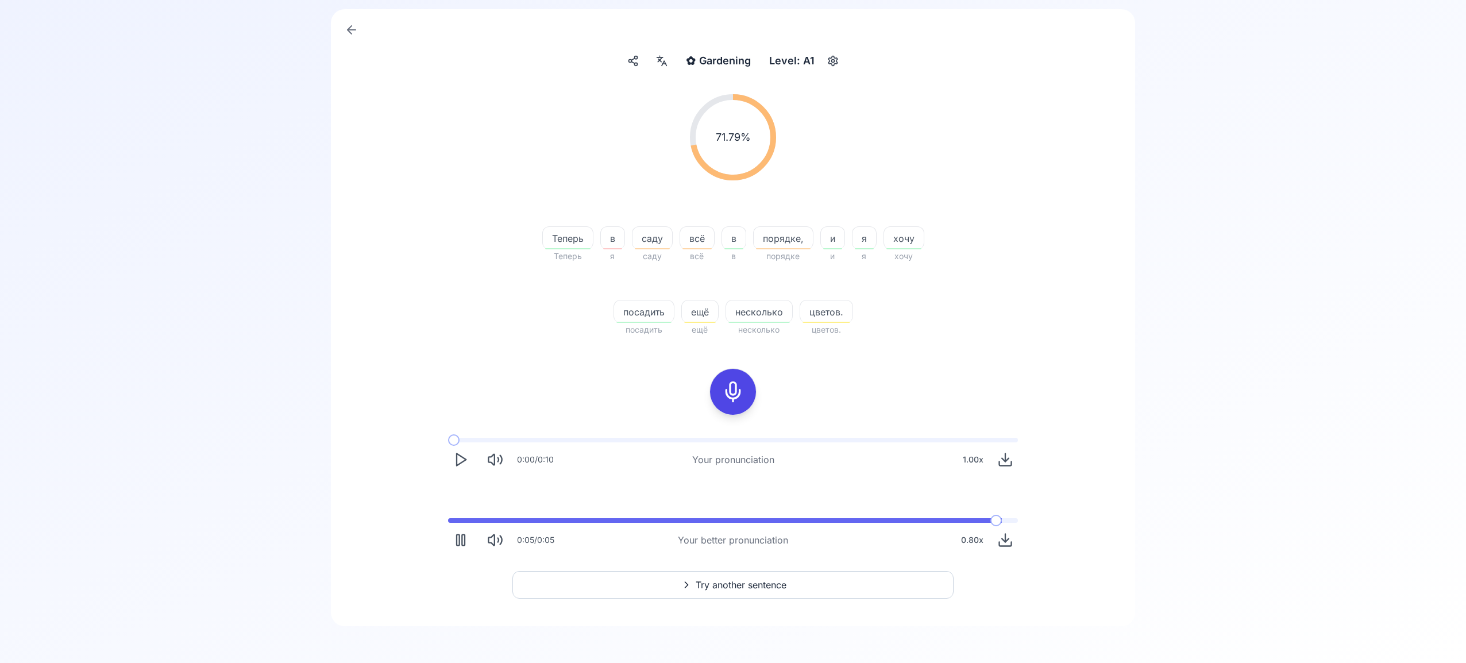
click at [755, 584] on span "Try another sentence" at bounding box center [740, 585] width 91 height 14
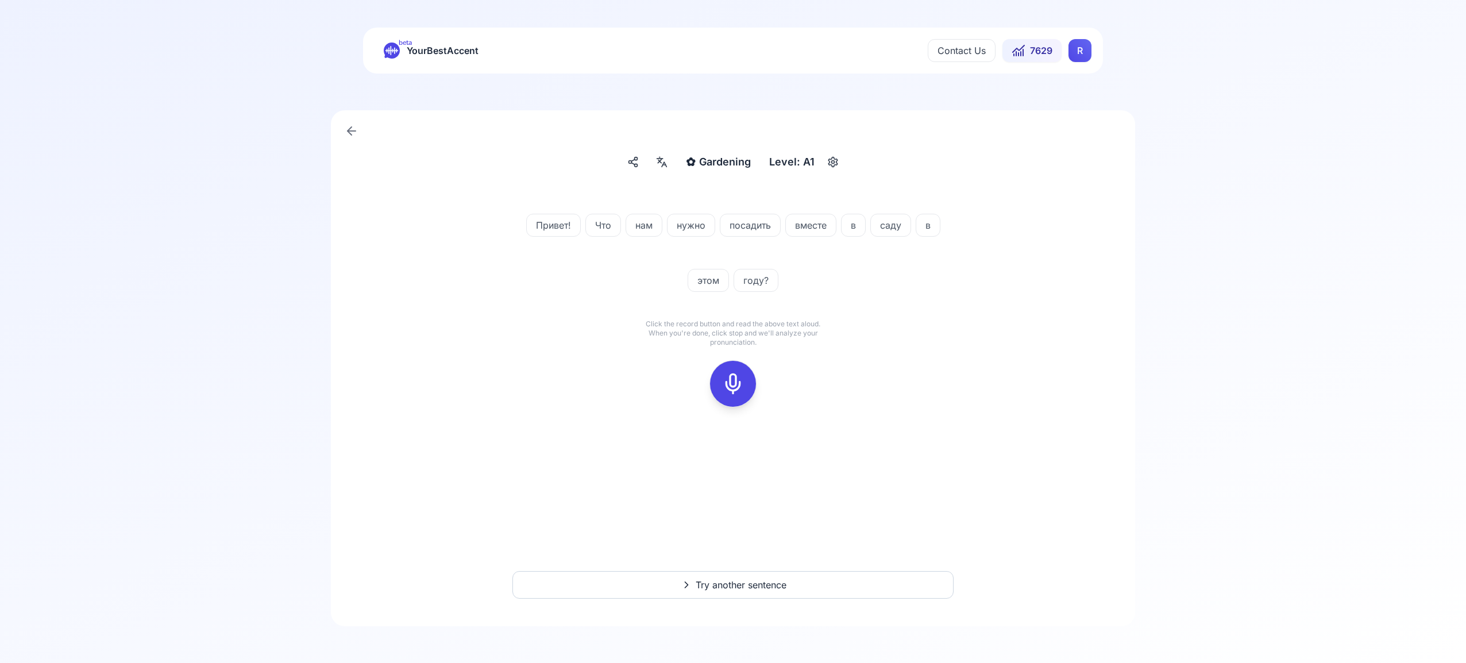
click at [738, 397] on div at bounding box center [733, 384] width 28 height 46
click at [740, 379] on rect at bounding box center [732, 383] width 17 height 17
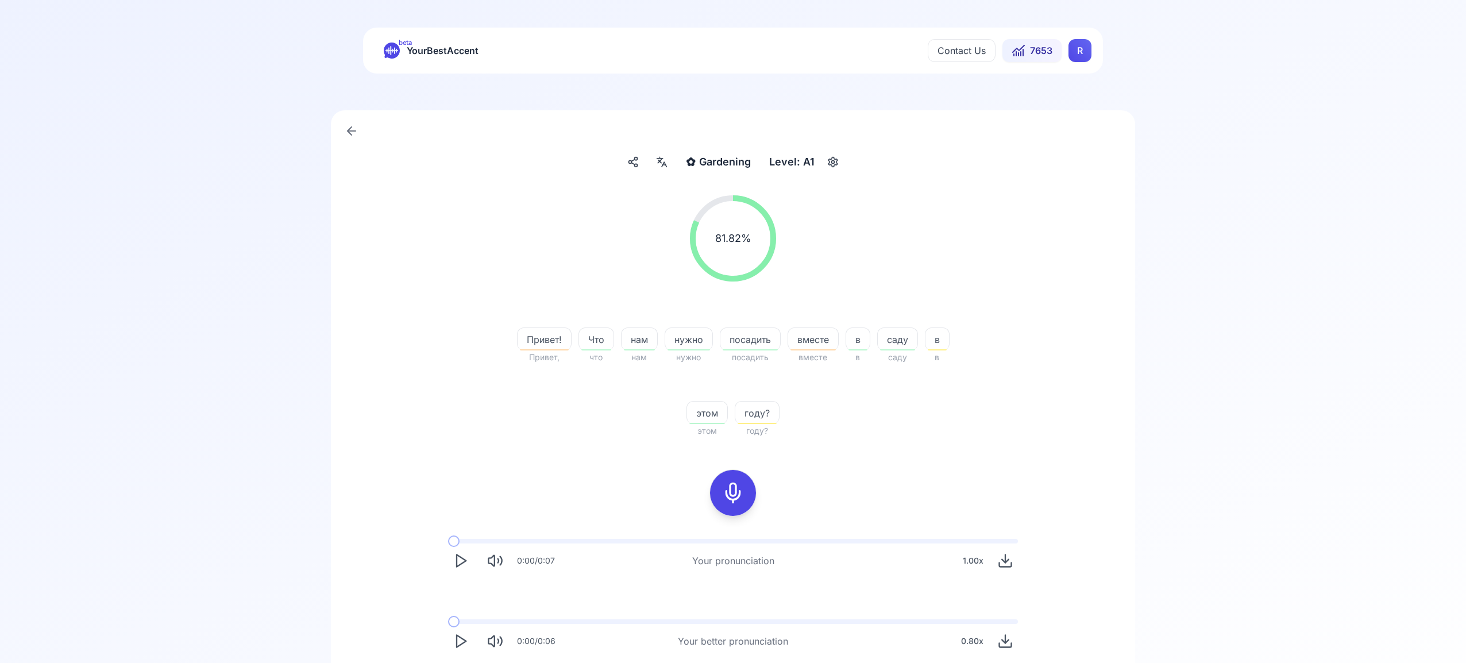
scroll to position [101, 0]
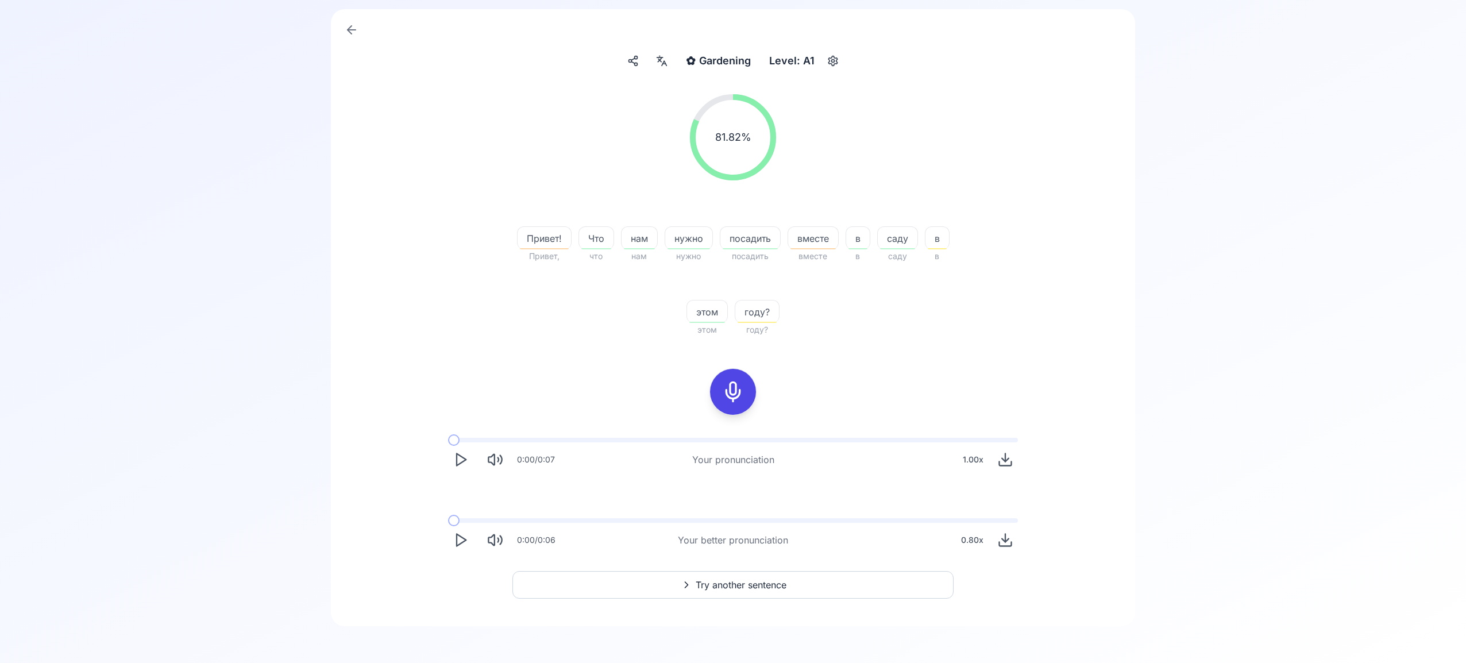
click at [736, 587] on span "Try another sentence" at bounding box center [740, 585] width 91 height 14
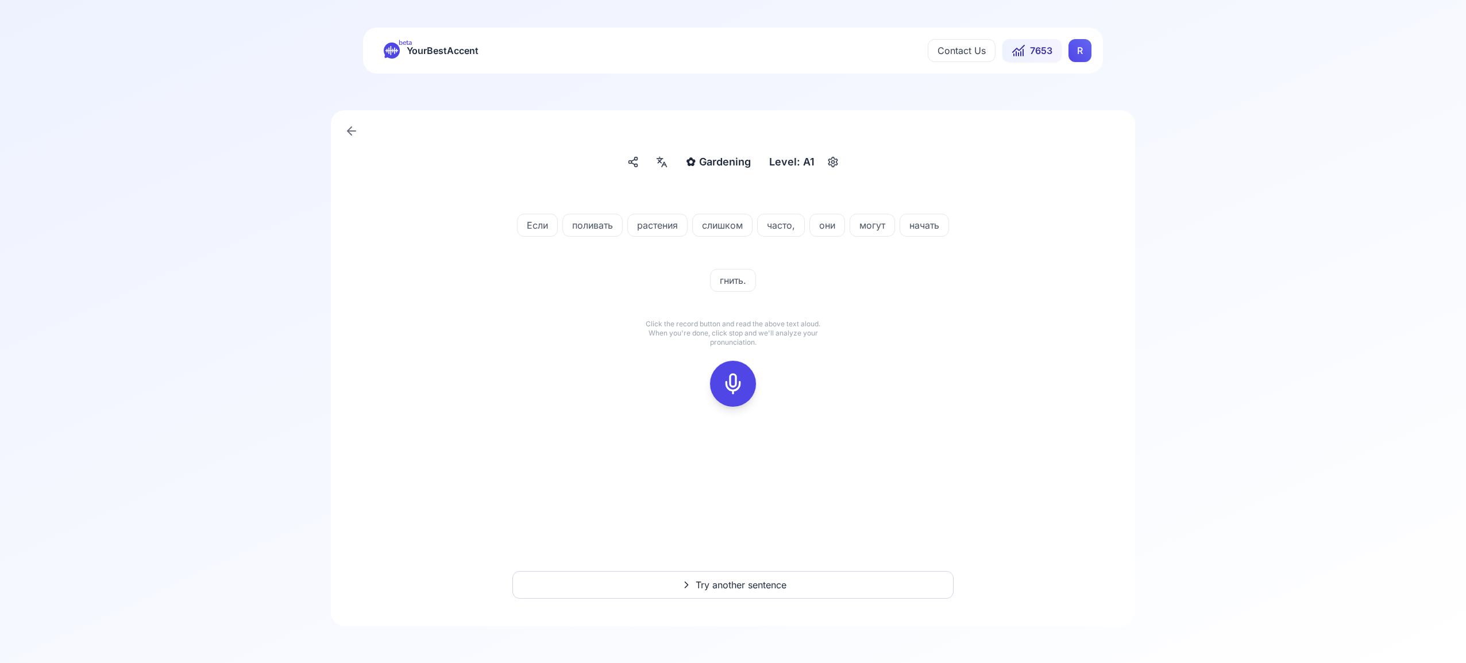
click at [736, 391] on icon at bounding box center [732, 383] width 23 height 23
click at [720, 376] on div at bounding box center [733, 384] width 28 height 46
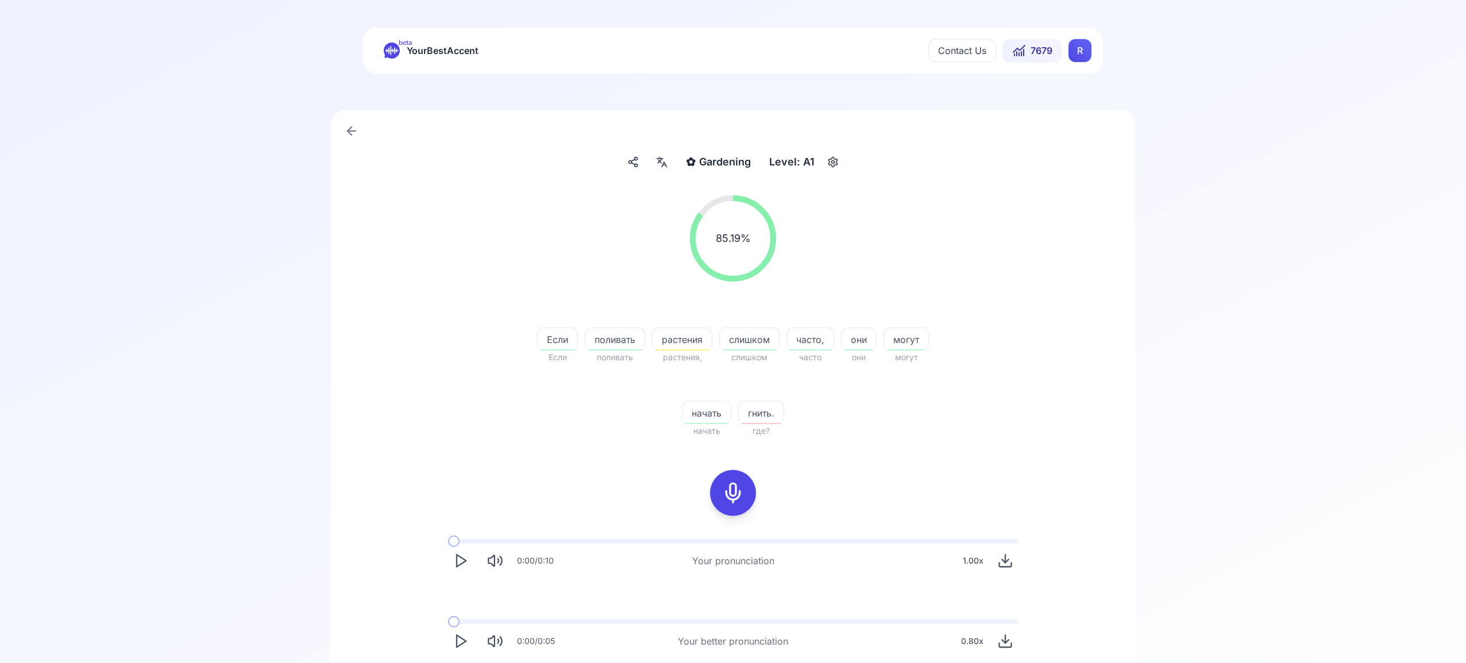
click at [664, 165] on icon at bounding box center [662, 161] width 14 height 11
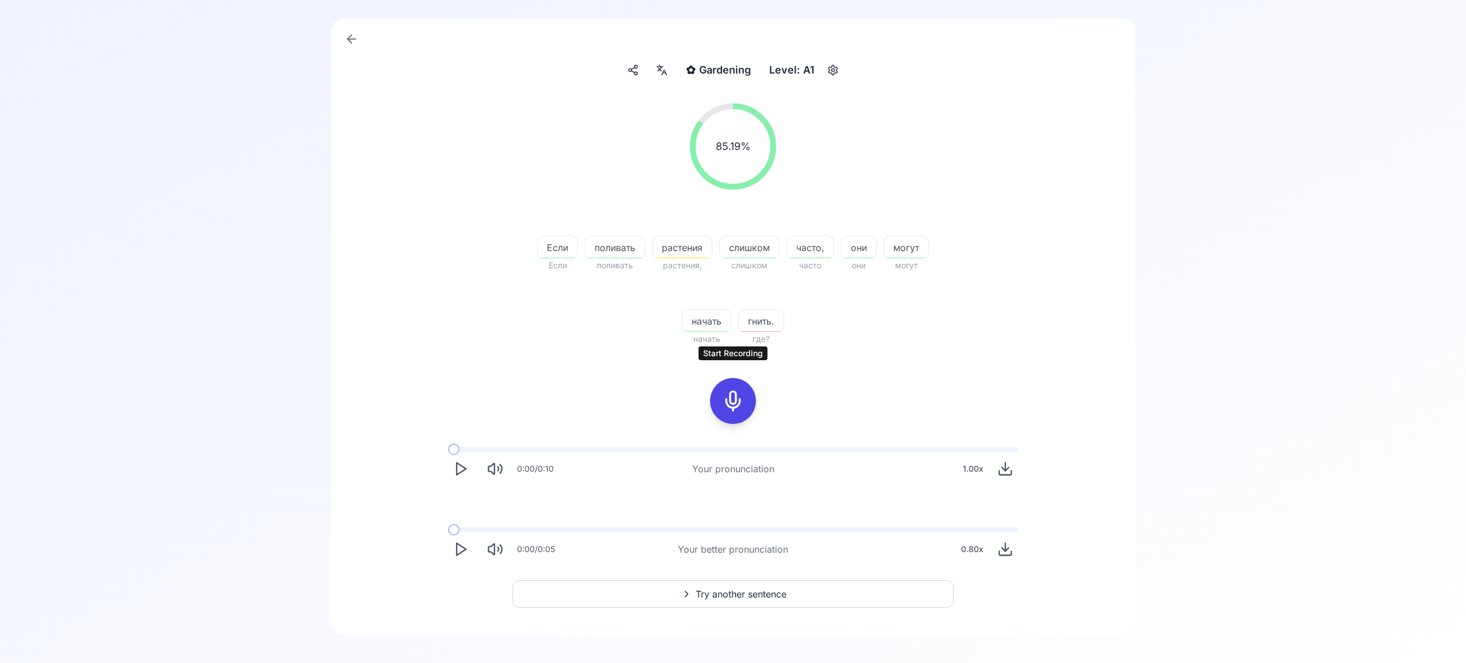
scroll to position [101, 0]
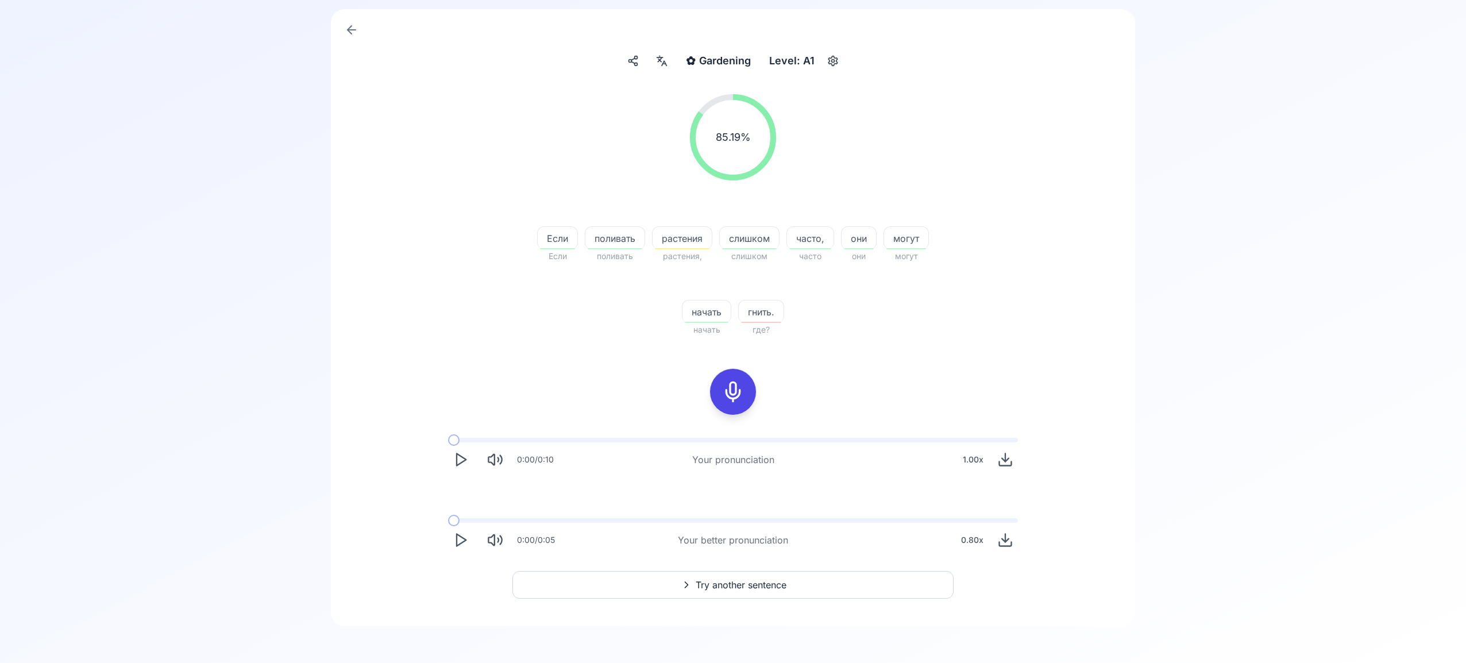
click at [746, 583] on span "Try another sentence" at bounding box center [740, 585] width 91 height 14
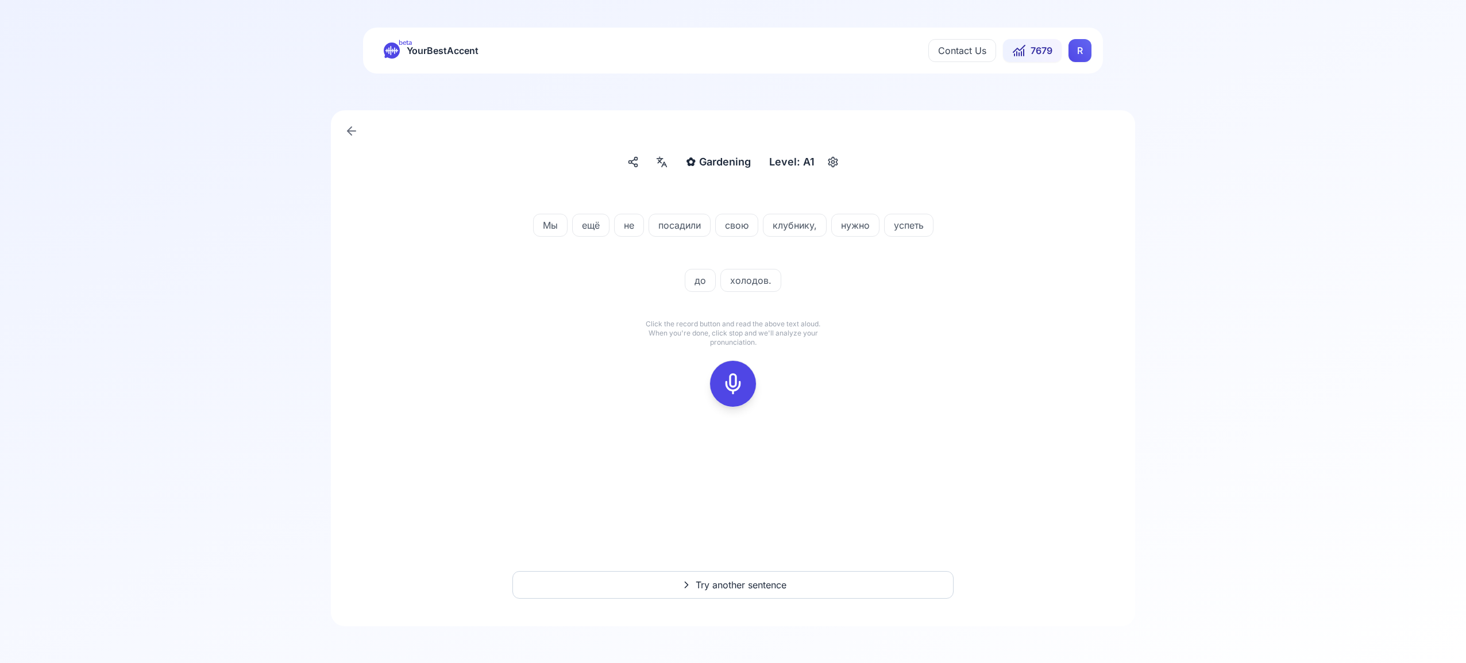
click at [735, 379] on icon at bounding box center [732, 383] width 23 height 23
click at [733, 384] on icon at bounding box center [732, 383] width 23 height 23
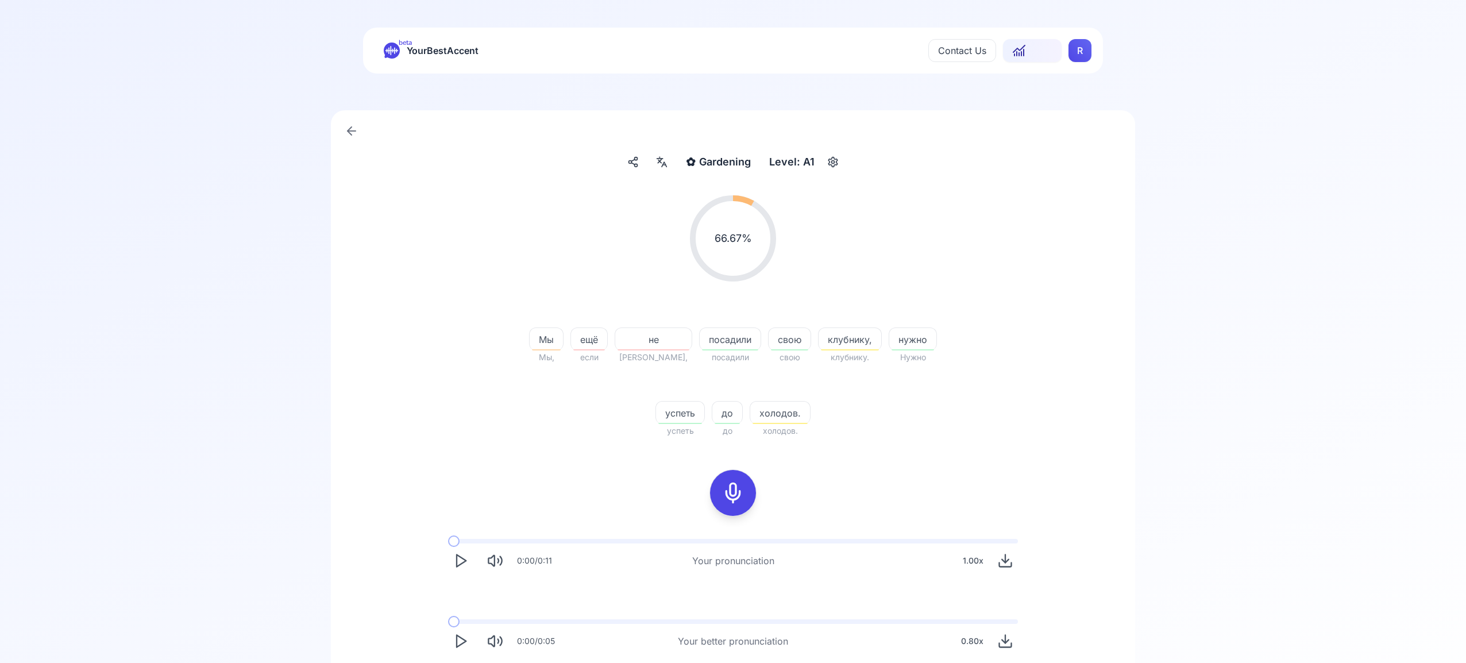
click at [663, 163] on icon at bounding box center [662, 161] width 14 height 11
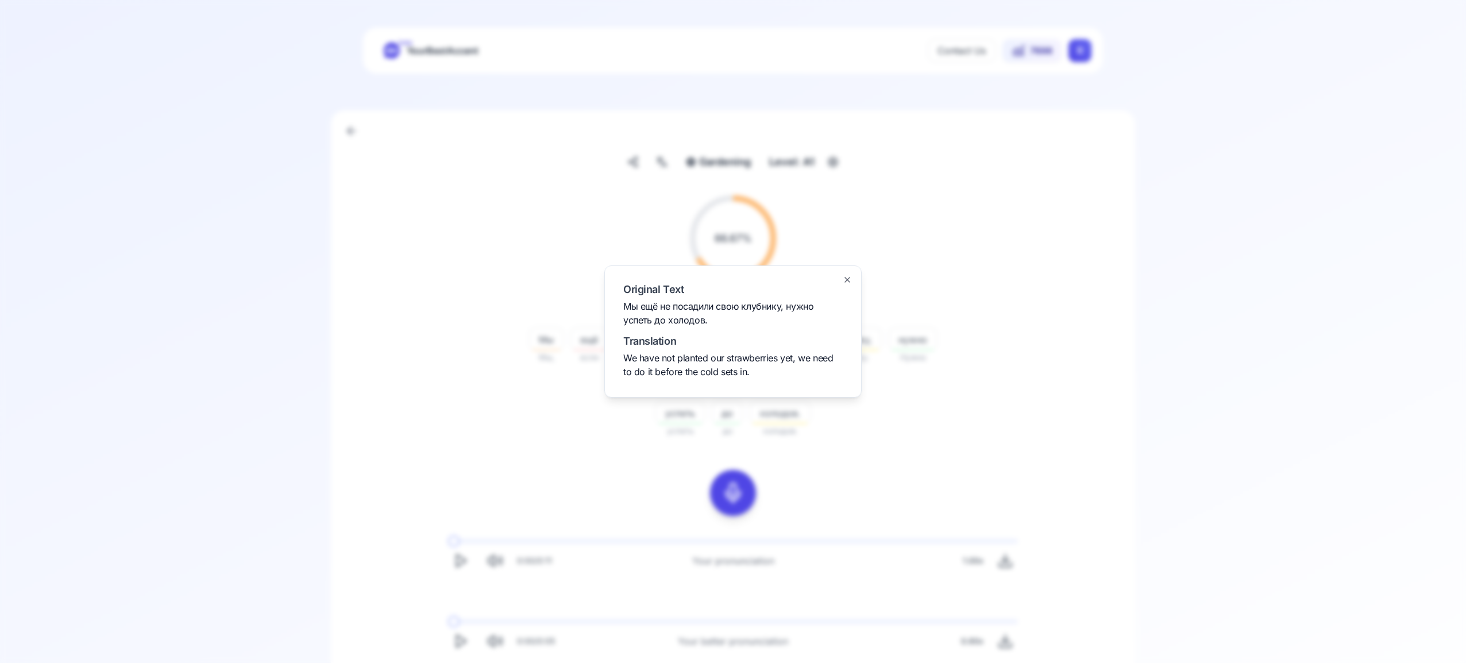
click at [851, 278] on icon "button" at bounding box center [846, 279] width 9 height 9
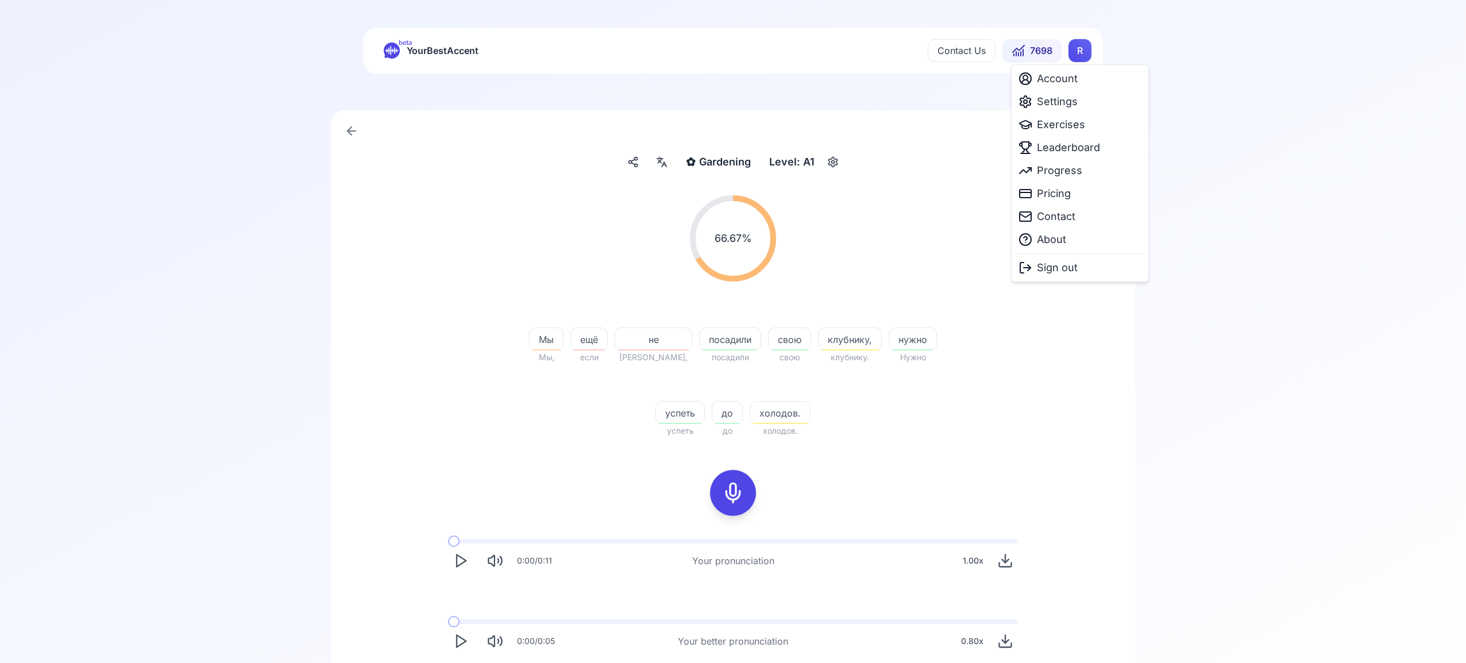
click at [1080, 49] on html "beta YourBestAccent Contact Us 7698 R ✿ Gardening Gardening Level: A1 66.67 % 6…" at bounding box center [733, 331] width 1466 height 663
click at [1066, 102] on span "Settings" at bounding box center [1057, 102] width 41 height 16
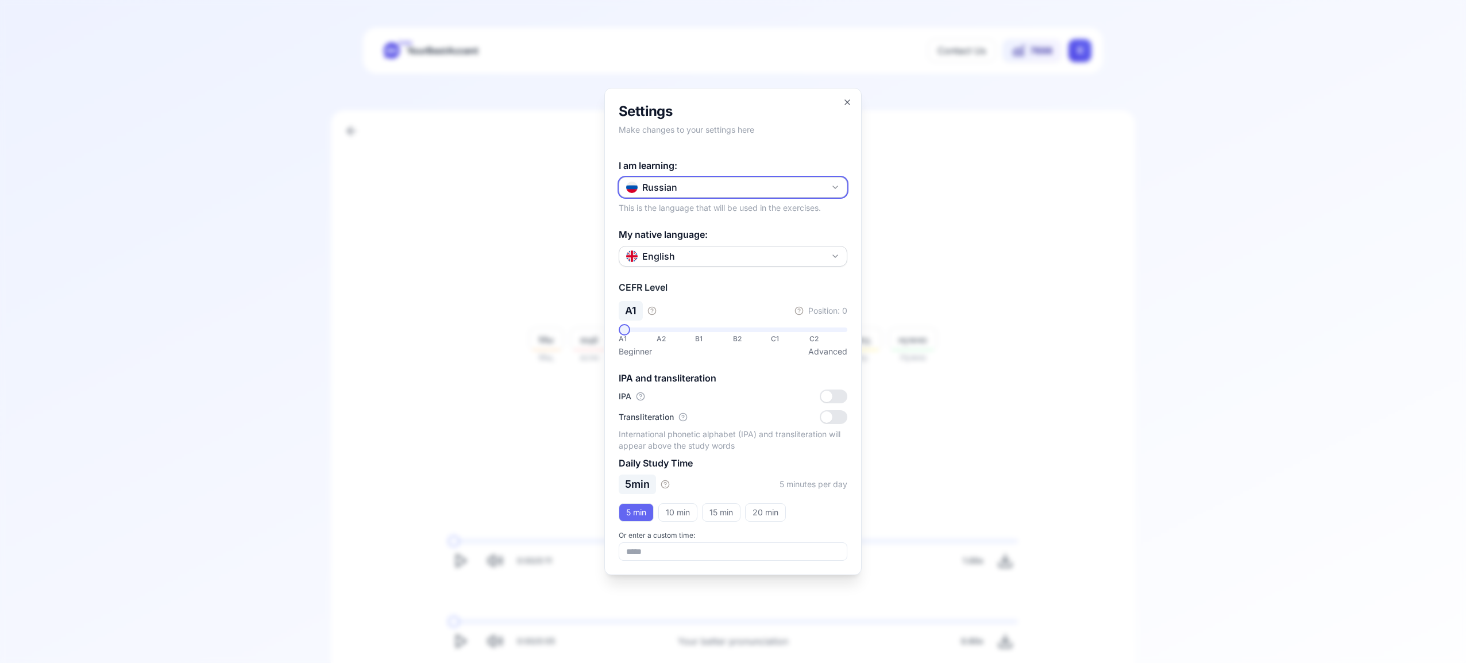
click at [831, 185] on icon "button" at bounding box center [834, 187] width 9 height 9
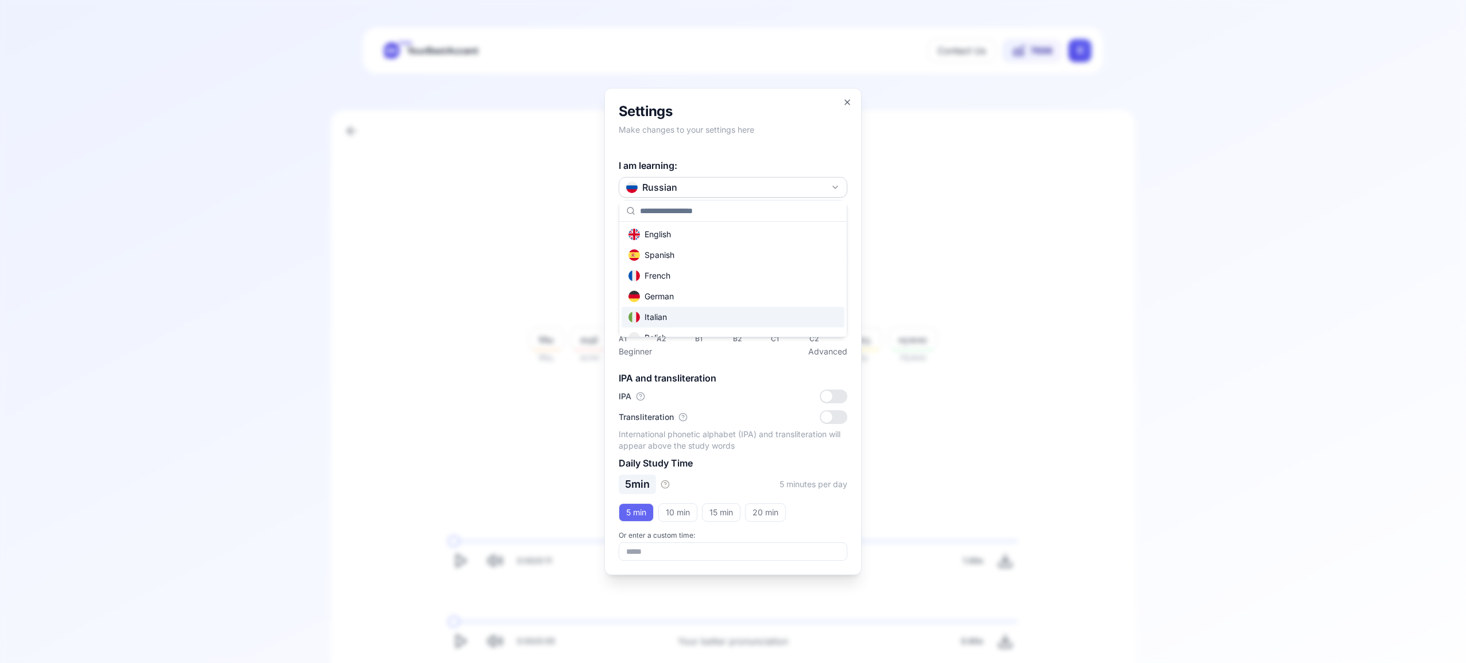
click at [690, 318] on div "Italian" at bounding box center [732, 317] width 223 height 21
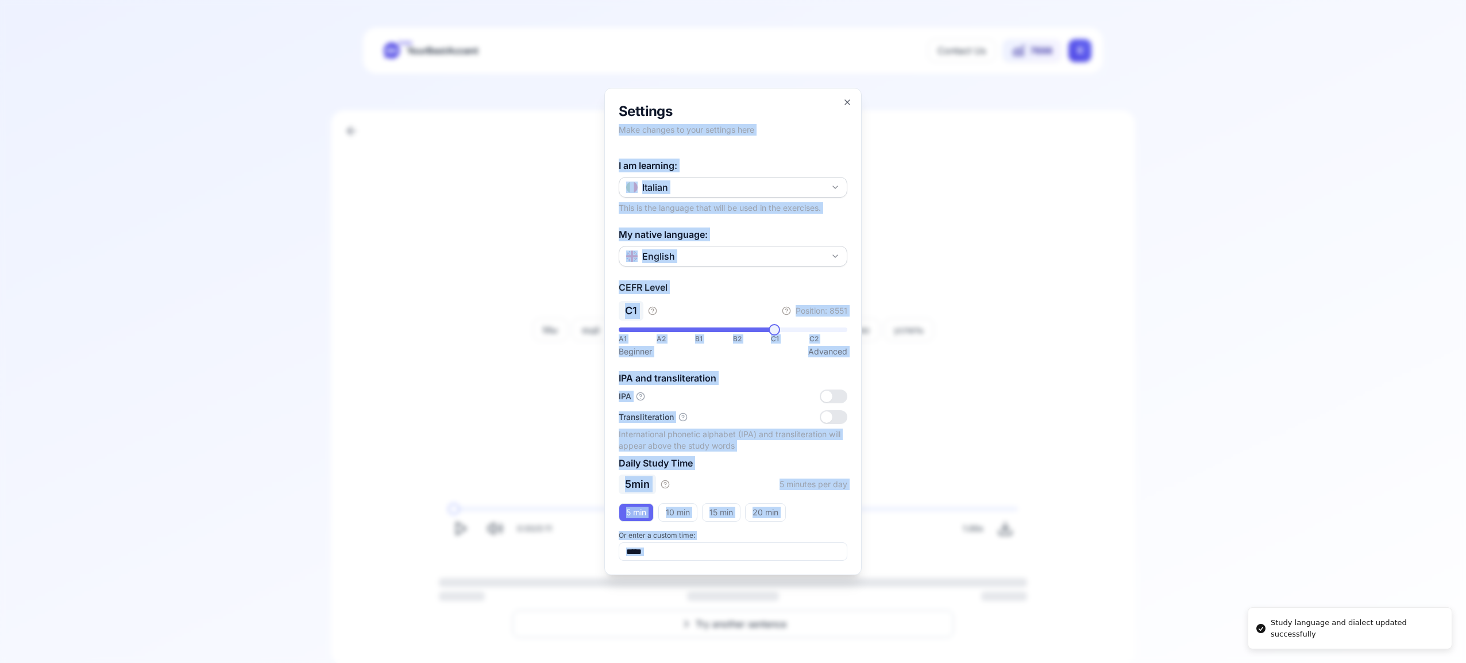
click at [845, 102] on div "**********" at bounding box center [732, 331] width 257 height 487
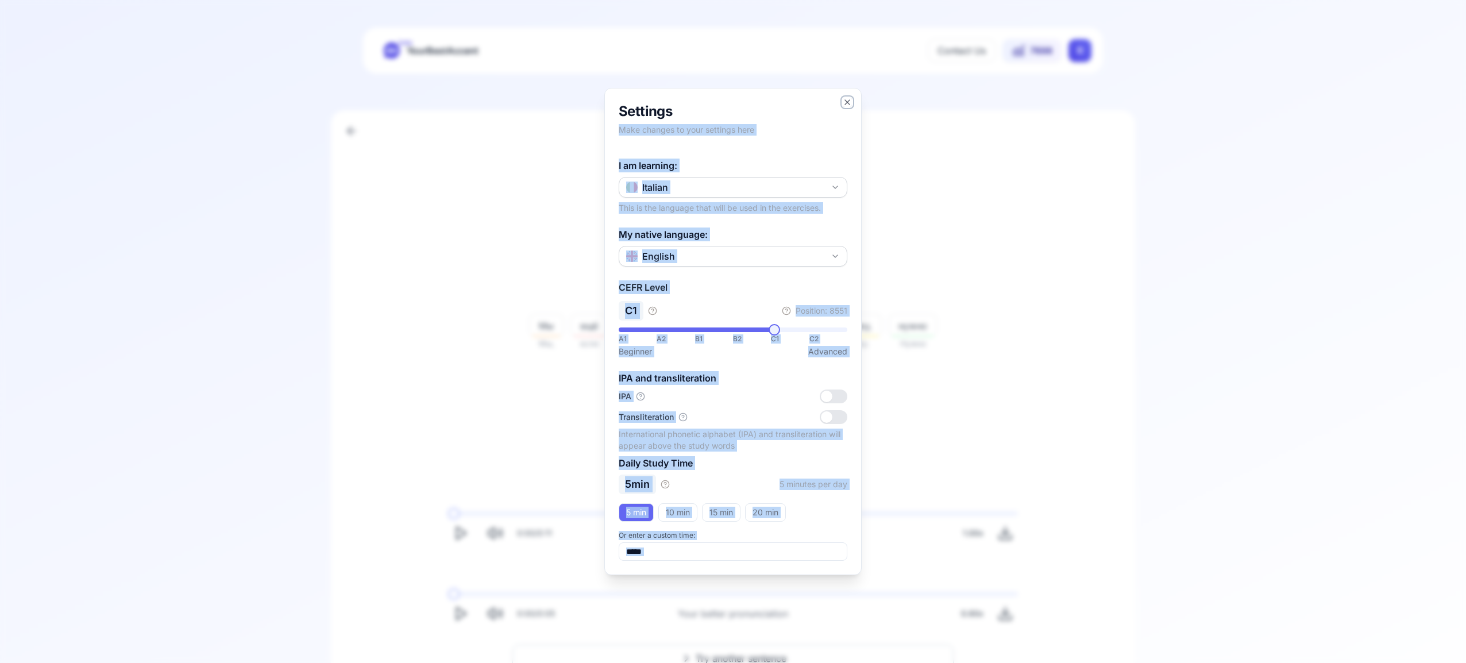
click at [848, 100] on icon "button" at bounding box center [846, 102] width 9 height 9
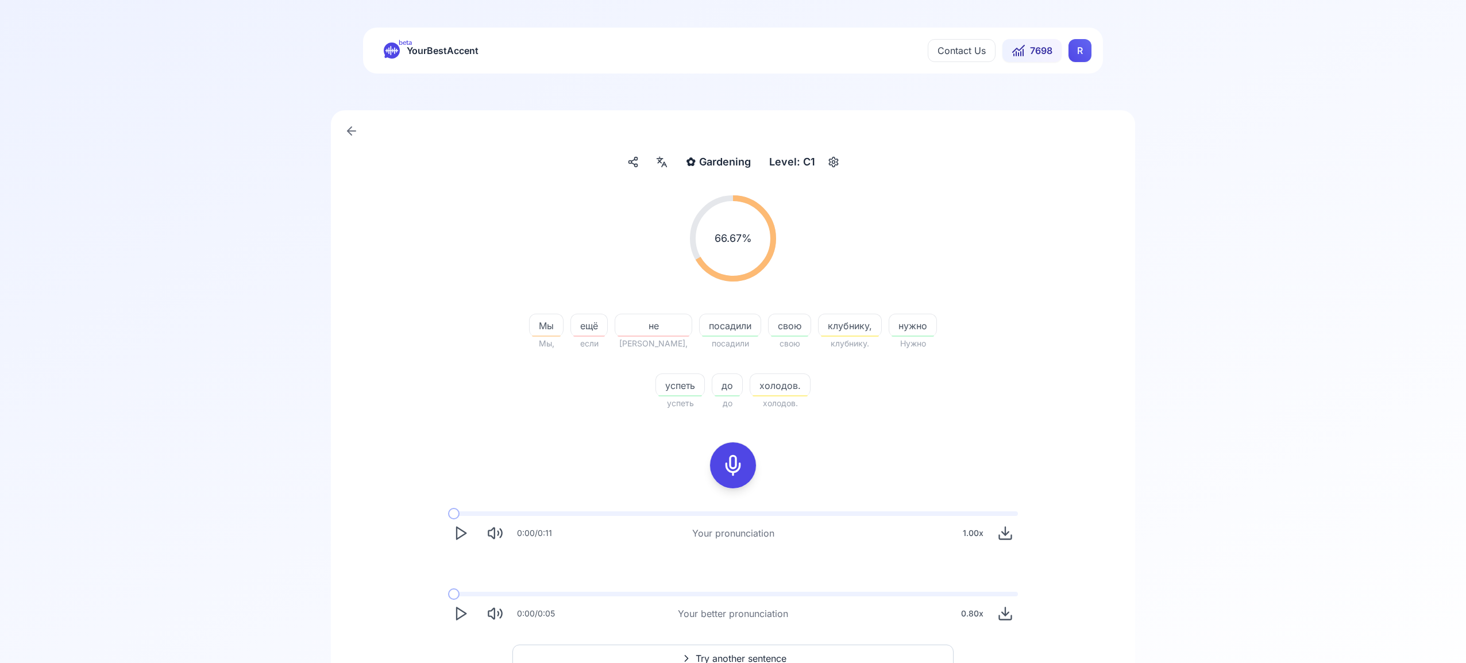
click at [1081, 56] on html "beta YourBestAccent Contact Us 7698 R ✿ Gardening Gardening Level: C1 66.67 % 6…" at bounding box center [733, 331] width 1466 height 663
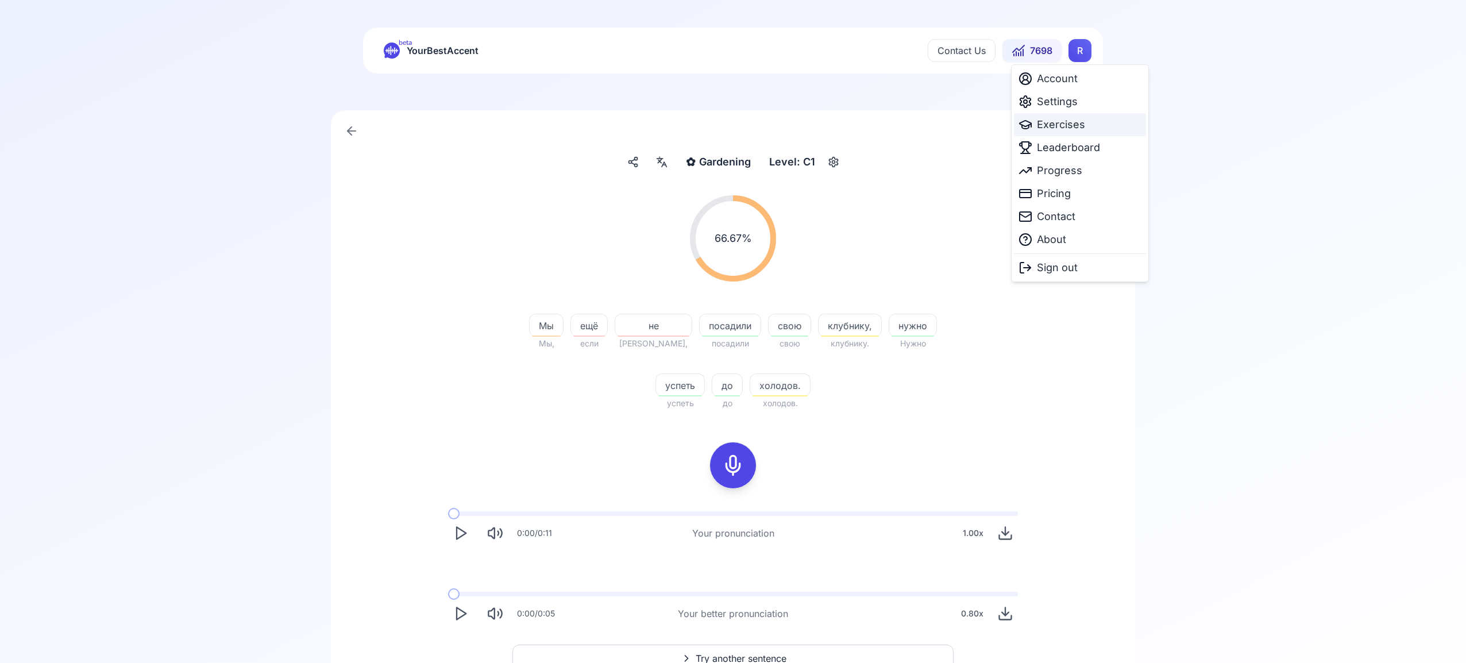
click at [1072, 126] on span "Exercises" at bounding box center [1061, 125] width 48 height 16
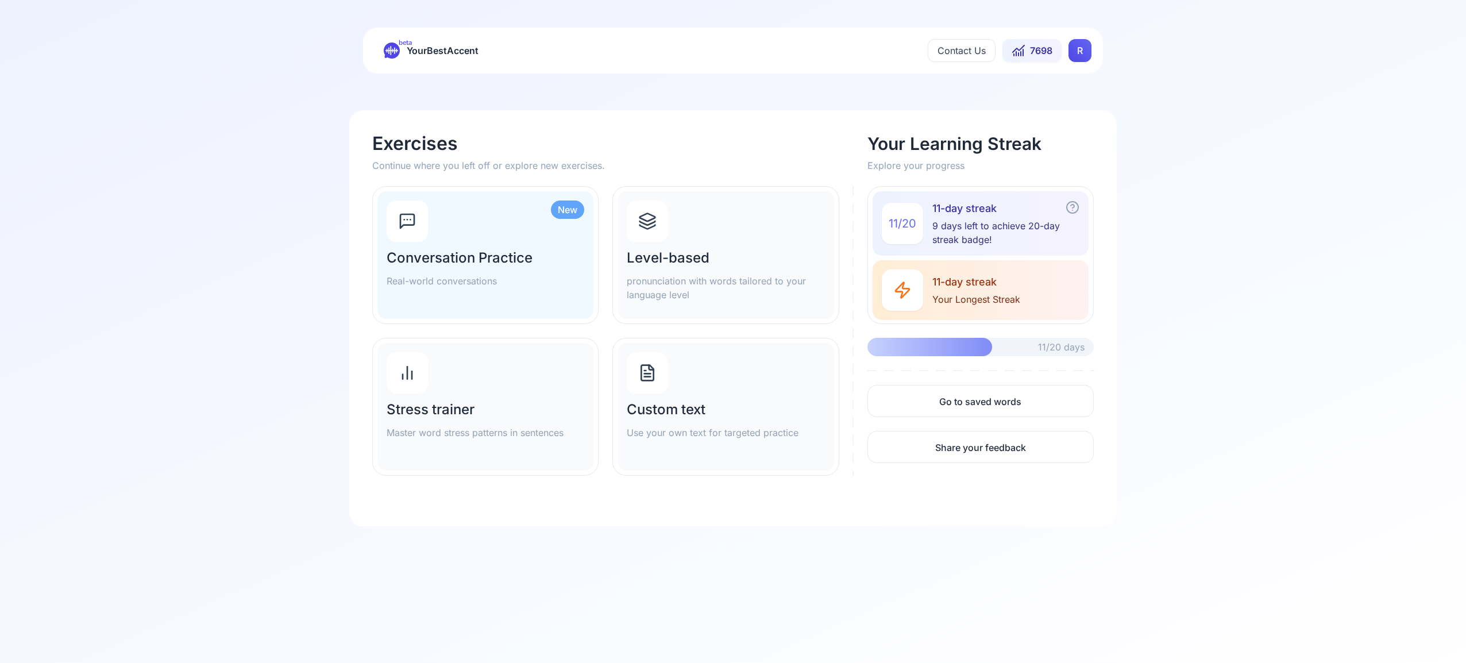
click at [655, 222] on icon at bounding box center [647, 221] width 18 height 18
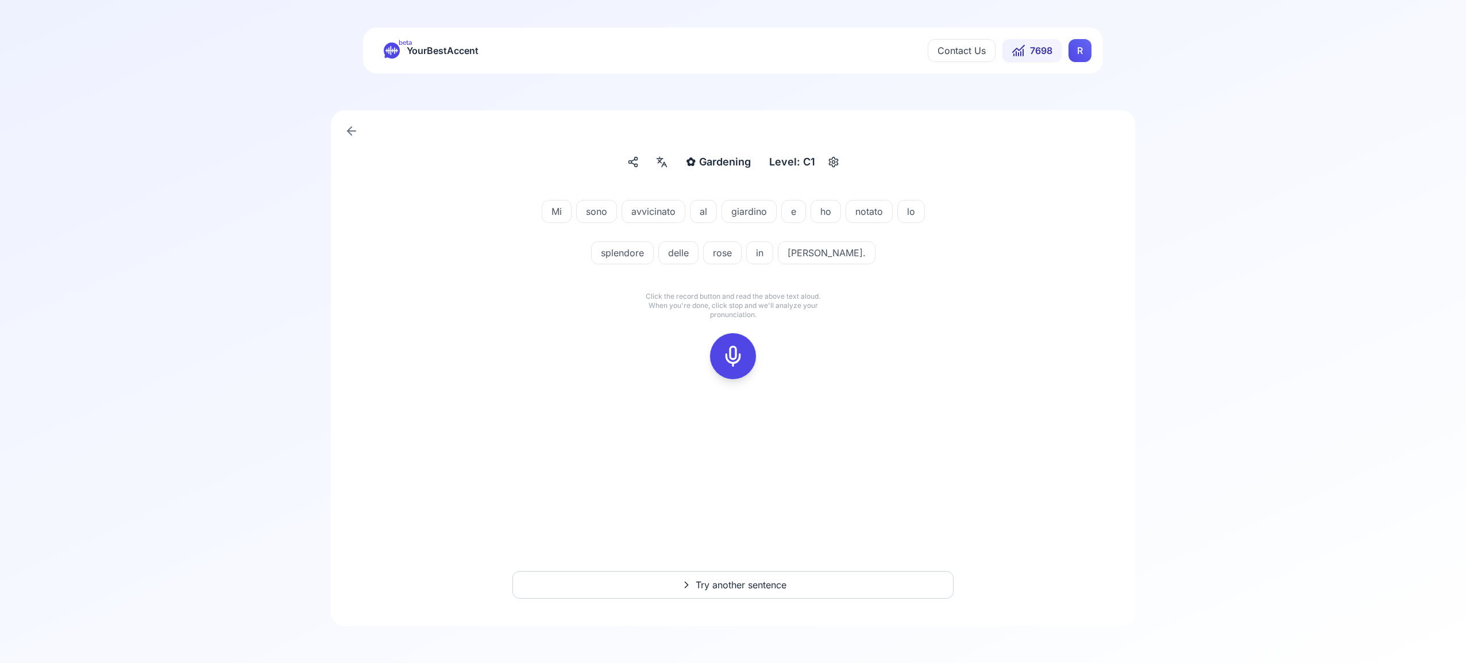
click at [732, 346] on icon at bounding box center [732, 356] width 23 height 23
click at [743, 350] on icon at bounding box center [732, 356] width 23 height 23
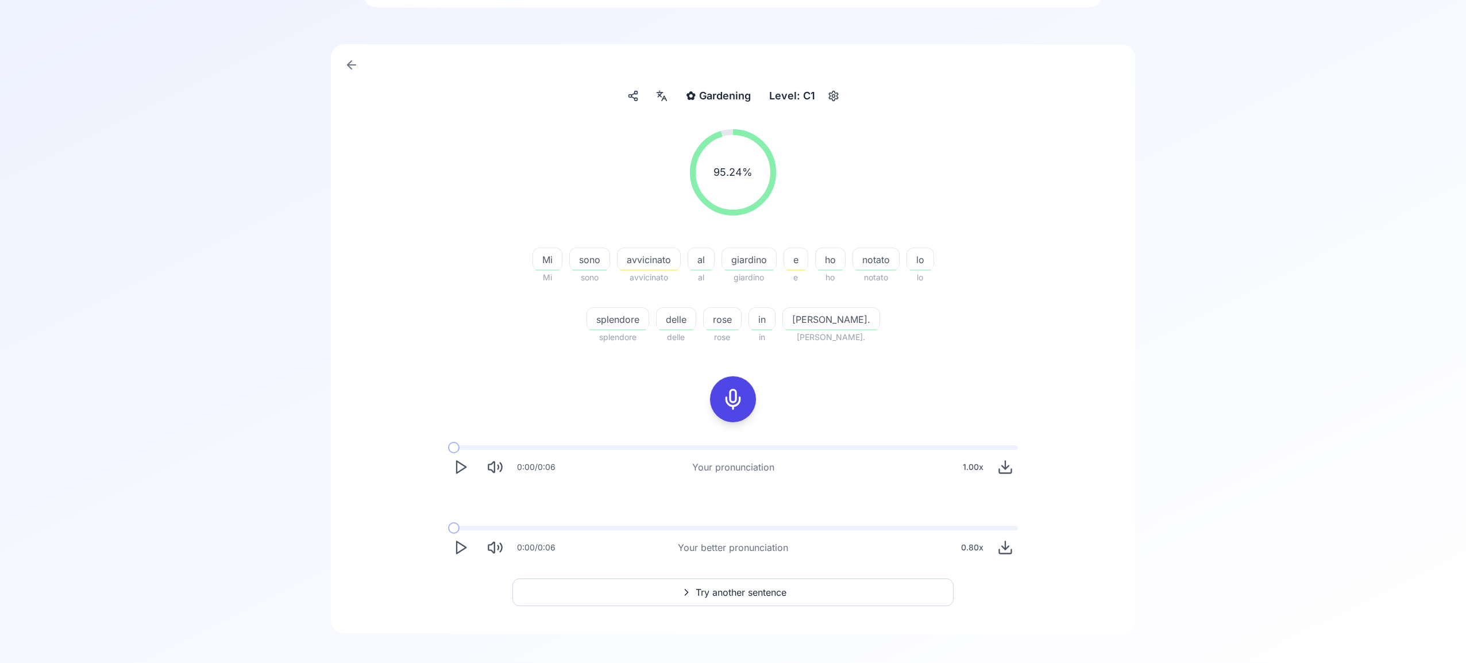
scroll to position [65, 0]
click at [760, 590] on span "Try another sentence" at bounding box center [740, 593] width 91 height 14
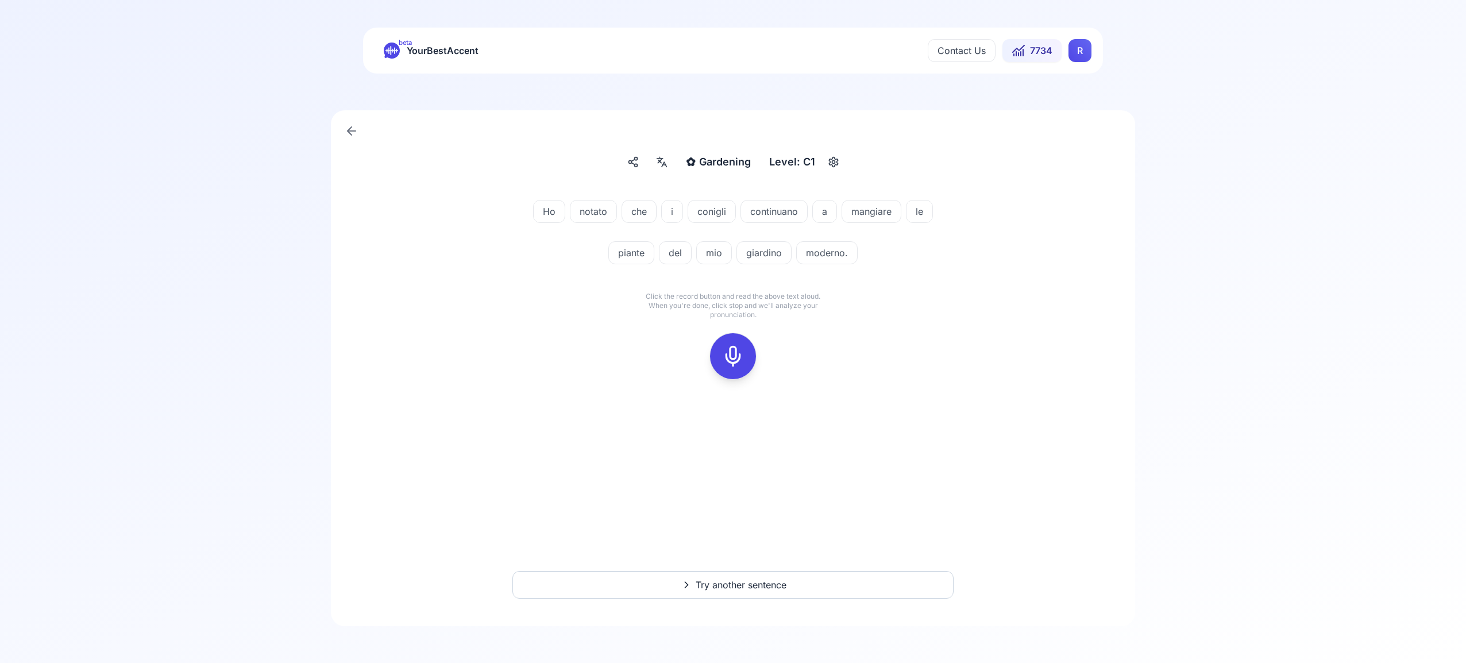
drag, startPoint x: 739, startPoint y: 349, endPoint x: 753, endPoint y: 347, distance: 15.0
click at [739, 349] on icon at bounding box center [732, 356] width 23 height 23
click at [740, 357] on icon at bounding box center [732, 356] width 23 height 23
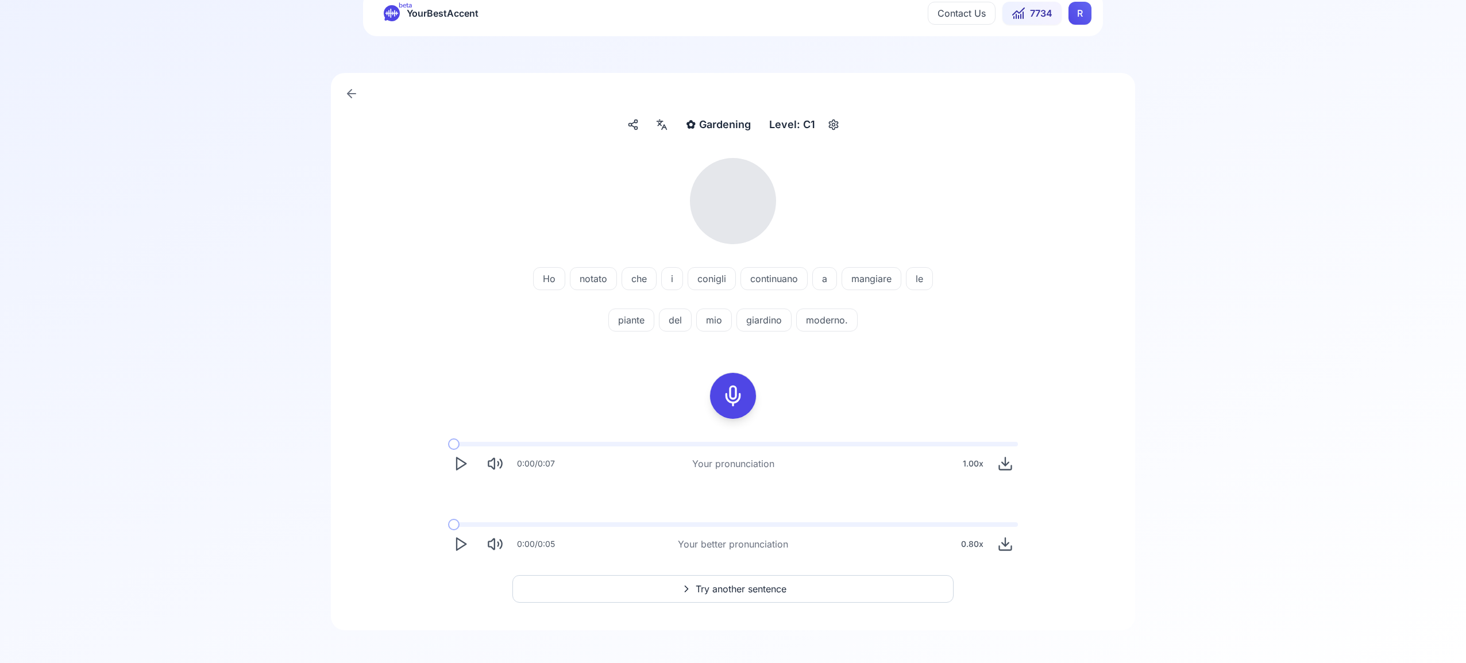
scroll to position [41, 0]
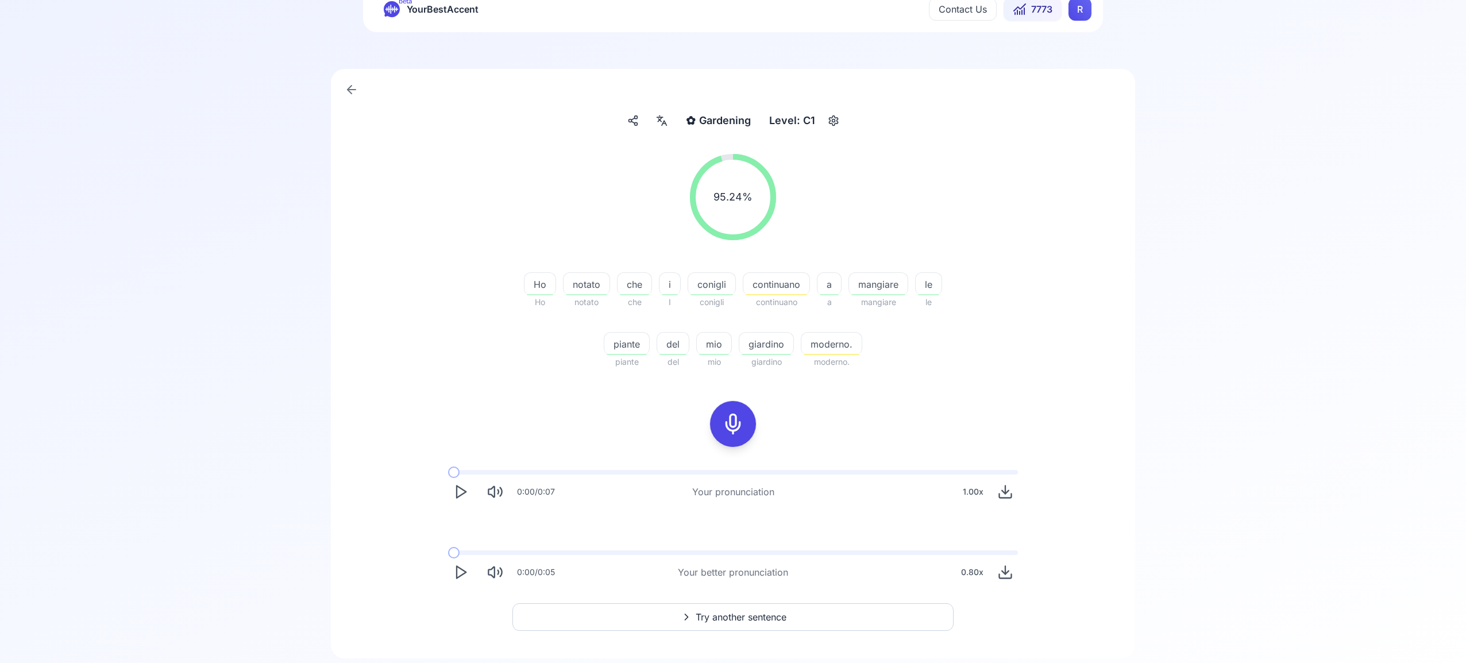
click at [776, 613] on span "Try another sentence" at bounding box center [740, 617] width 91 height 14
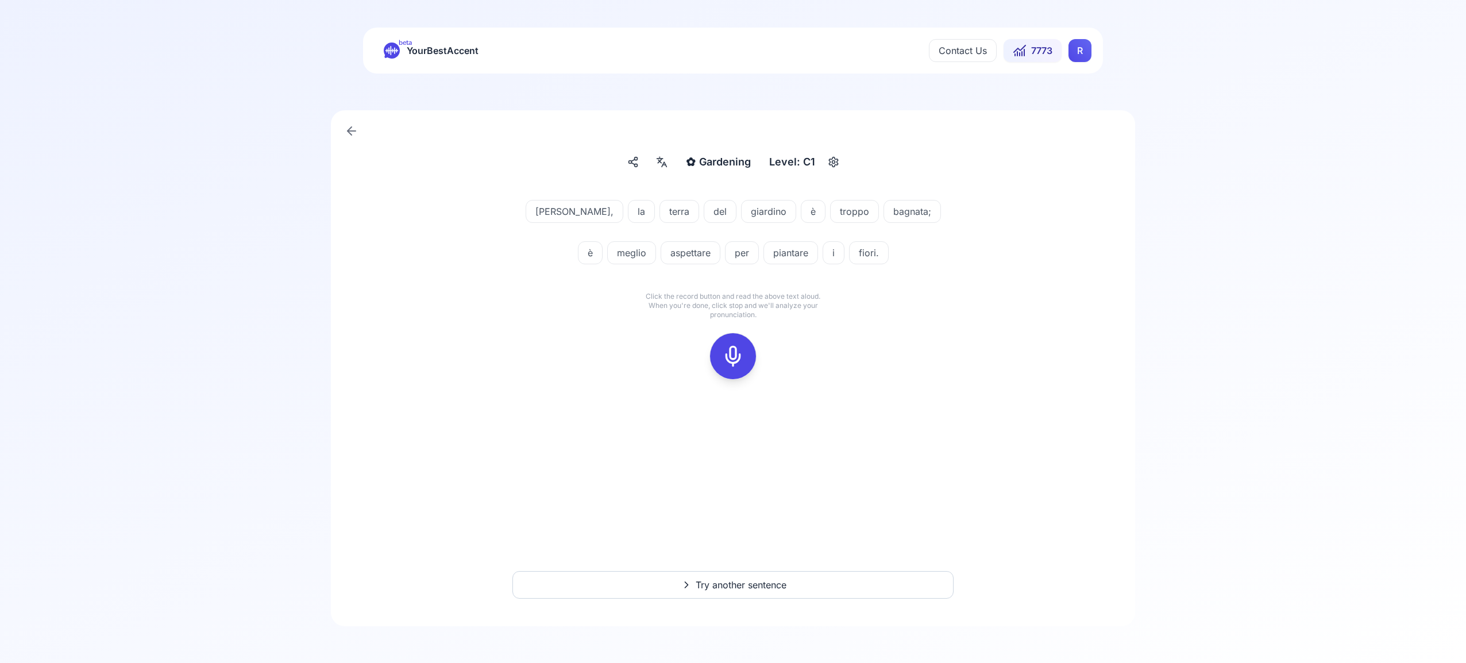
drag, startPoint x: 735, startPoint y: 349, endPoint x: 775, endPoint y: 351, distance: 40.8
click at [735, 349] on icon at bounding box center [732, 356] width 23 height 23
click at [737, 360] on icon at bounding box center [732, 356] width 23 height 23
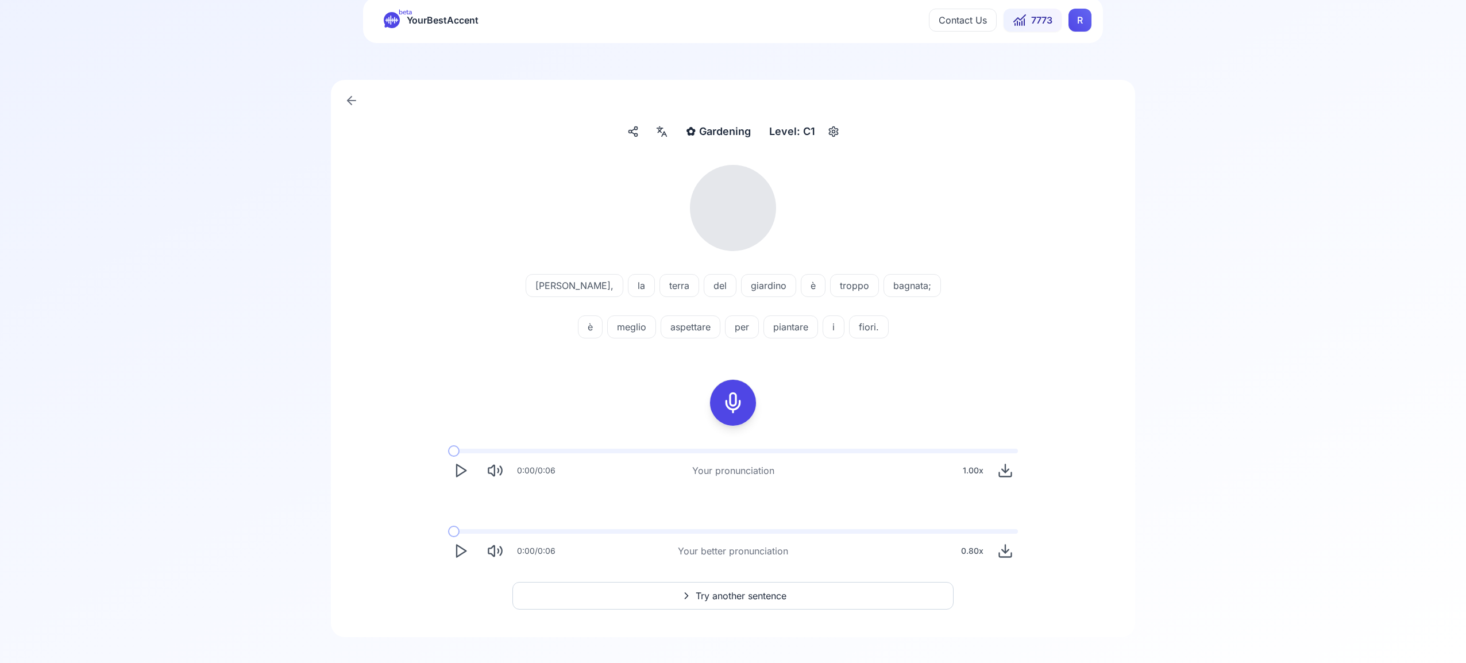
scroll to position [32, 0]
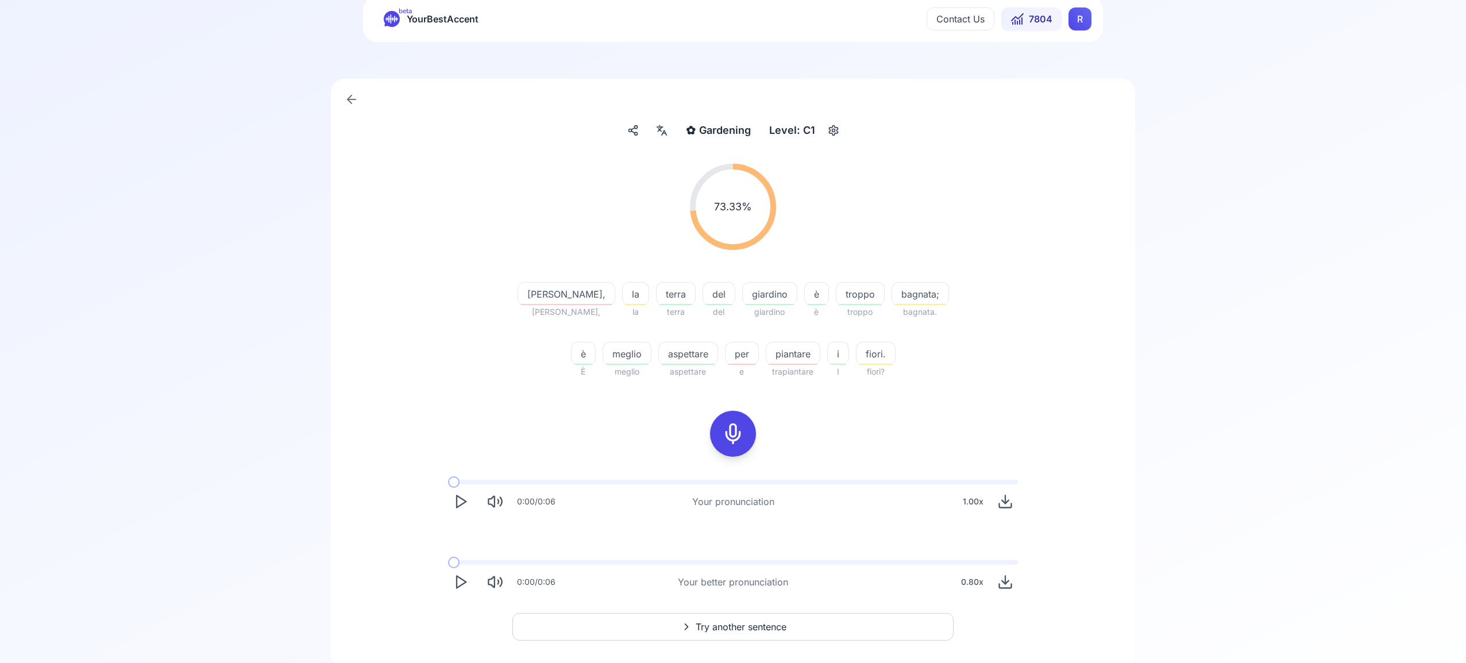
click at [459, 579] on icon "Play" at bounding box center [461, 582] width 16 height 16
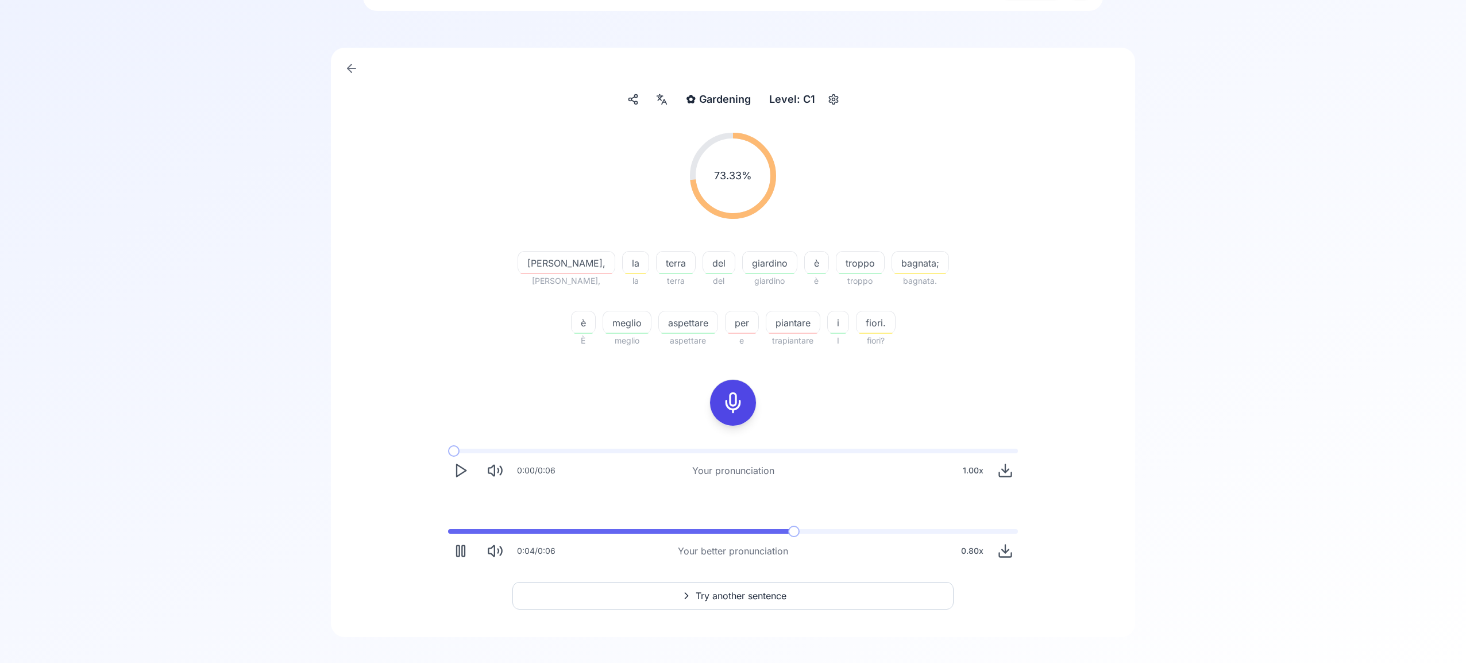
scroll to position [74, 0]
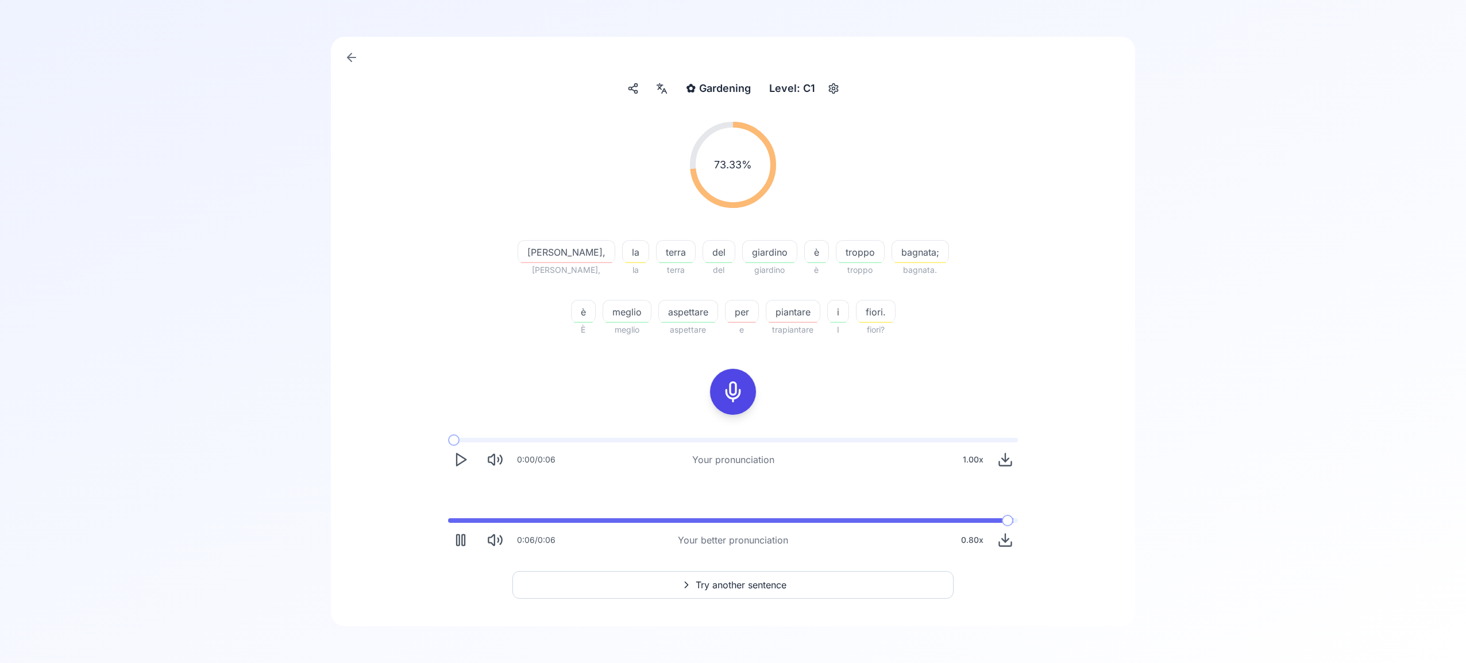
click at [757, 583] on span "Try another sentence" at bounding box center [740, 585] width 91 height 14
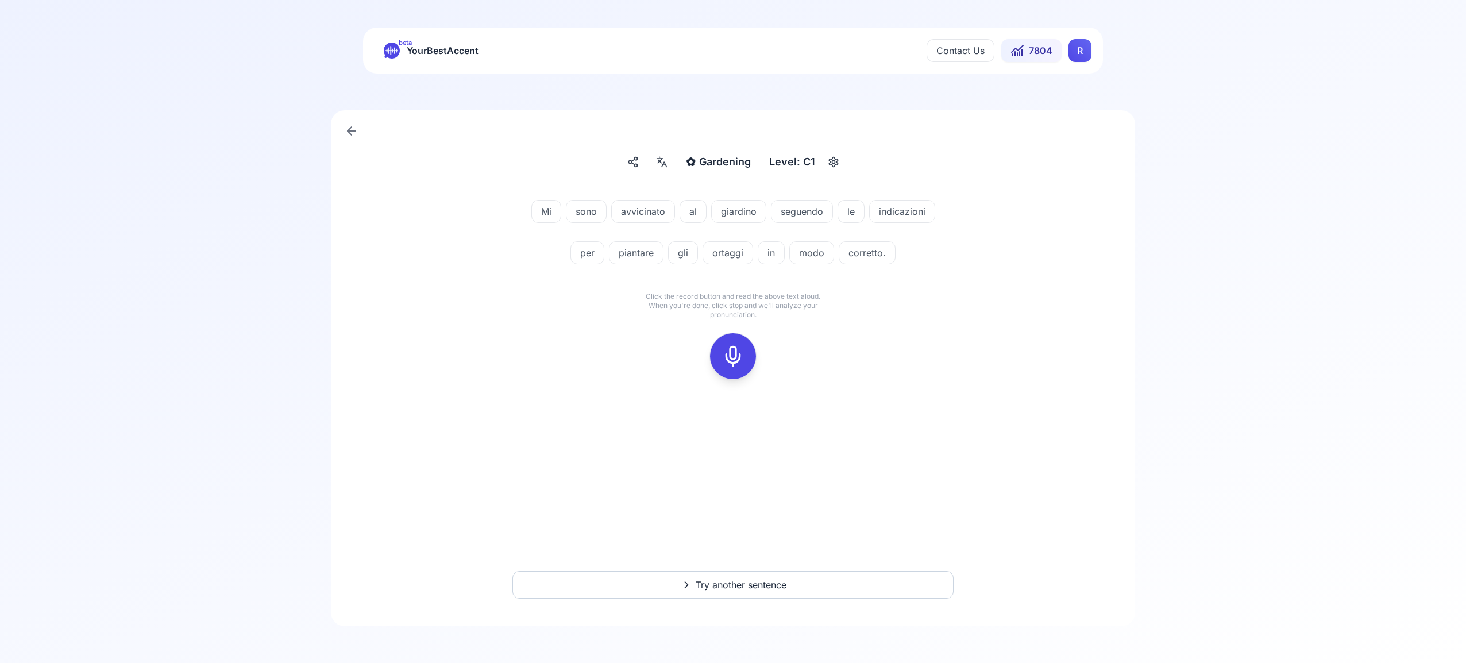
click at [741, 357] on rect at bounding box center [732, 355] width 17 height 17
click at [720, 354] on div at bounding box center [733, 356] width 28 height 46
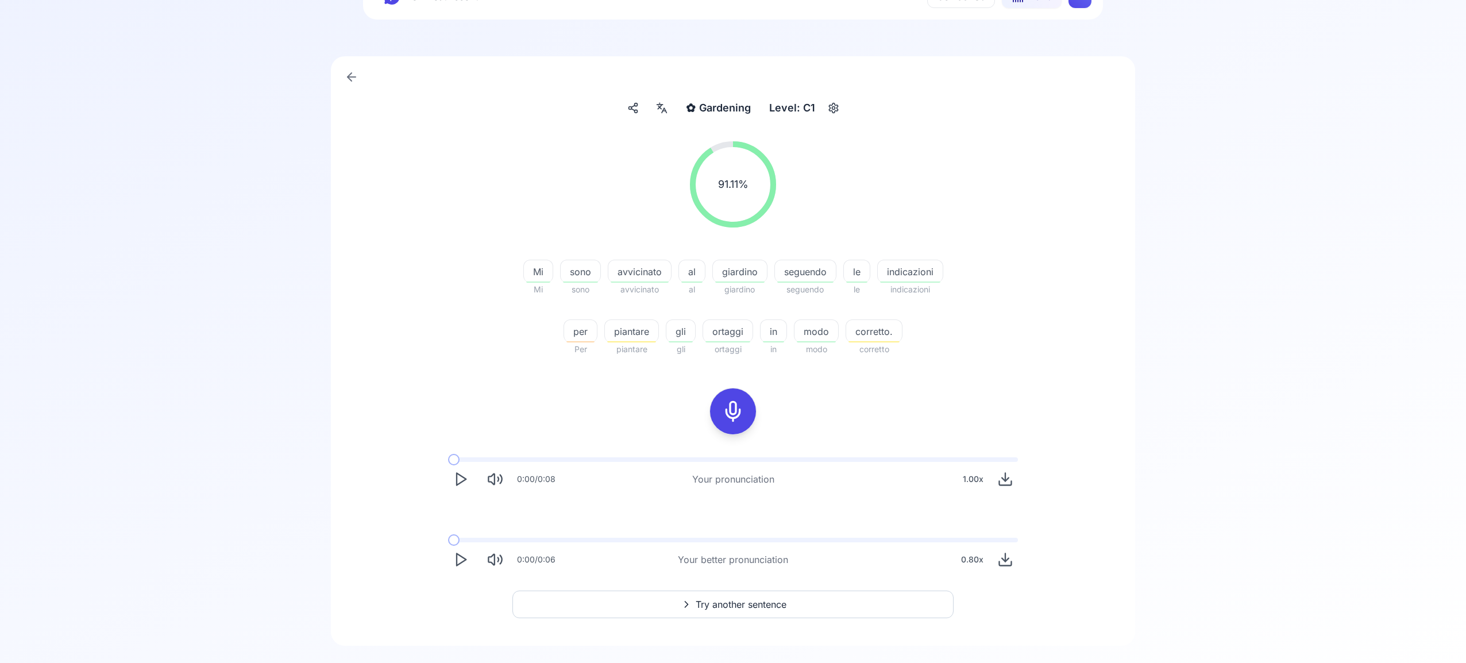
scroll to position [58, 0]
click at [753, 597] on span "Try another sentence" at bounding box center [740, 600] width 91 height 14
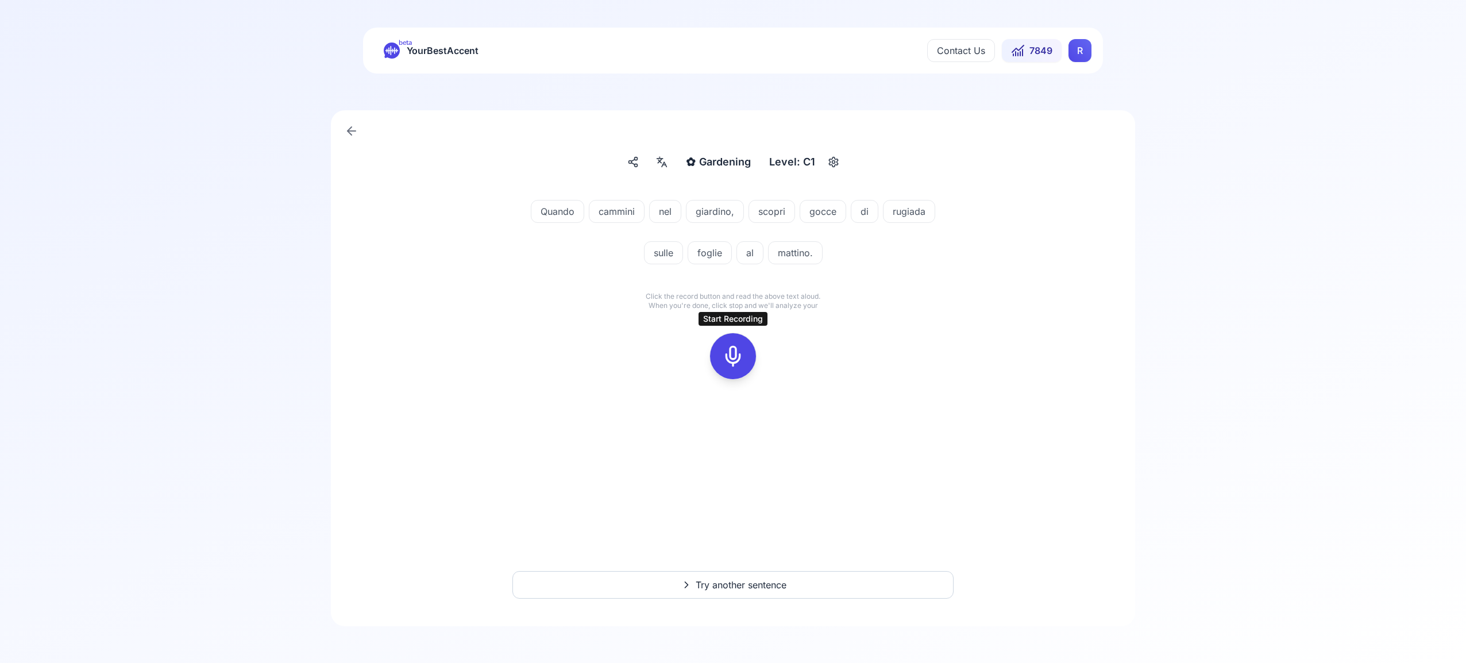
click at [739, 354] on icon at bounding box center [732, 356] width 23 height 23
click at [727, 338] on div at bounding box center [733, 356] width 28 height 46
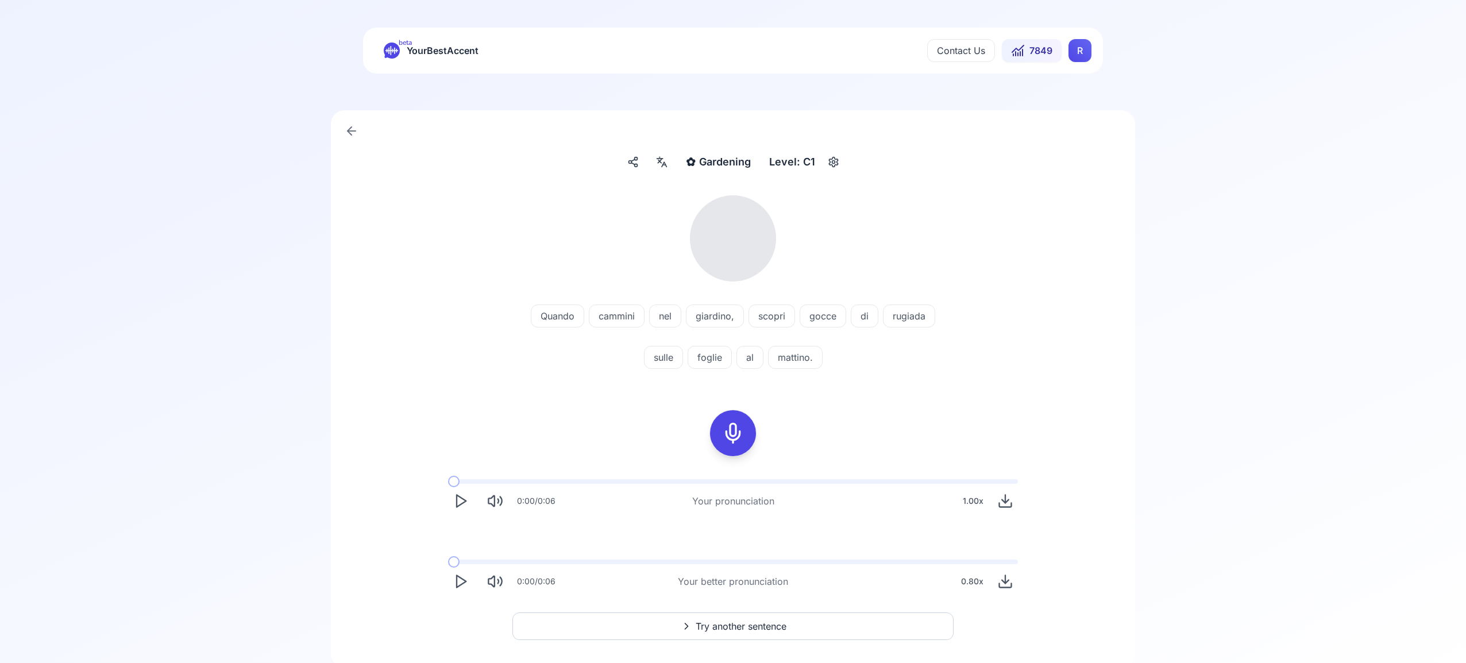
click at [658, 164] on icon at bounding box center [662, 161] width 14 height 11
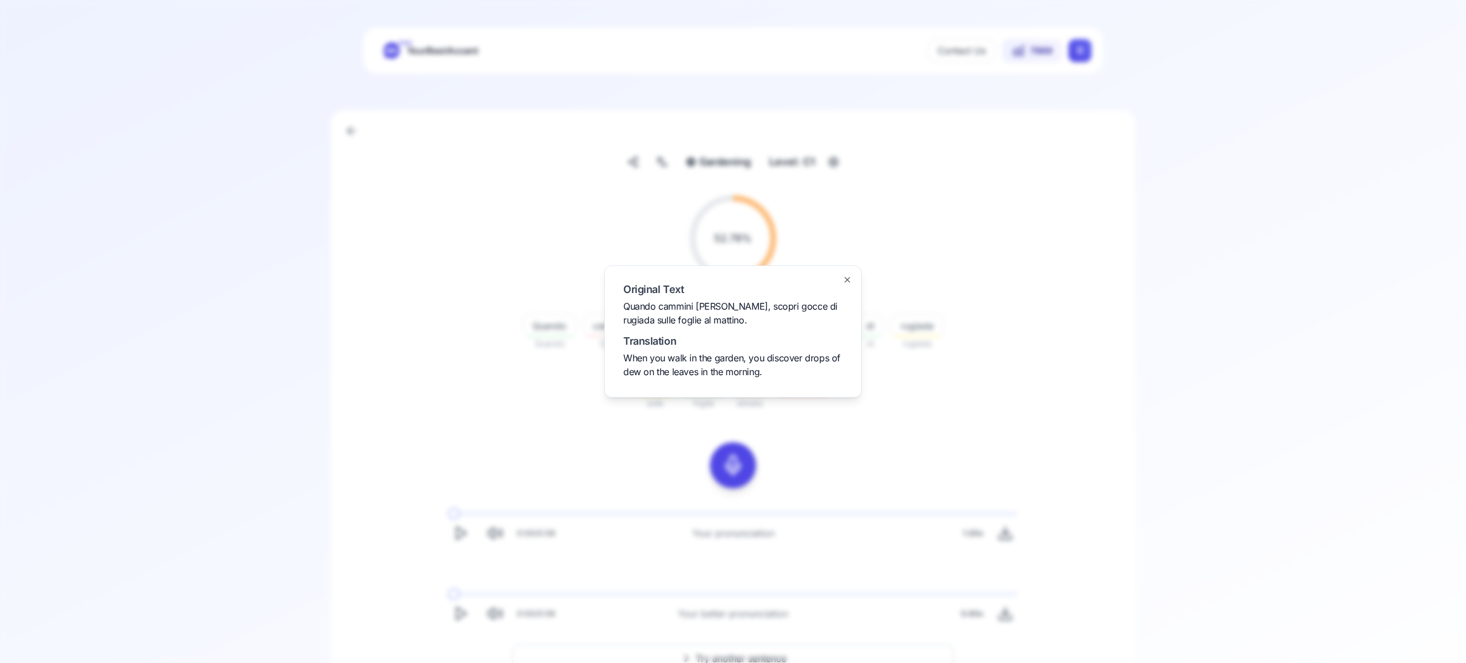
click at [847, 280] on icon "button" at bounding box center [847, 279] width 5 height 5
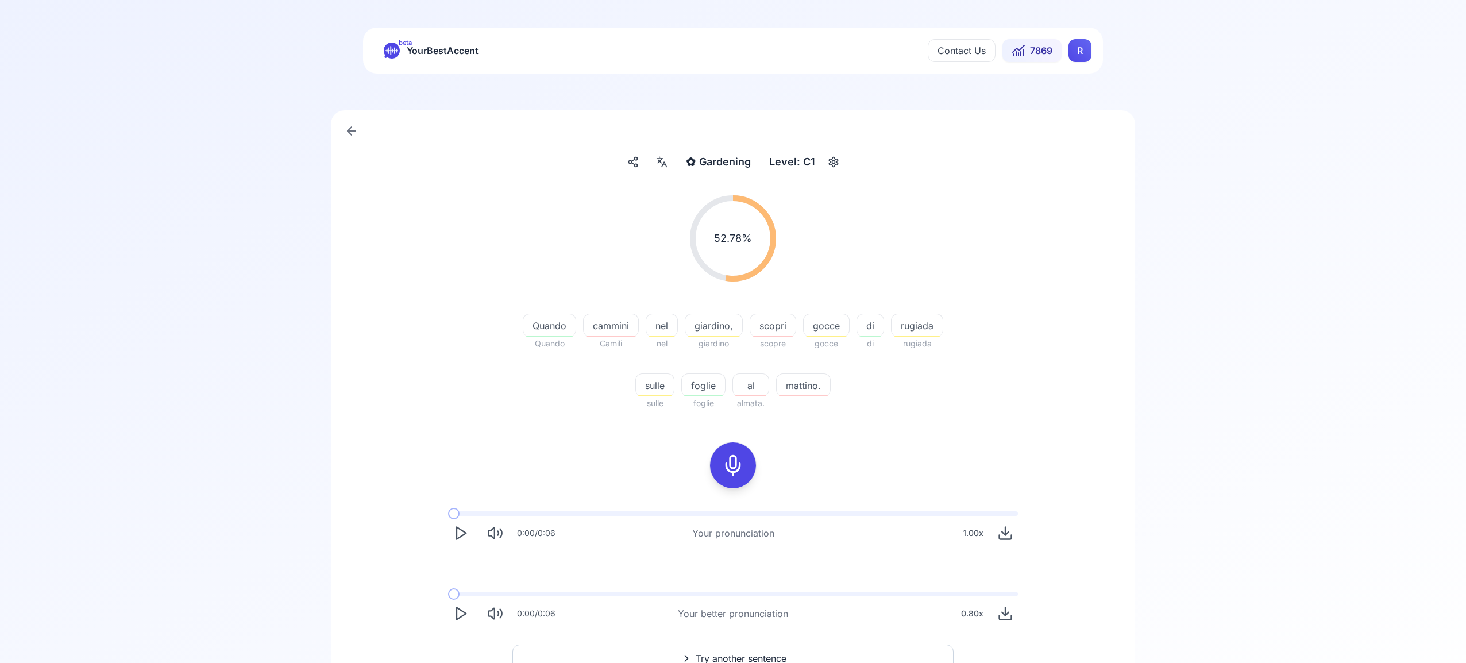
scroll to position [36, 0]
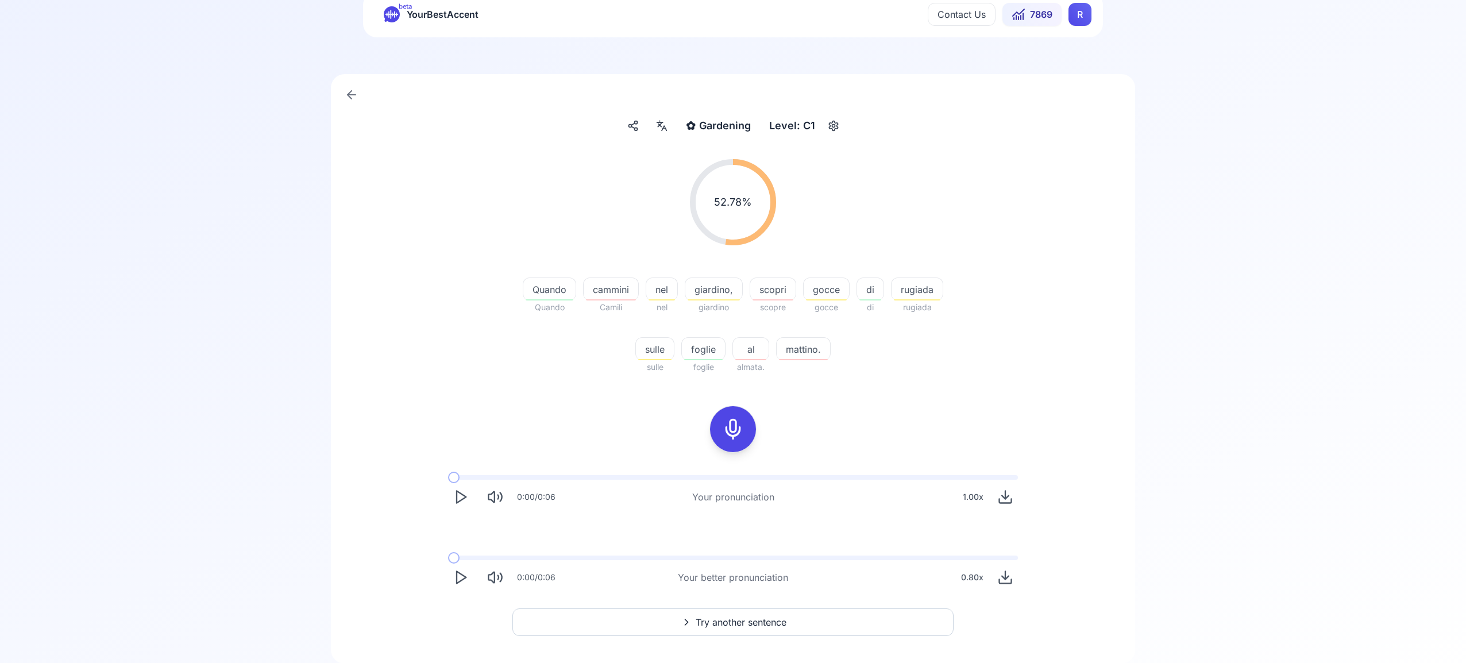
click at [756, 624] on span "Try another sentence" at bounding box center [740, 622] width 91 height 14
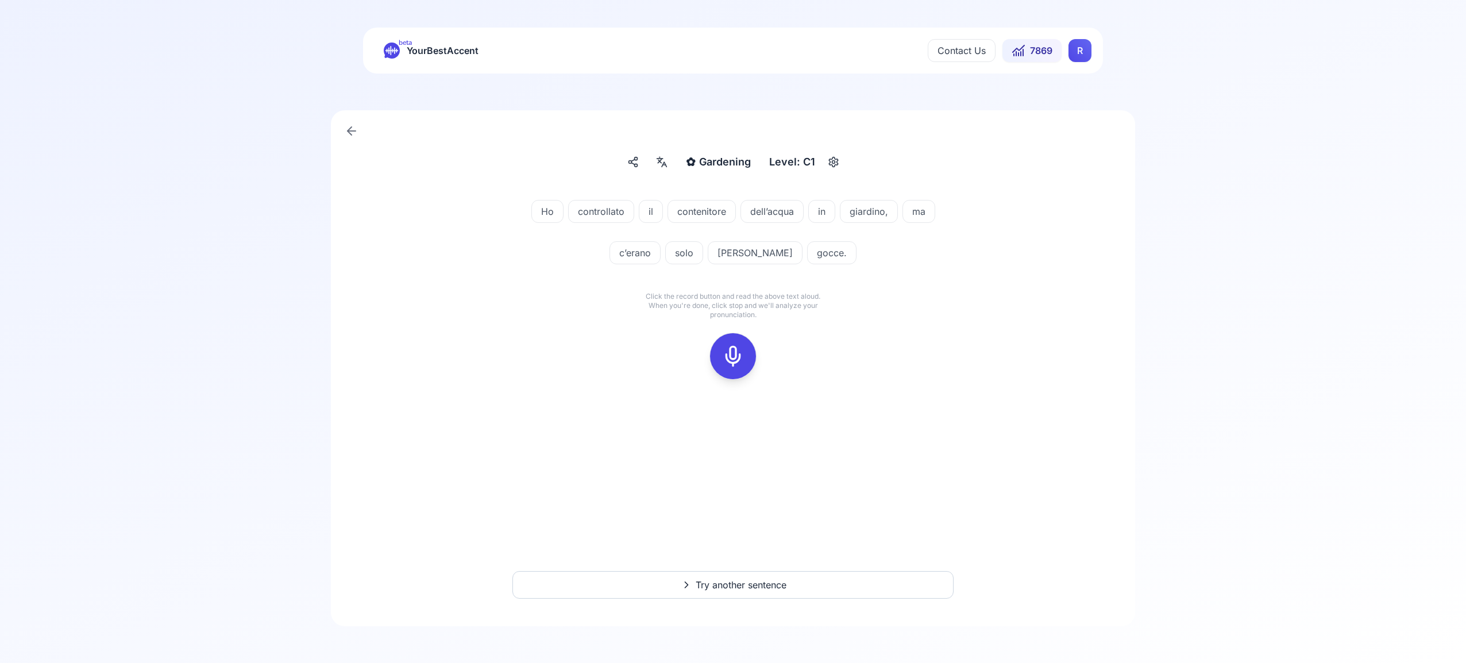
click at [739, 353] on icon at bounding box center [732, 356] width 23 height 23
click at [728, 349] on icon at bounding box center [732, 356] width 23 height 23
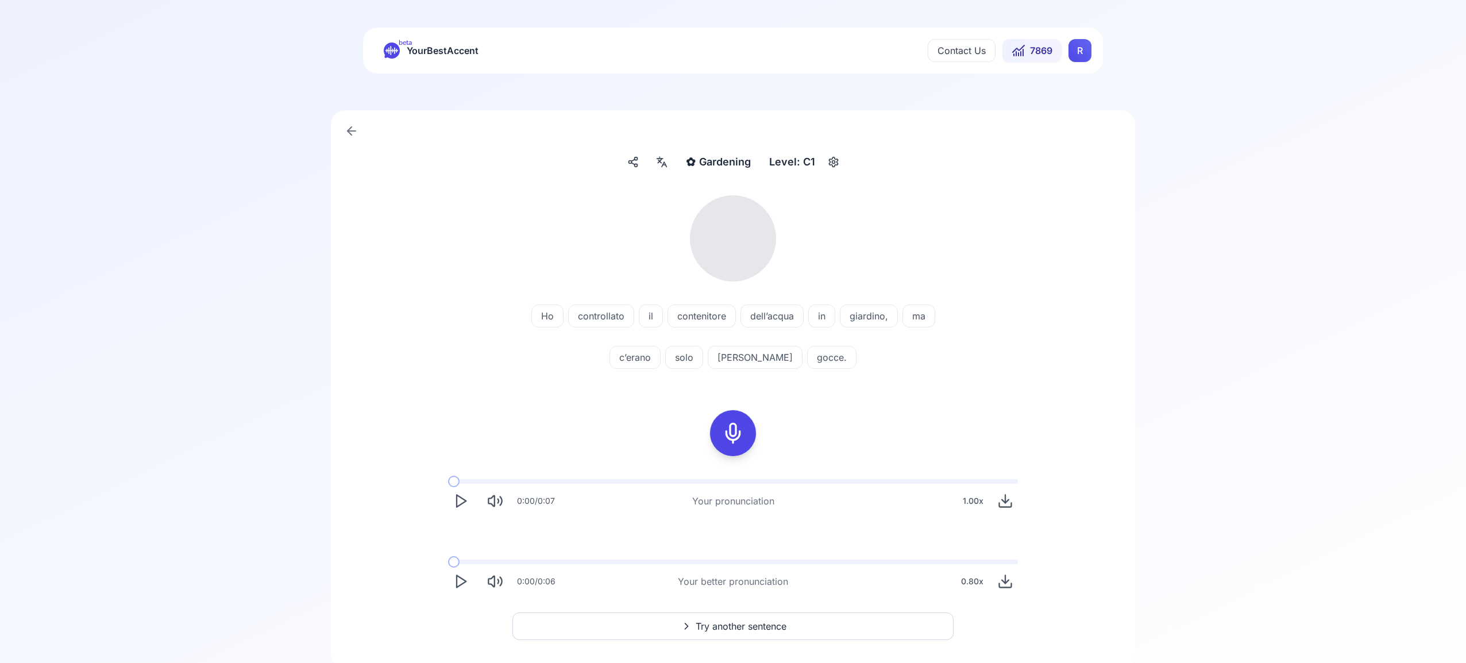
scroll to position [41, 0]
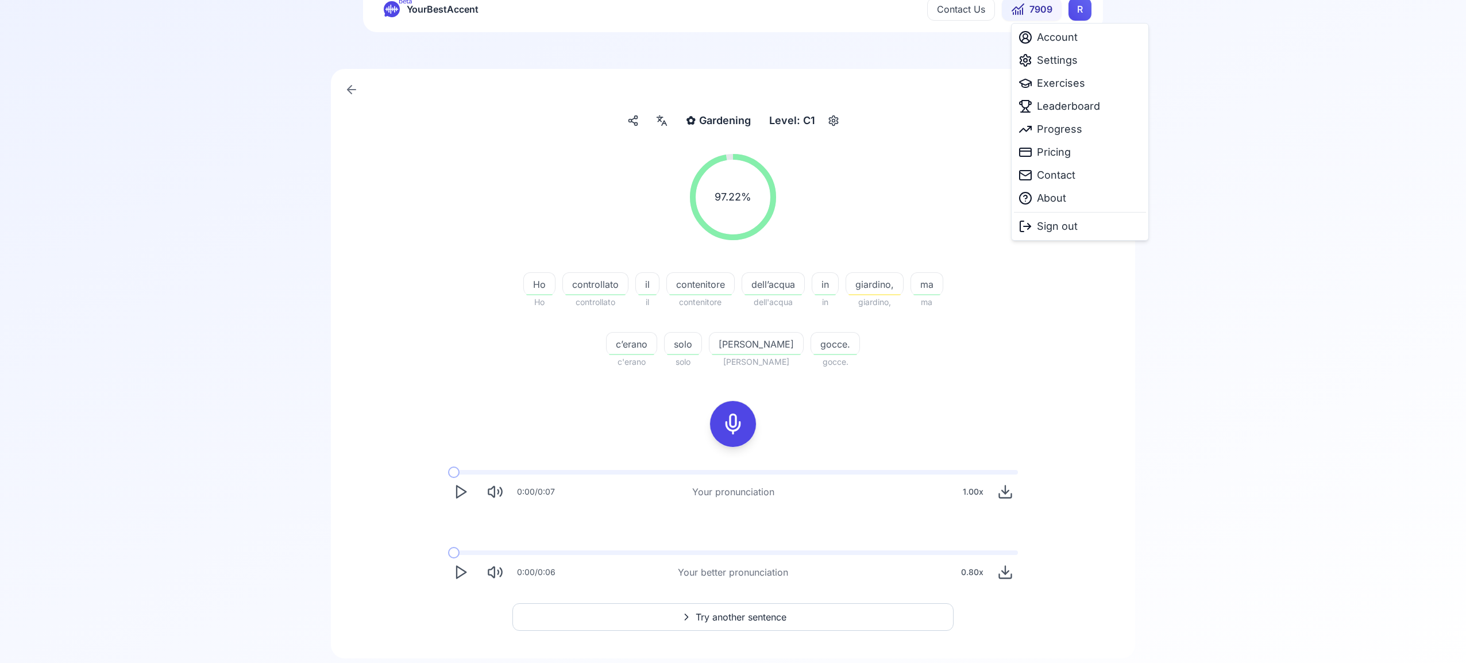
click at [1077, 11] on html "beta YourBestAccent Contact Us 7909 R ✿ Gardening Gardening Level: C1 97.22 % 9…" at bounding box center [733, 290] width 1466 height 663
click at [1061, 107] on span "Leaderboard" at bounding box center [1068, 106] width 63 height 16
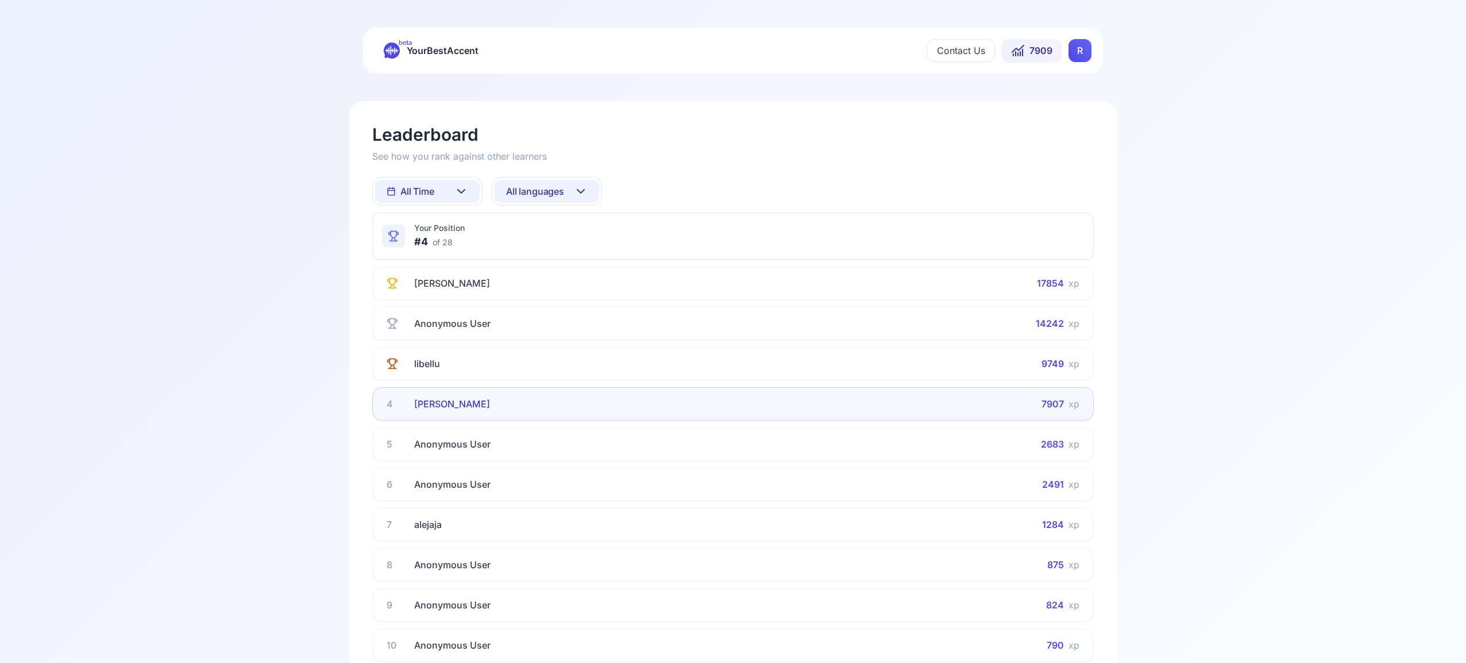
click at [575, 191] on icon at bounding box center [581, 191] width 14 height 14
click at [538, 282] on div "Spanish" at bounding box center [524, 283] width 46 height 11
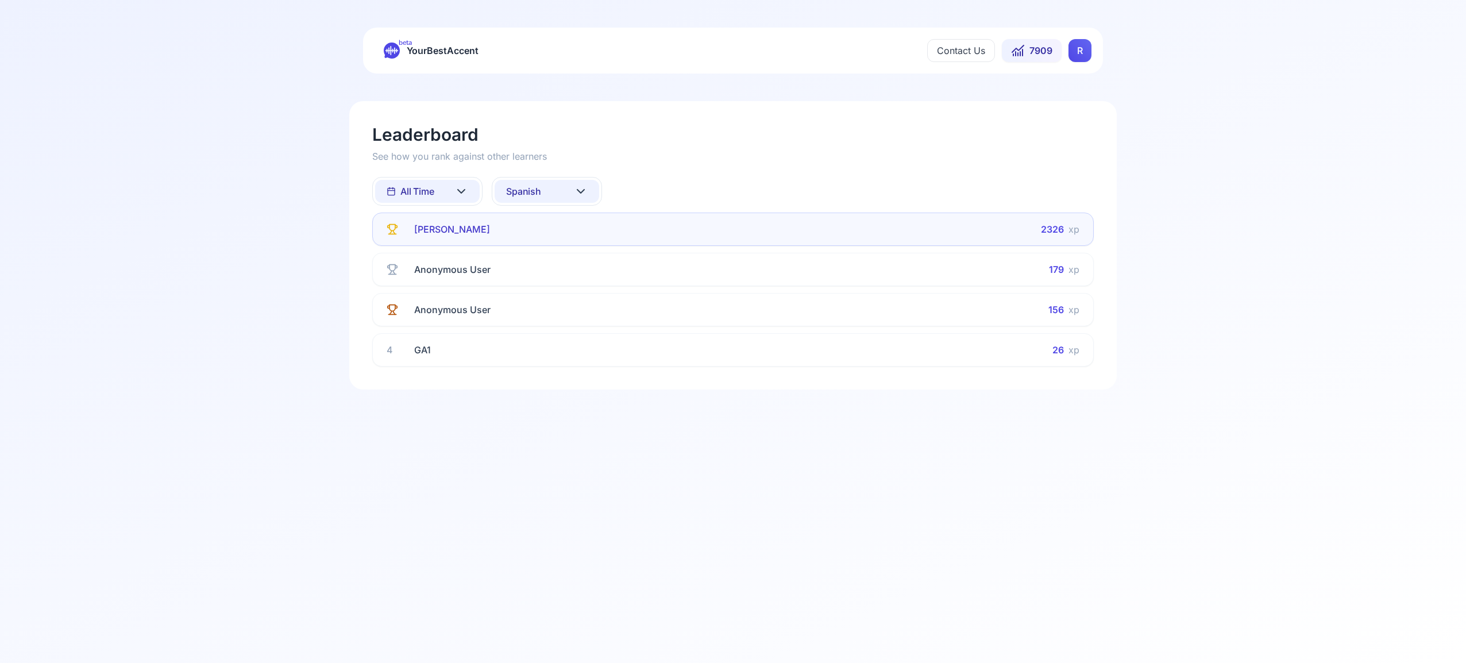
click at [582, 190] on icon at bounding box center [581, 191] width 14 height 14
click at [546, 303] on div "French" at bounding box center [546, 304] width 105 height 21
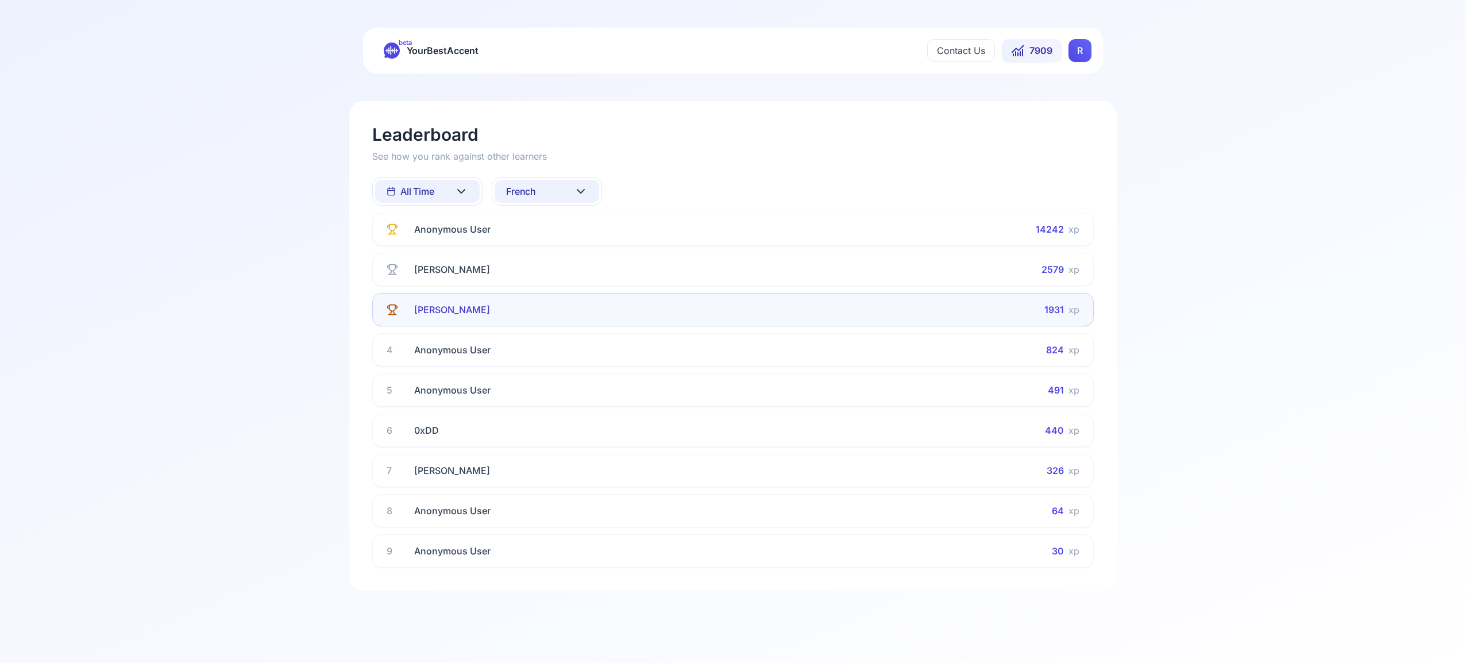
click at [581, 190] on icon at bounding box center [581, 191] width 14 height 14
click at [550, 310] on div "Italian" at bounding box center [546, 311] width 105 height 21
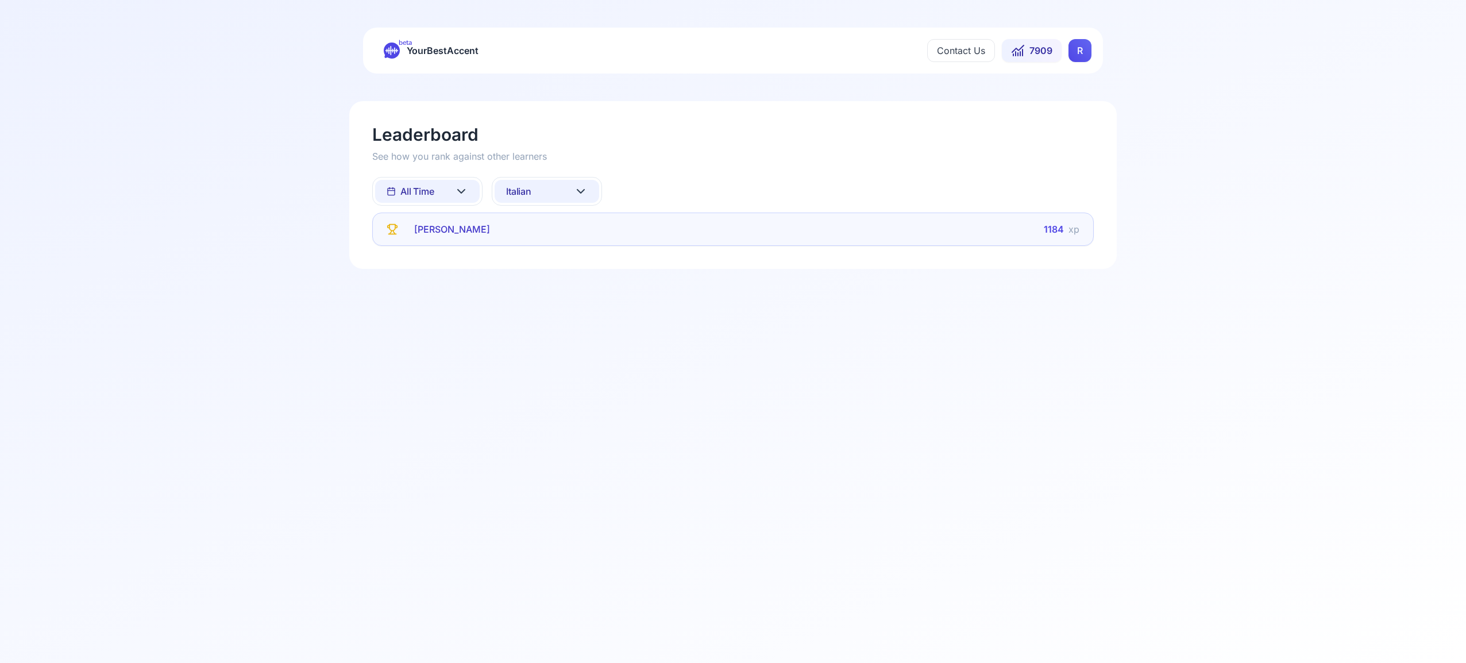
click at [579, 191] on icon at bounding box center [581, 191] width 14 height 14
click at [569, 337] on div "Portuguese" at bounding box center [546, 335] width 105 height 21
click at [582, 187] on icon at bounding box center [581, 191] width 14 height 14
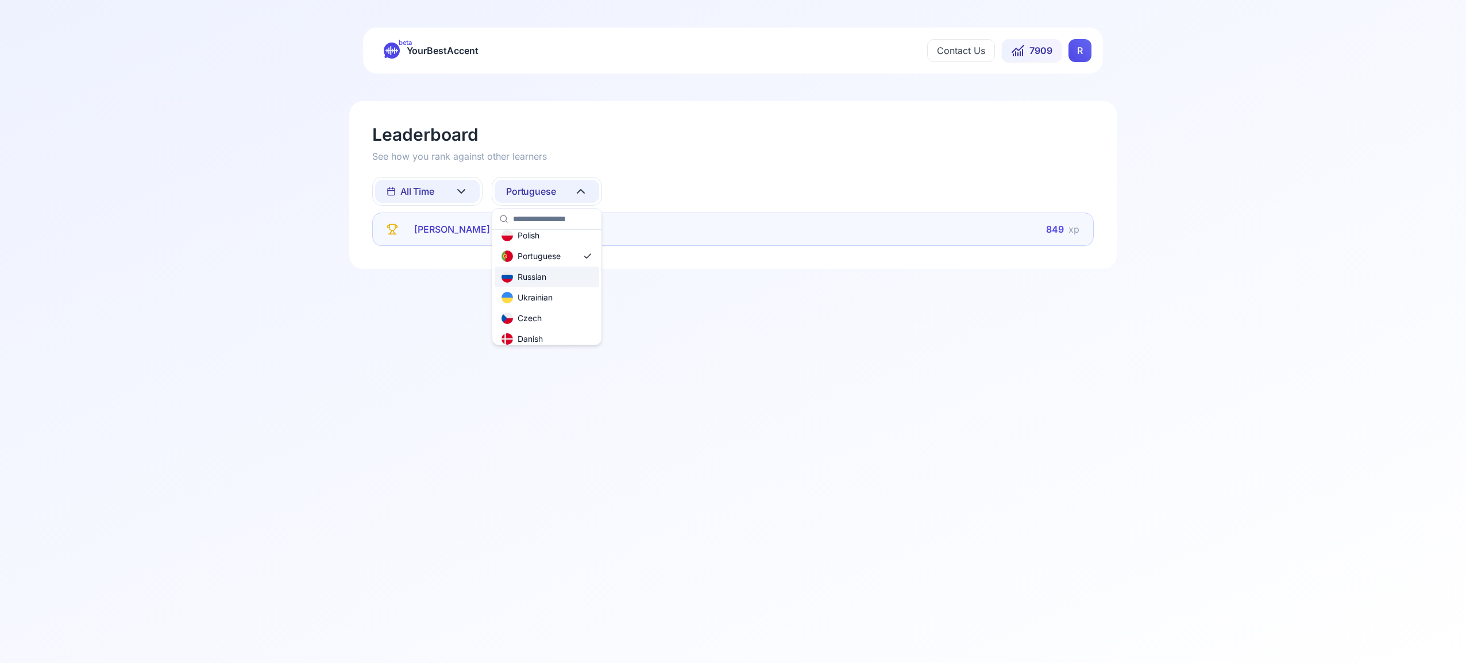
click at [547, 279] on div "Russian" at bounding box center [546, 276] width 105 height 21
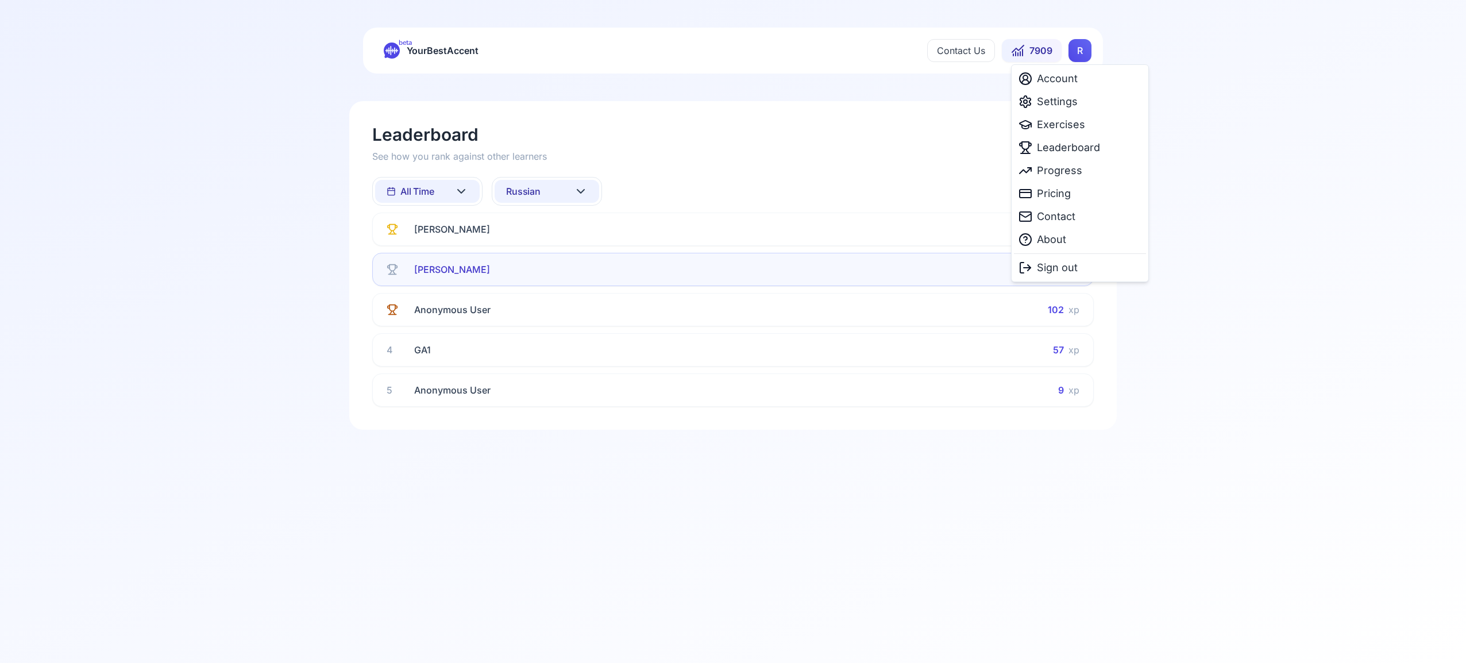
click at [1077, 51] on html "beta YourBestAccent Contact Us 7909 R Leaderboard See how you rank against othe…" at bounding box center [733, 331] width 1466 height 663
click at [1066, 172] on span "Progress" at bounding box center [1059, 171] width 45 height 16
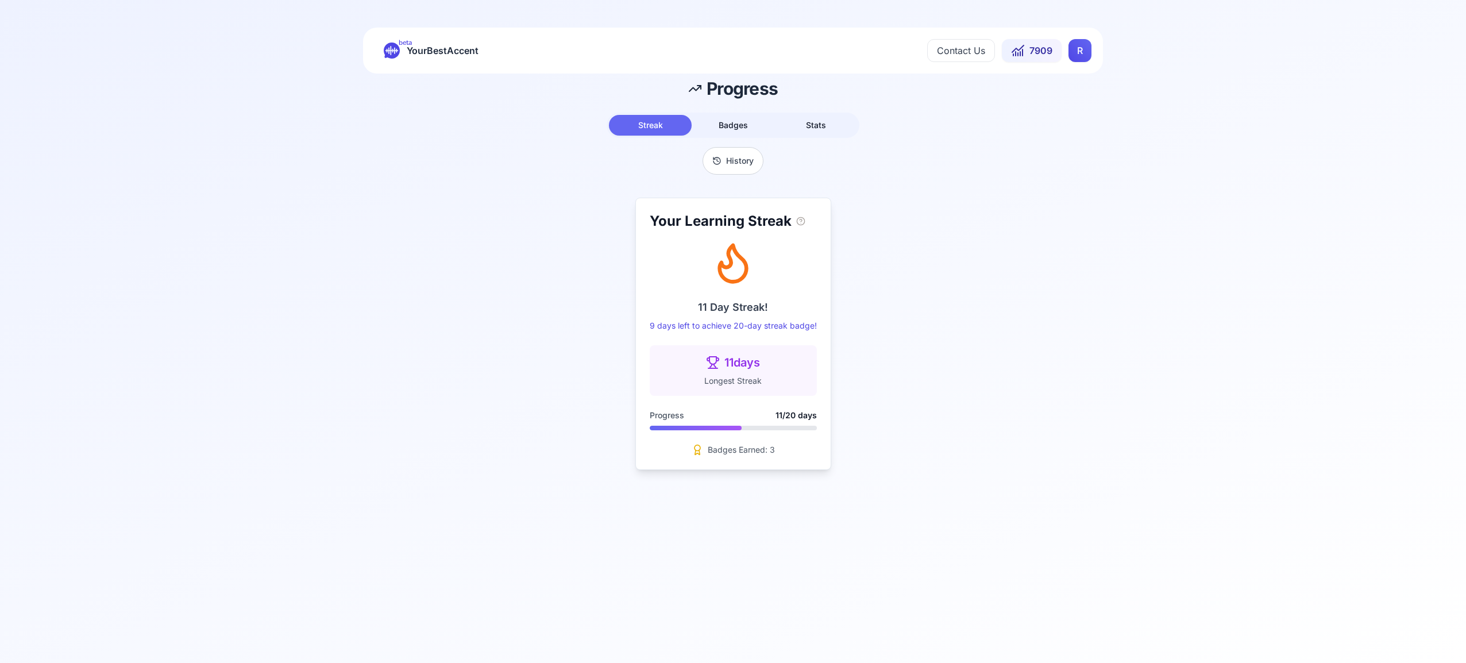
click at [739, 126] on span "Badges" at bounding box center [732, 125] width 29 height 10
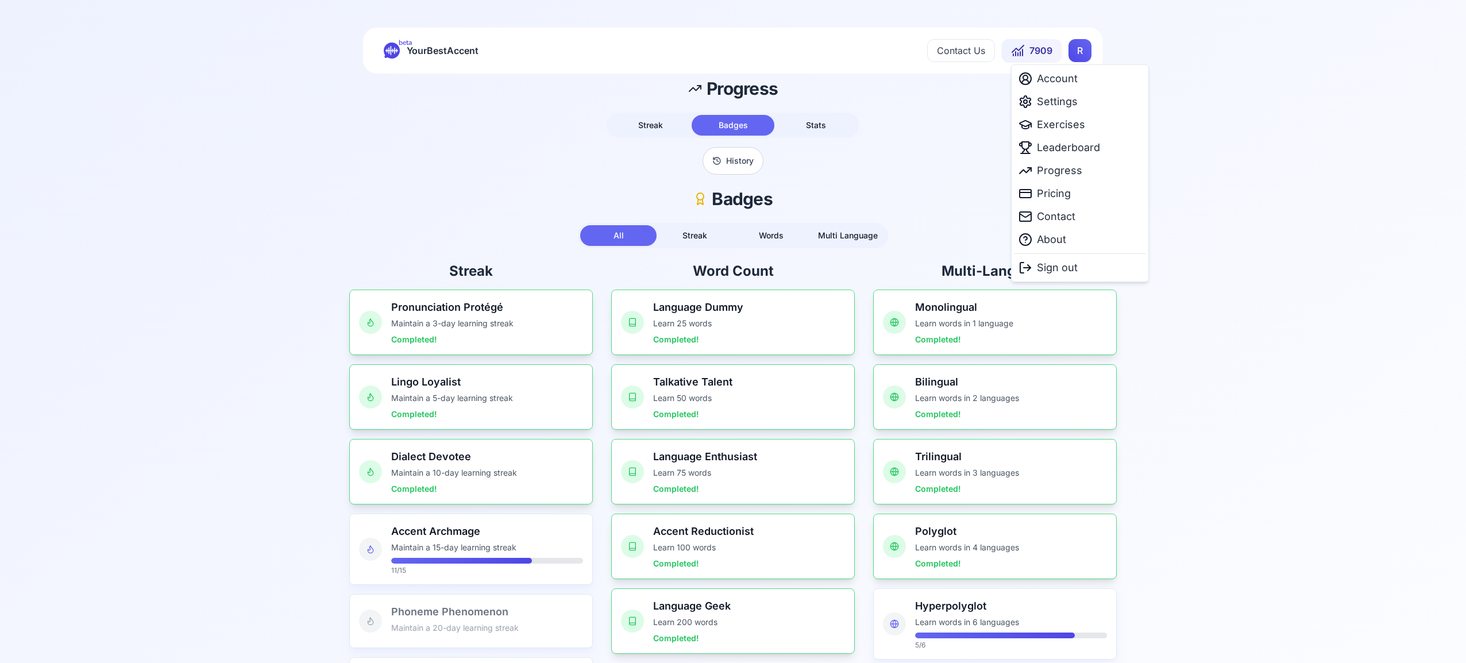
click at [1080, 53] on html "beta YourBestAccent Contact Us 7909 R Progress Streak Badges Stats History Badg…" at bounding box center [733, 331] width 1466 height 663
click at [1060, 102] on span "Settings" at bounding box center [1057, 102] width 41 height 16
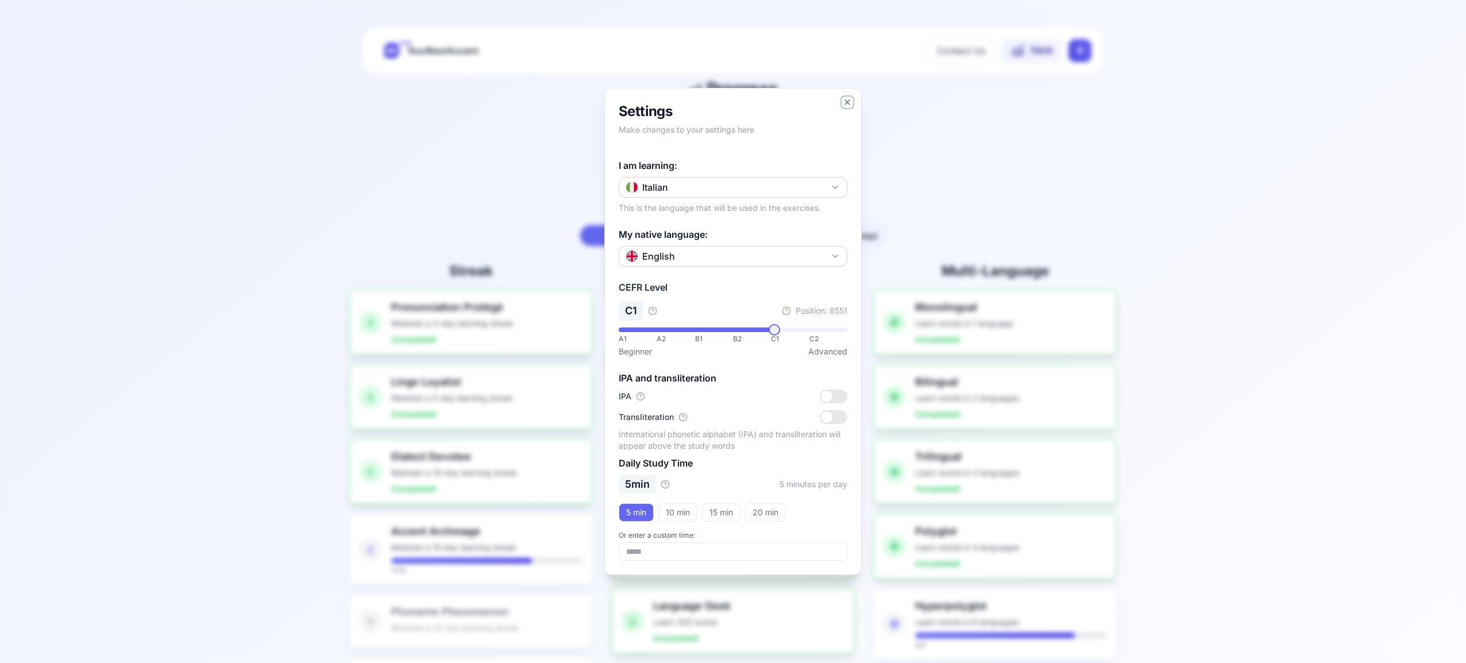
click at [849, 101] on icon "button" at bounding box center [846, 102] width 9 height 9
